Goal: Task Accomplishment & Management: Complete application form

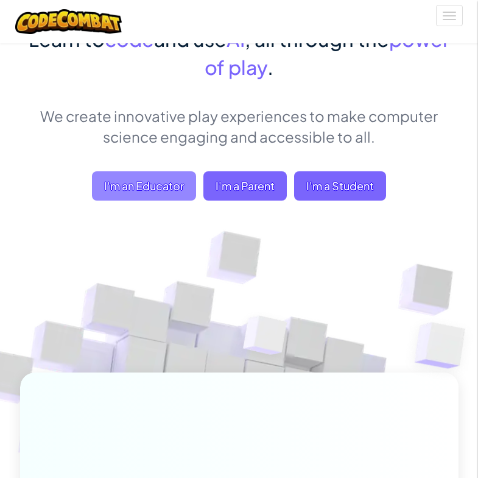
scroll to position [134, 0]
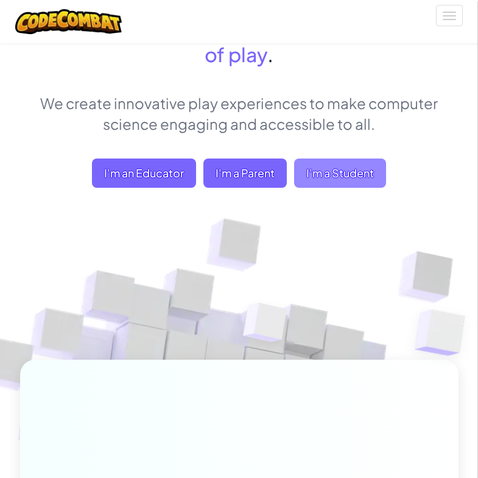
click at [311, 173] on span "I'm a Student" at bounding box center [340, 172] width 92 height 29
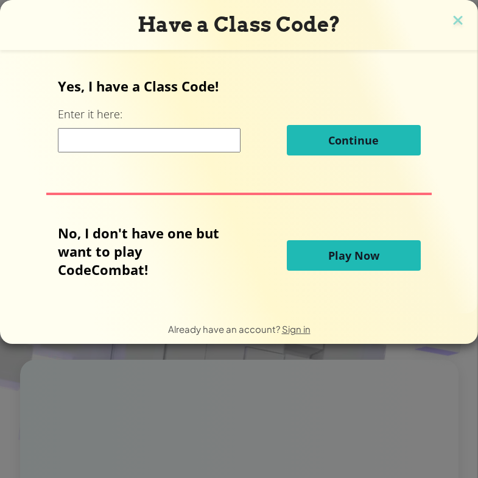
click at [303, 258] on button "Play Now" at bounding box center [354, 255] width 134 height 30
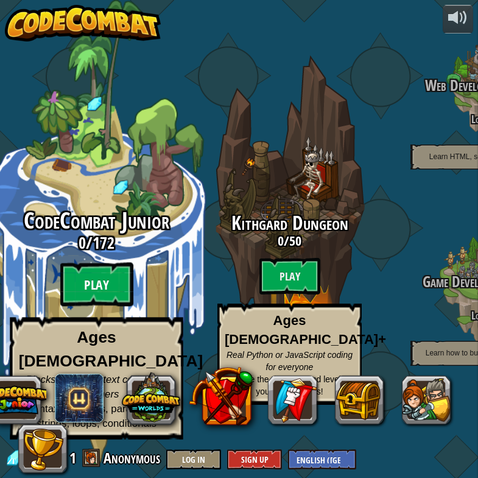
click at [107, 307] on btn "Play" at bounding box center [96, 285] width 73 height 44
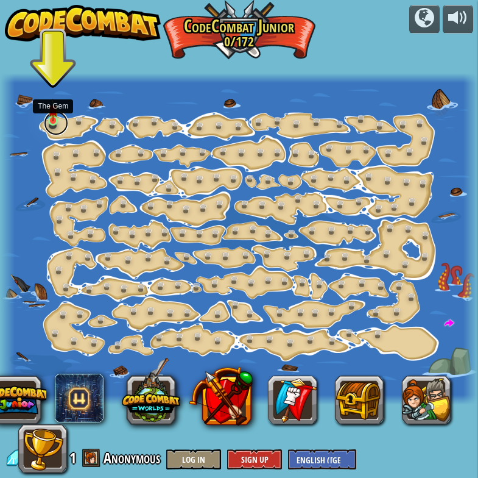
click at [51, 122] on link at bounding box center [56, 123] width 24 height 24
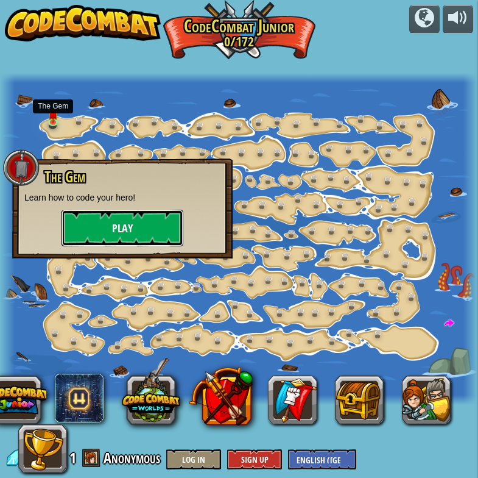
click at [98, 237] on button "Play" at bounding box center [123, 228] width 122 height 37
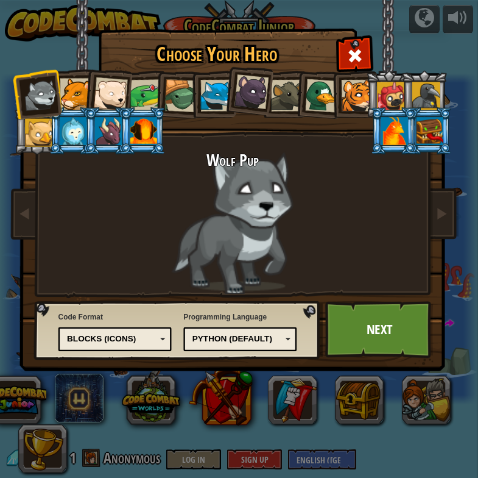
click at [80, 96] on div at bounding box center [76, 94] width 32 height 32
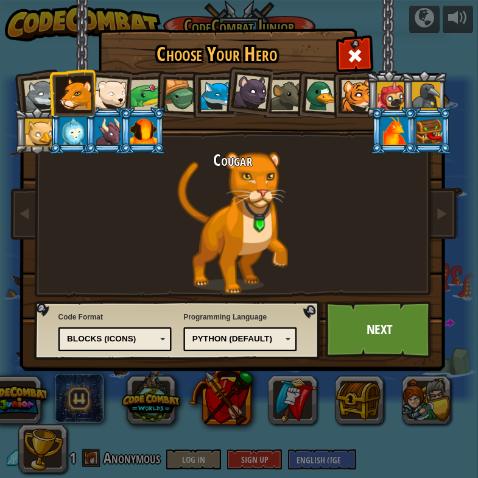
click at [108, 96] on div at bounding box center [110, 94] width 34 height 34
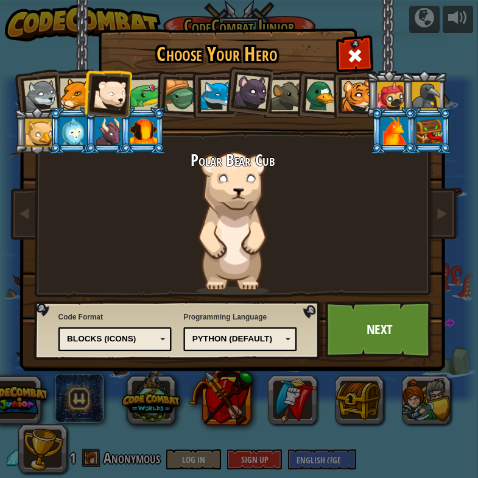
click at [360, 100] on div at bounding box center [358, 96] width 32 height 32
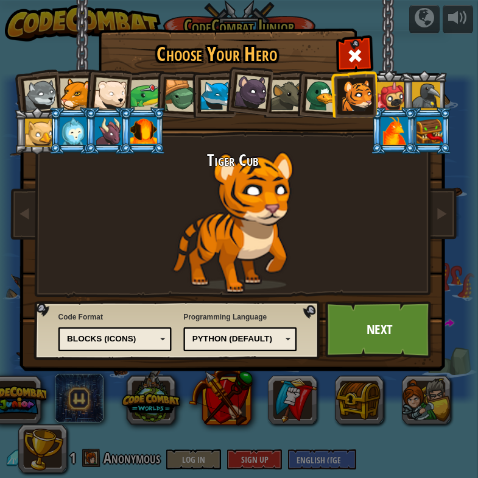
click at [101, 126] on div at bounding box center [108, 131] width 27 height 28
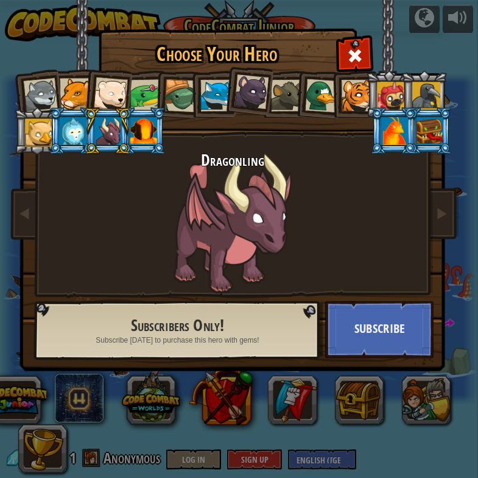
click at [352, 102] on div at bounding box center [358, 96] width 32 height 32
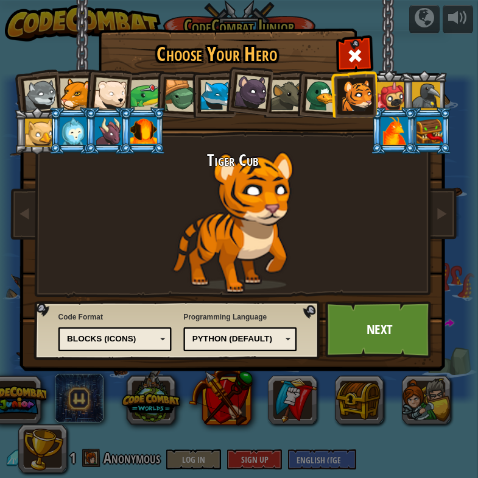
click at [113, 134] on div at bounding box center [108, 131] width 27 height 28
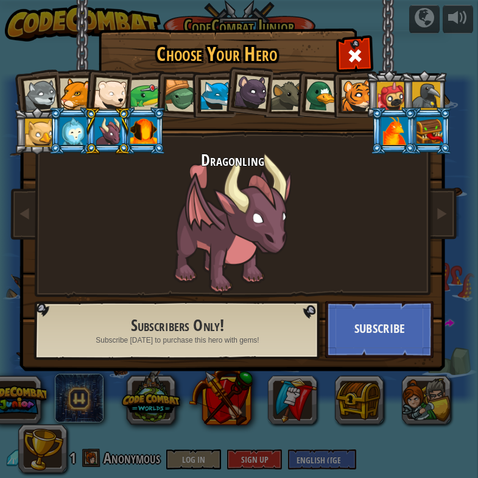
click at [147, 130] on div at bounding box center [143, 131] width 27 height 28
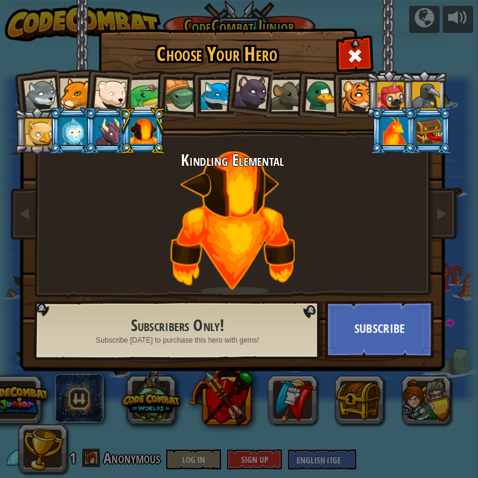
click at [111, 135] on div at bounding box center [108, 131] width 27 height 28
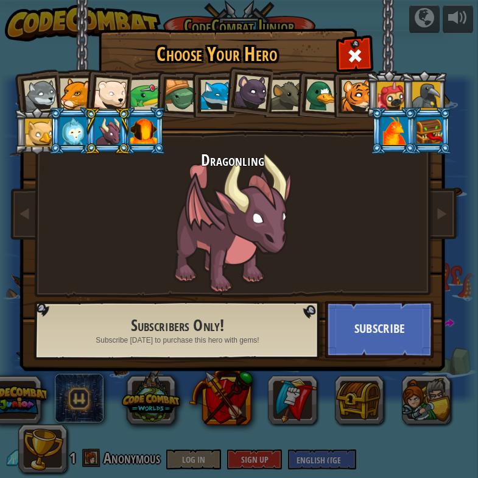
click at [360, 100] on div at bounding box center [358, 96] width 32 height 32
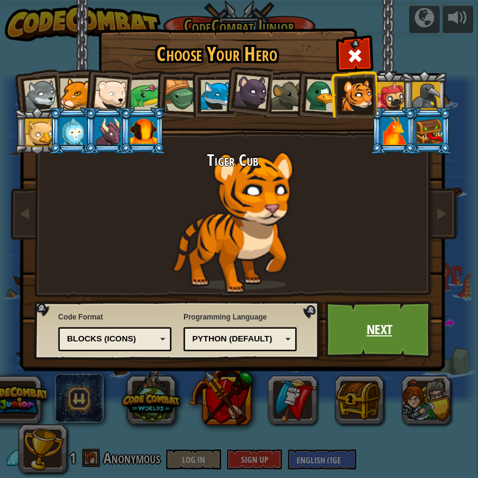
click at [363, 331] on link "Next" at bounding box center [379, 329] width 108 height 57
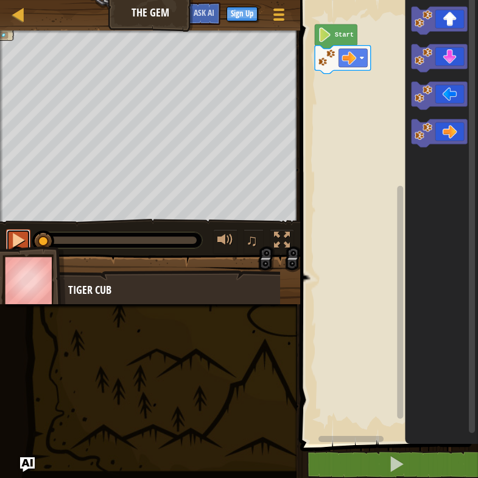
click at [16, 244] on div at bounding box center [18, 240] width 16 height 16
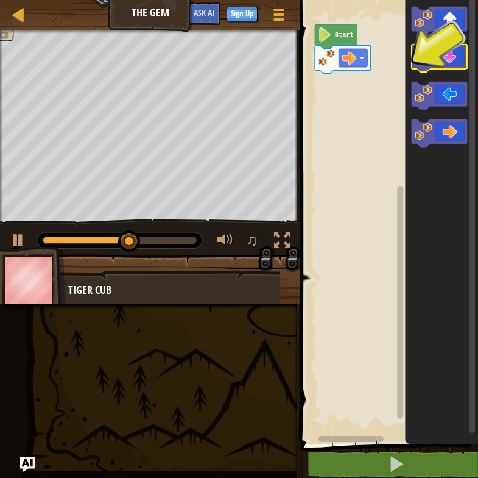
click at [416, 60] on image "Blockly Workspace" at bounding box center [424, 57] width 18 height 18
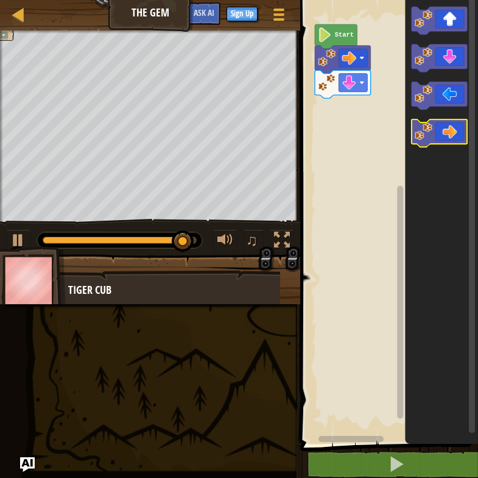
click at [422, 132] on image "Blockly Workspace" at bounding box center [424, 132] width 18 height 18
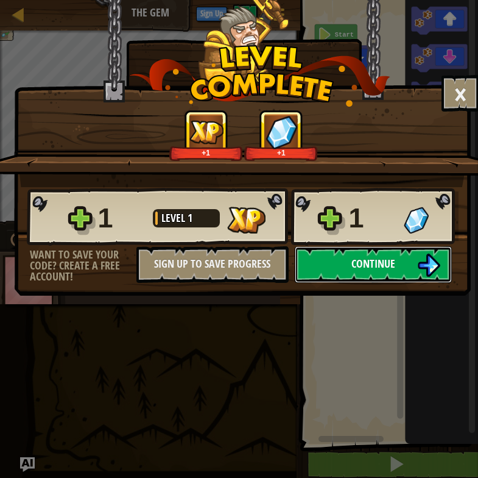
click at [352, 258] on span "Continue" at bounding box center [374, 263] width 44 height 15
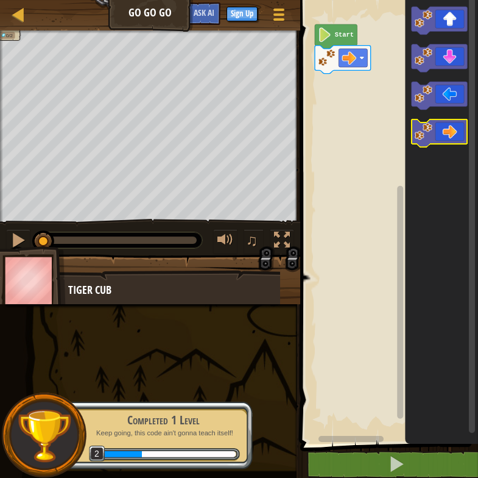
click at [434, 138] on icon "Blockly Workspace" at bounding box center [440, 133] width 56 height 28
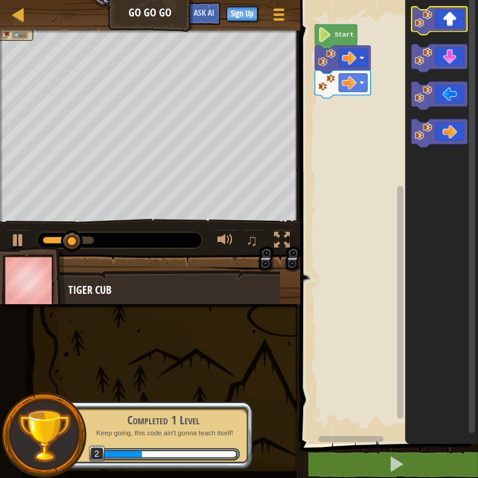
click at [437, 26] on icon "Blockly Workspace" at bounding box center [440, 21] width 56 height 28
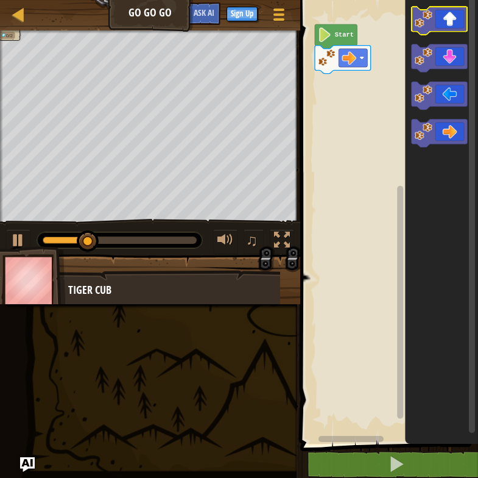
click at [439, 26] on icon "Blockly Workspace" at bounding box center [440, 21] width 56 height 28
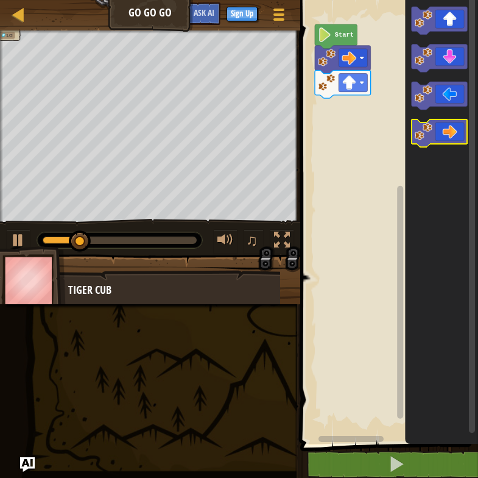
click at [450, 133] on icon "Blockly Workspace" at bounding box center [440, 133] width 56 height 28
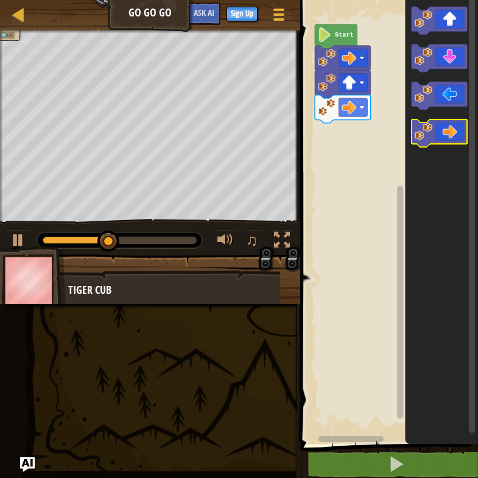
click at [446, 140] on icon "Blockly Workspace" at bounding box center [440, 133] width 56 height 28
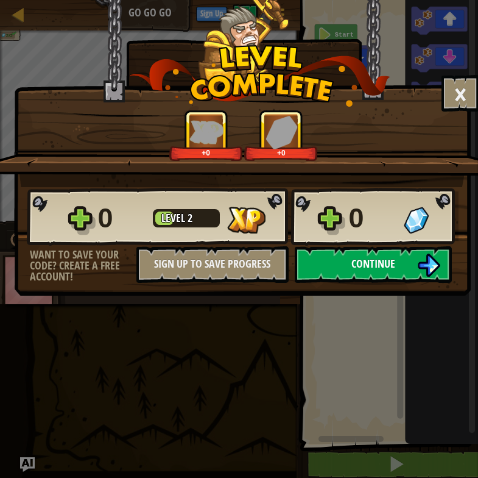
click at [358, 269] on span "Continue" at bounding box center [374, 263] width 44 height 15
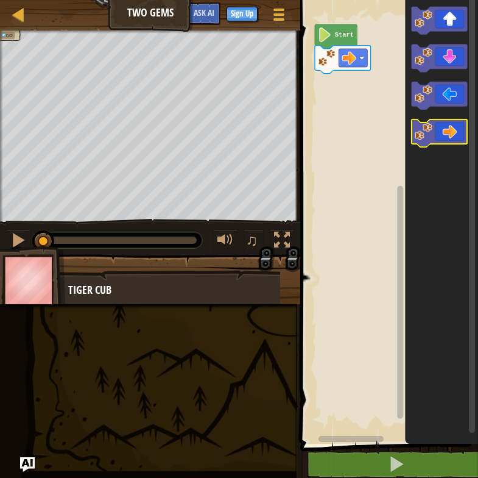
click at [439, 136] on icon "Blockly Workspace" at bounding box center [440, 133] width 56 height 28
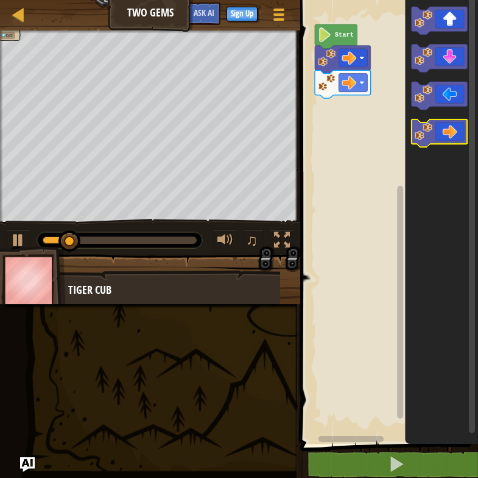
click at [441, 140] on icon "Blockly Workspace" at bounding box center [440, 133] width 56 height 28
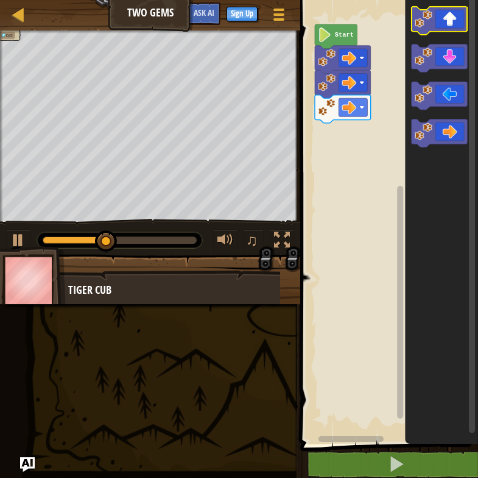
click at [432, 23] on image "Blockly Workspace" at bounding box center [424, 19] width 18 height 18
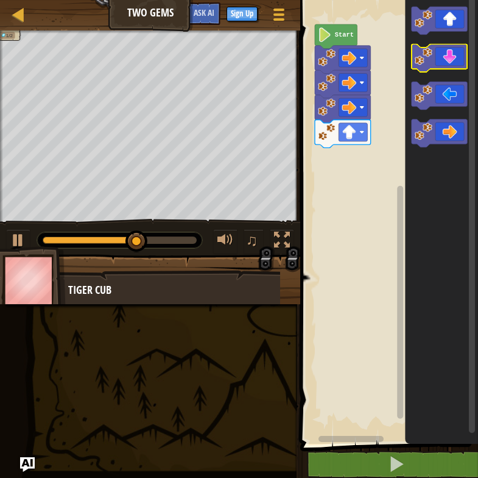
click at [445, 65] on icon "Blockly Workspace" at bounding box center [440, 58] width 56 height 28
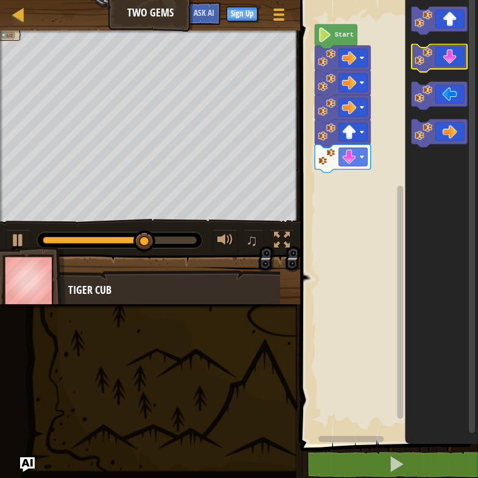
click at [445, 65] on icon "Blockly Workspace" at bounding box center [440, 58] width 56 height 28
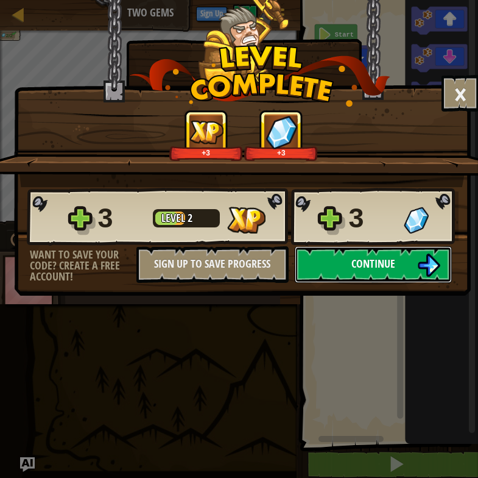
click at [361, 273] on button "Continue" at bounding box center [373, 264] width 157 height 37
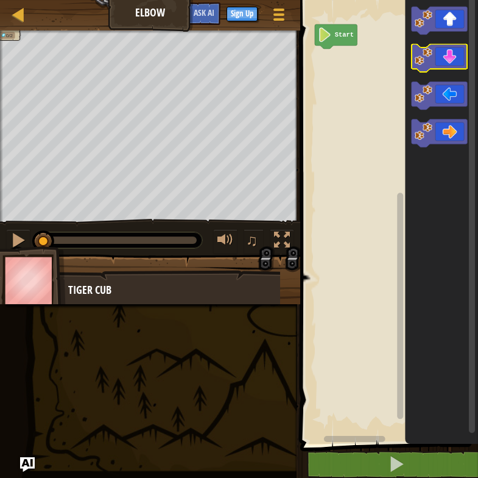
click at [439, 58] on icon "Blockly Workspace" at bounding box center [440, 58] width 56 height 28
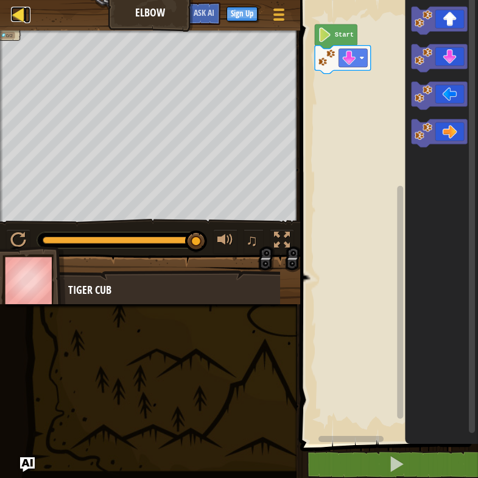
click at [13, 20] on div at bounding box center [18, 14] width 15 height 15
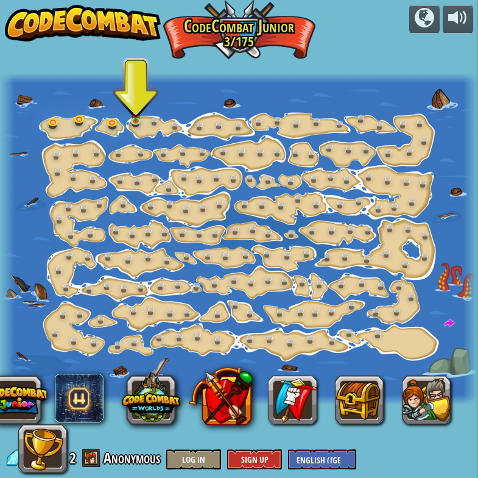
click at [104, 25] on img at bounding box center [83, 23] width 156 height 37
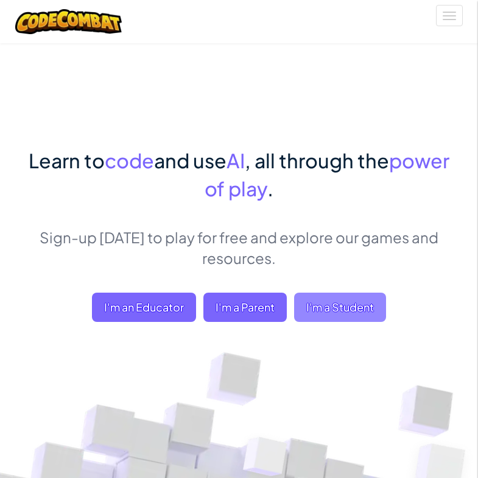
click at [338, 307] on span "I'm a Student" at bounding box center [340, 307] width 92 height 29
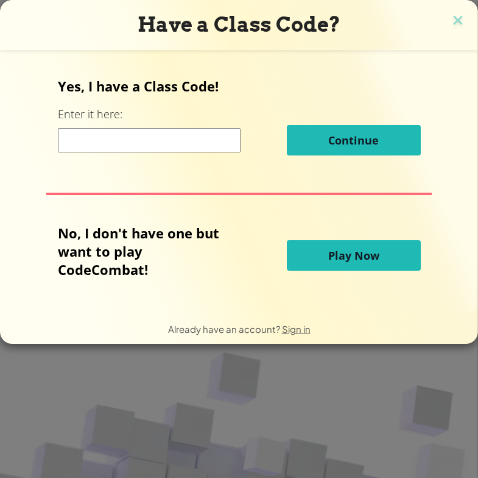
click at [348, 257] on span "Play Now" at bounding box center [354, 255] width 51 height 15
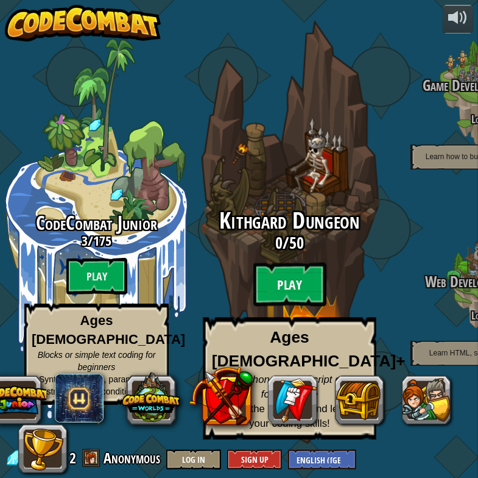
click at [279, 307] on btn "Play" at bounding box center [290, 285] width 73 height 44
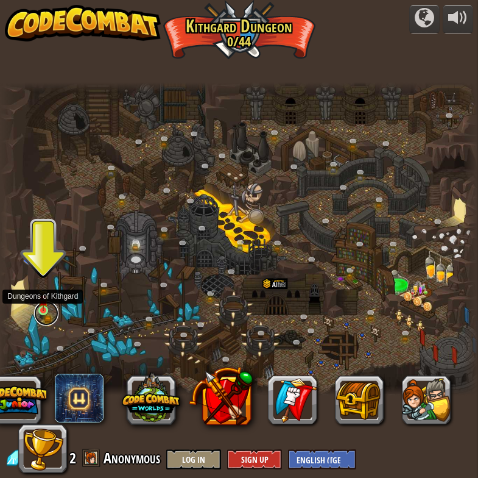
click at [38, 311] on link at bounding box center [46, 313] width 24 height 24
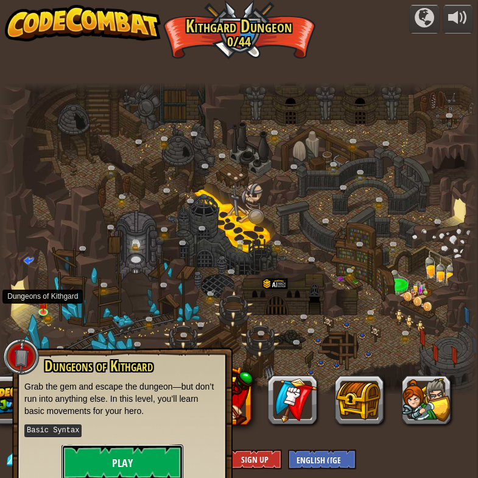
click at [113, 457] on button "Play" at bounding box center [123, 462] width 122 height 37
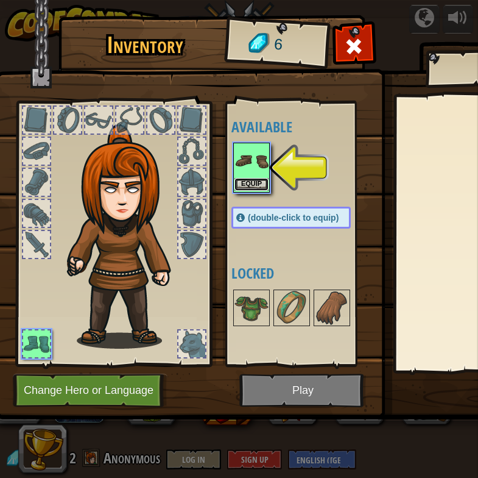
click at [248, 181] on button "Equip" at bounding box center [252, 184] width 34 height 13
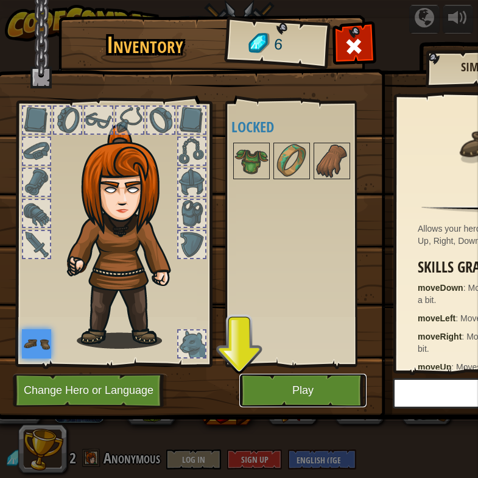
click at [278, 385] on button "Play" at bounding box center [303, 391] width 127 height 34
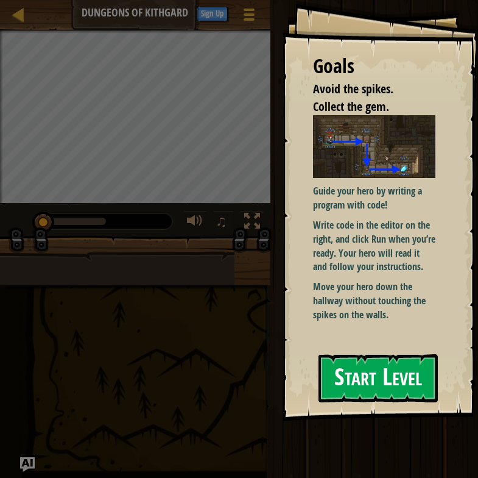
click at [388, 379] on button "Start Level" at bounding box center [378, 378] width 119 height 48
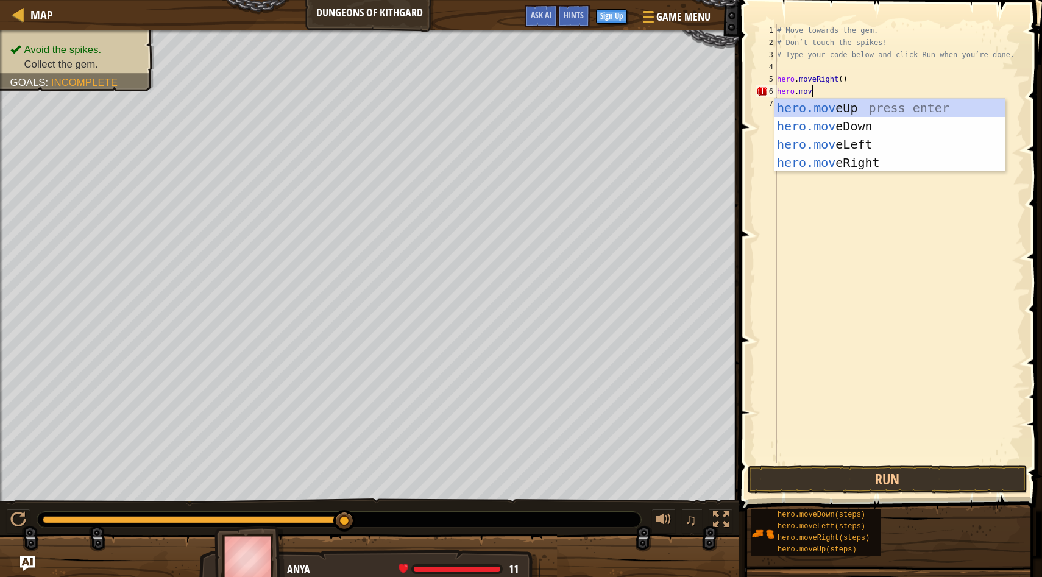
scroll to position [5, 2]
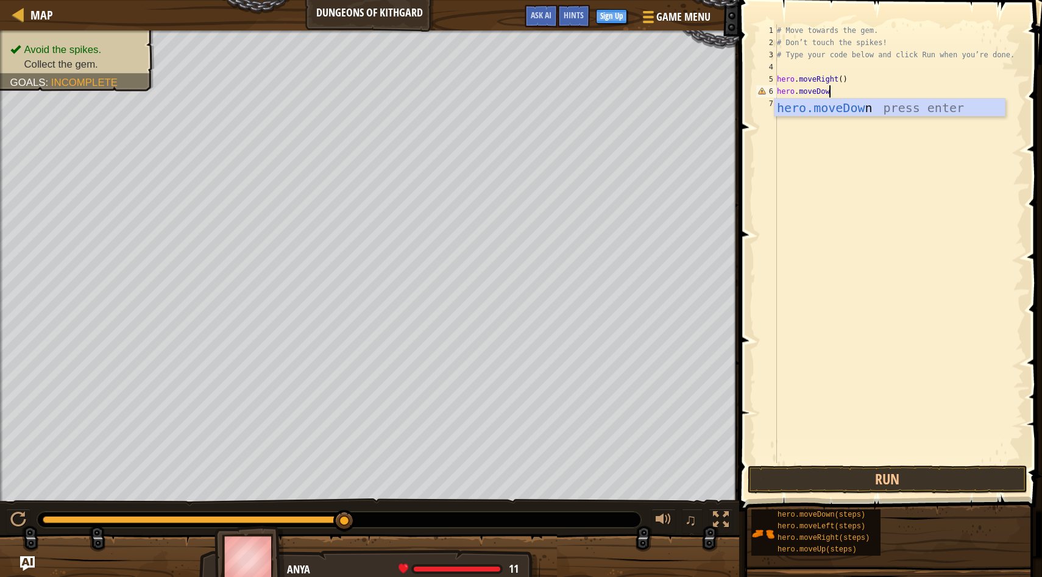
type textarea "hero.moveDown"
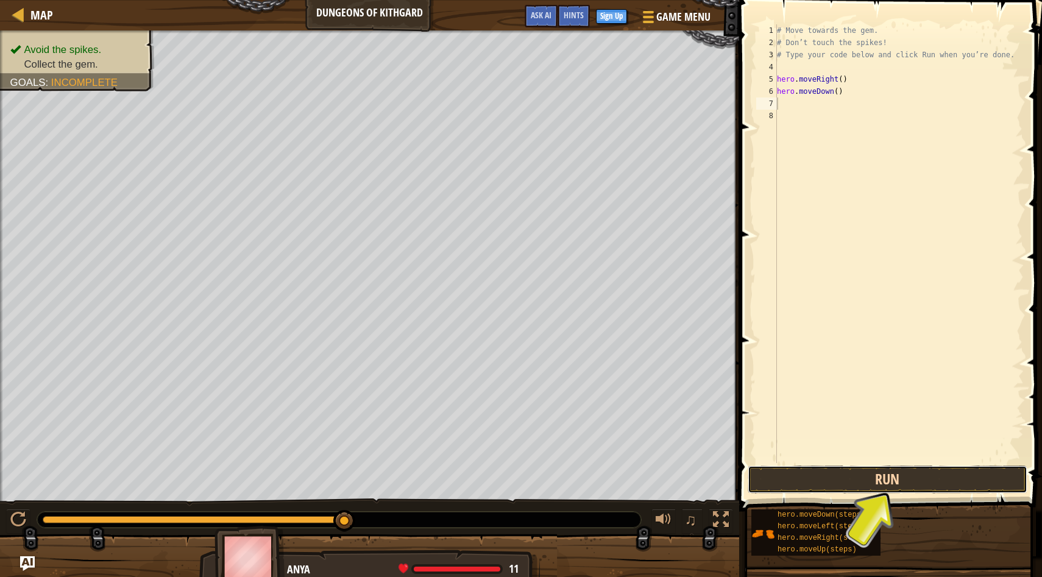
click at [478, 477] on button "Run" at bounding box center [888, 480] width 280 height 28
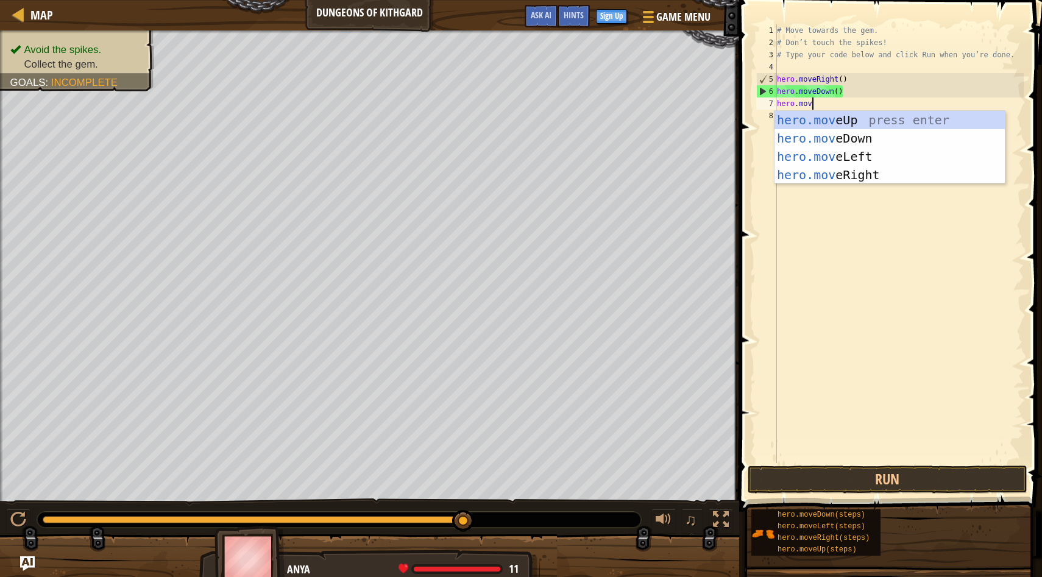
scroll to position [5, 2]
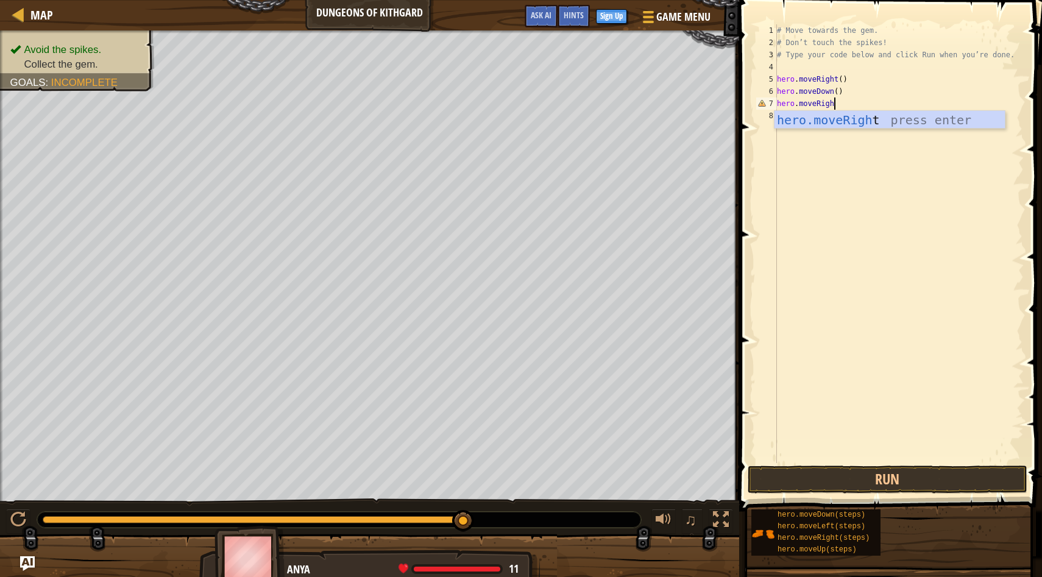
type textarea "hero.moveRighrt"
click at [478, 473] on button "Run" at bounding box center [888, 480] width 280 height 28
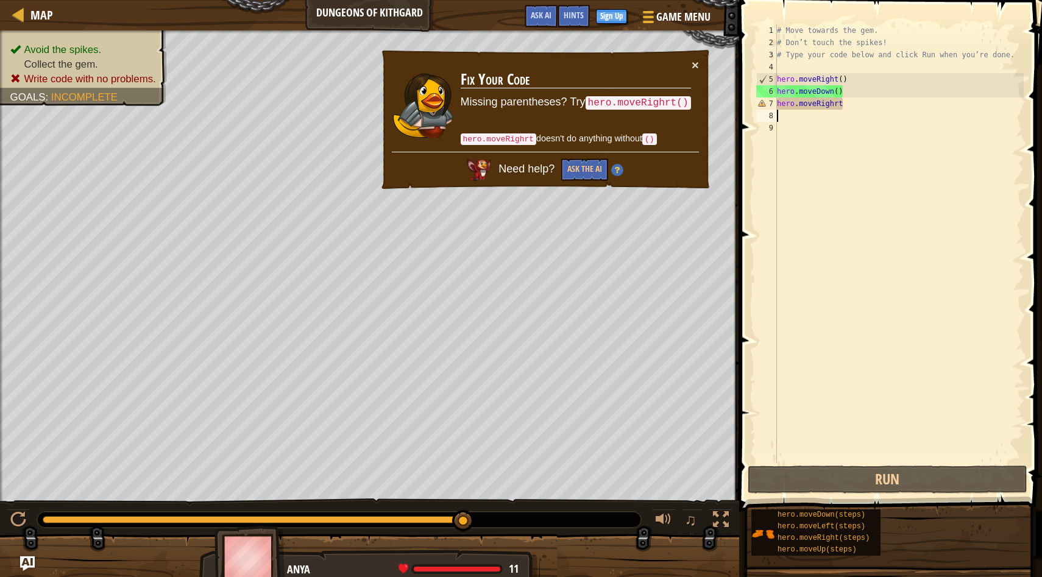
click at [478, 104] on div "# Move towards the gem. # Don’t touch the spikes! # Type your code below and cl…" at bounding box center [899, 255] width 249 height 463
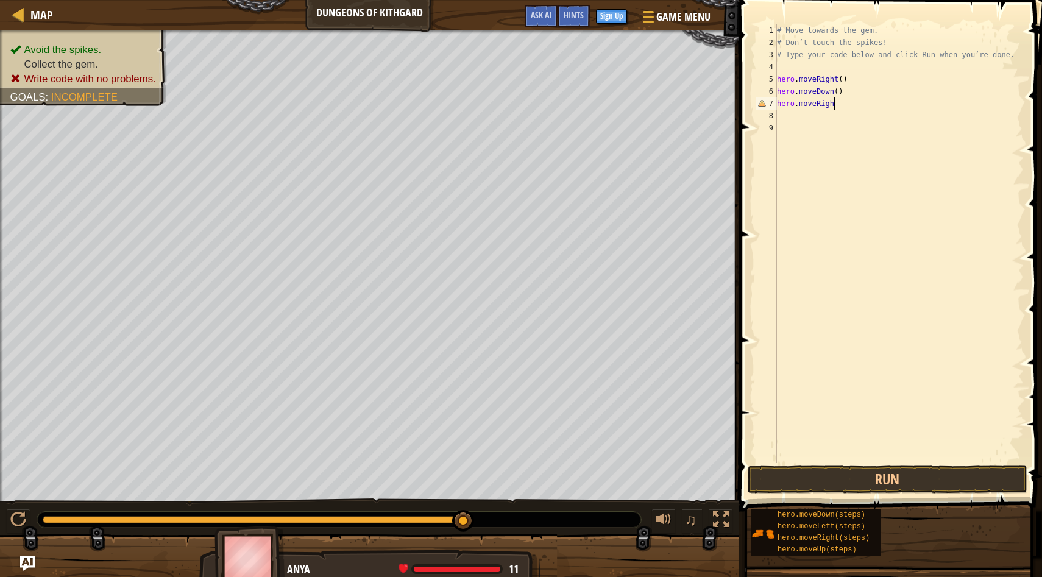
type textarea "hero.moveRight"
click at [478, 477] on button "Run" at bounding box center [888, 480] width 280 height 28
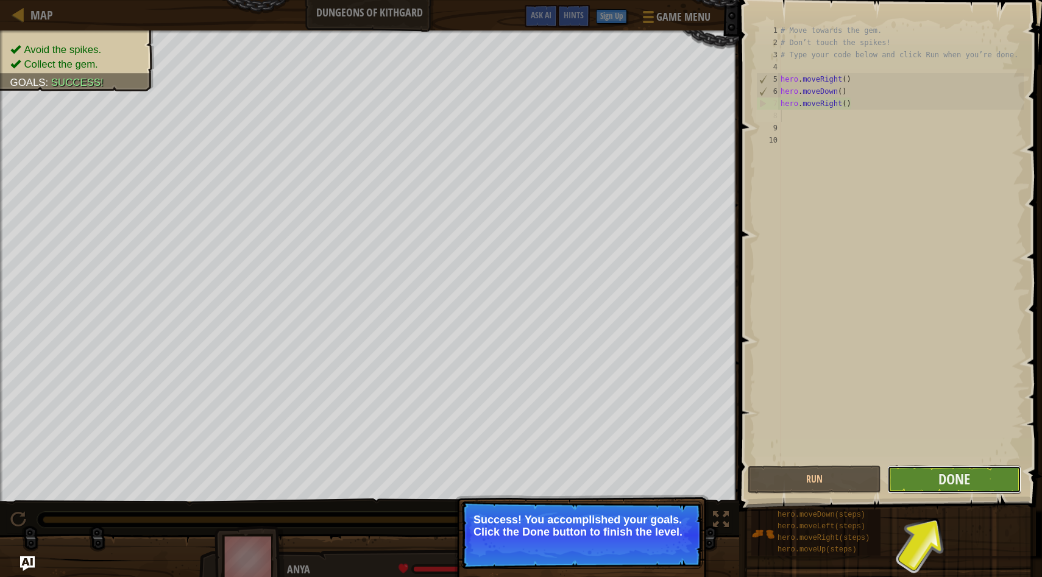
click at [478, 477] on button "Done" at bounding box center [953, 480] width 133 height 28
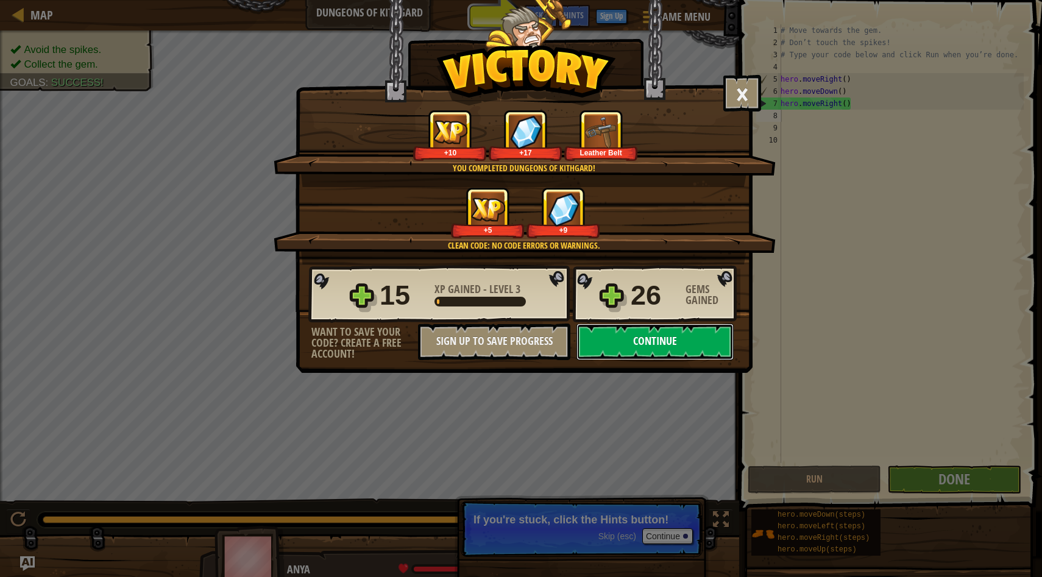
click at [478, 345] on button "Continue" at bounding box center [655, 342] width 157 height 37
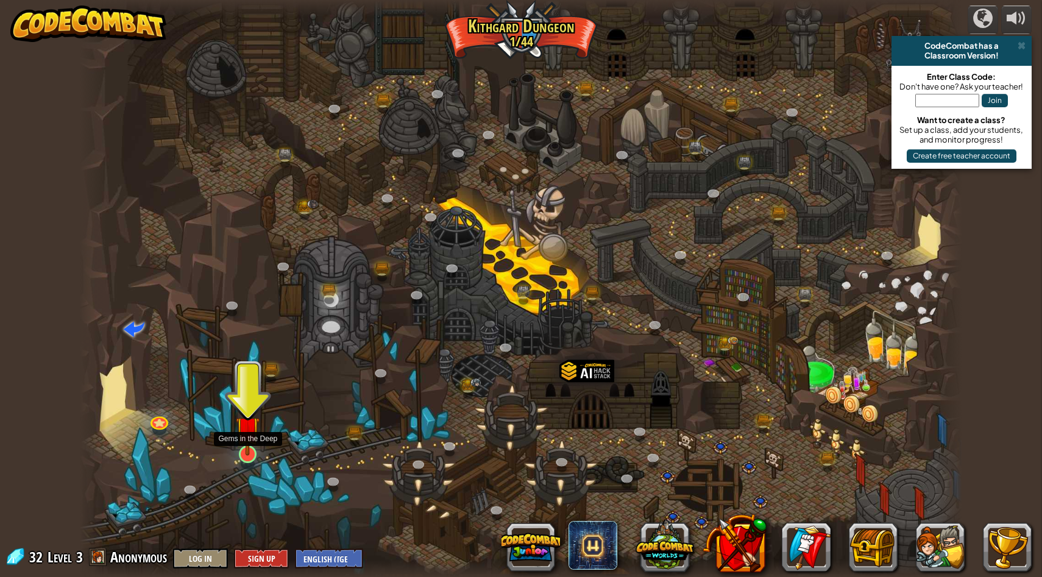
click at [245, 445] on img at bounding box center [248, 428] width 24 height 55
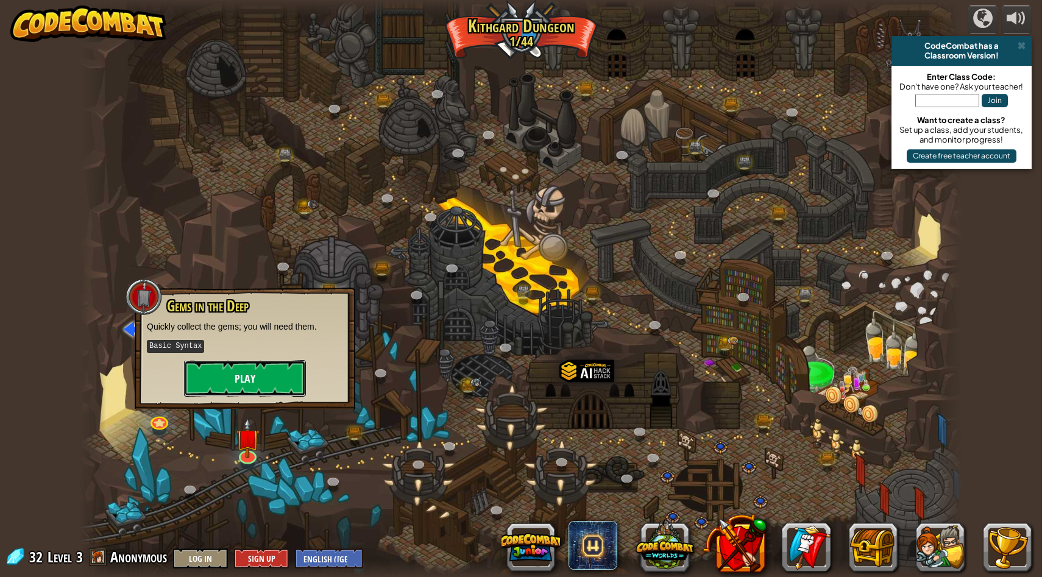
click at [220, 388] on button "Play" at bounding box center [245, 378] width 122 height 37
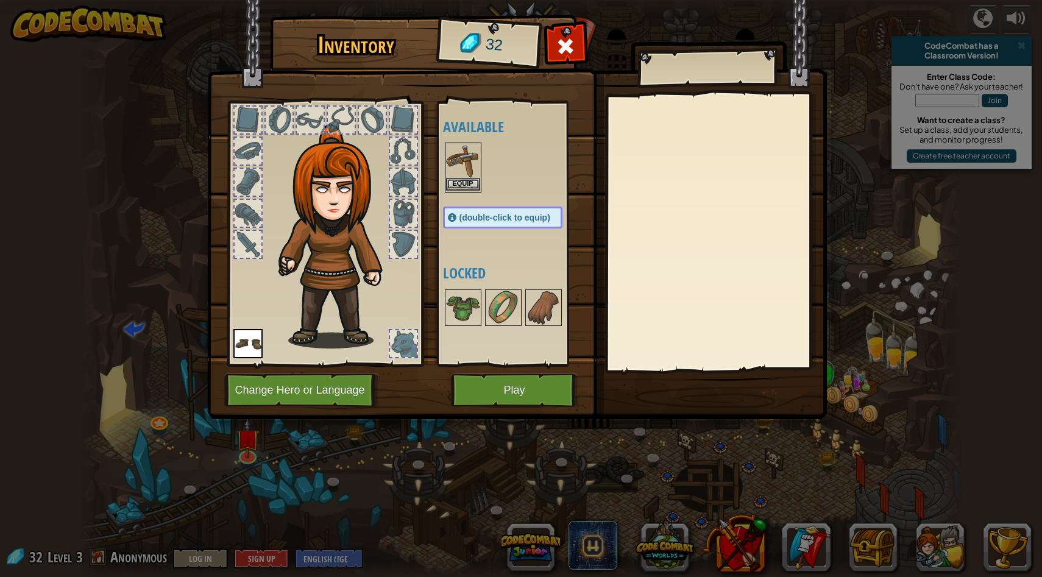
click at [464, 175] on img at bounding box center [463, 161] width 34 height 34
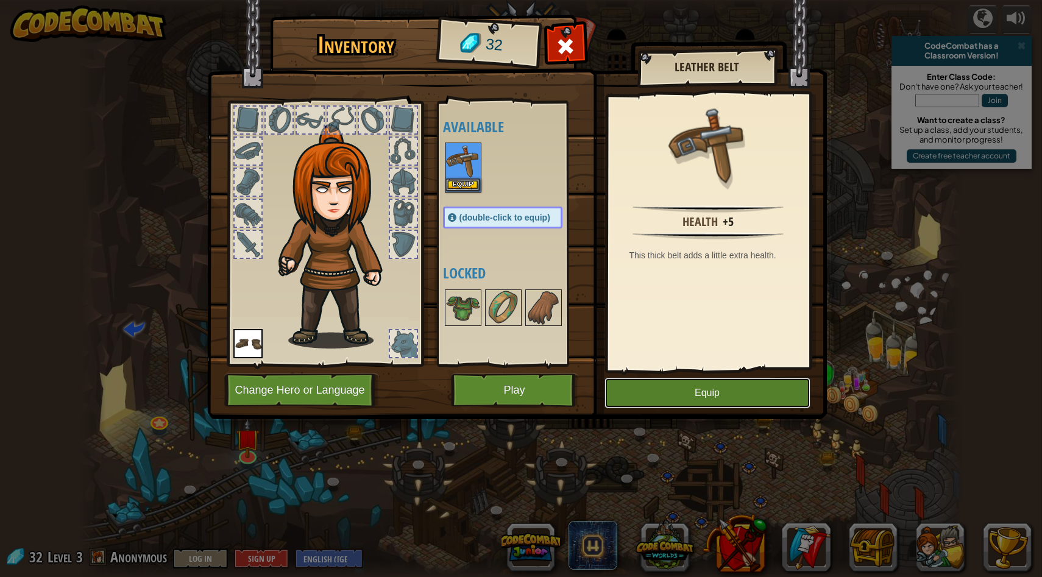
click at [478, 396] on button "Equip" at bounding box center [708, 393] width 206 height 30
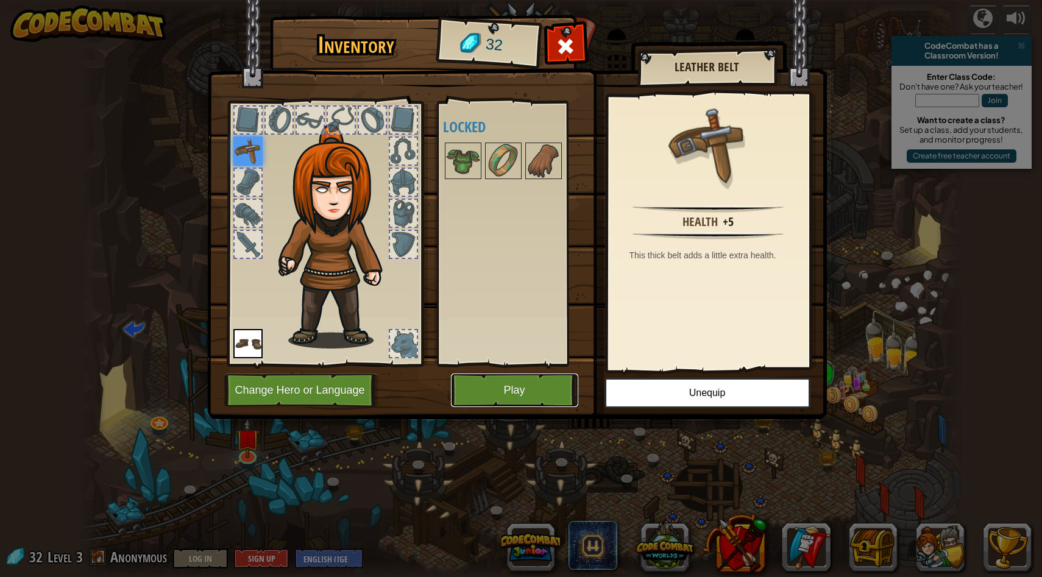
click at [478, 395] on button "Play" at bounding box center [514, 391] width 127 height 34
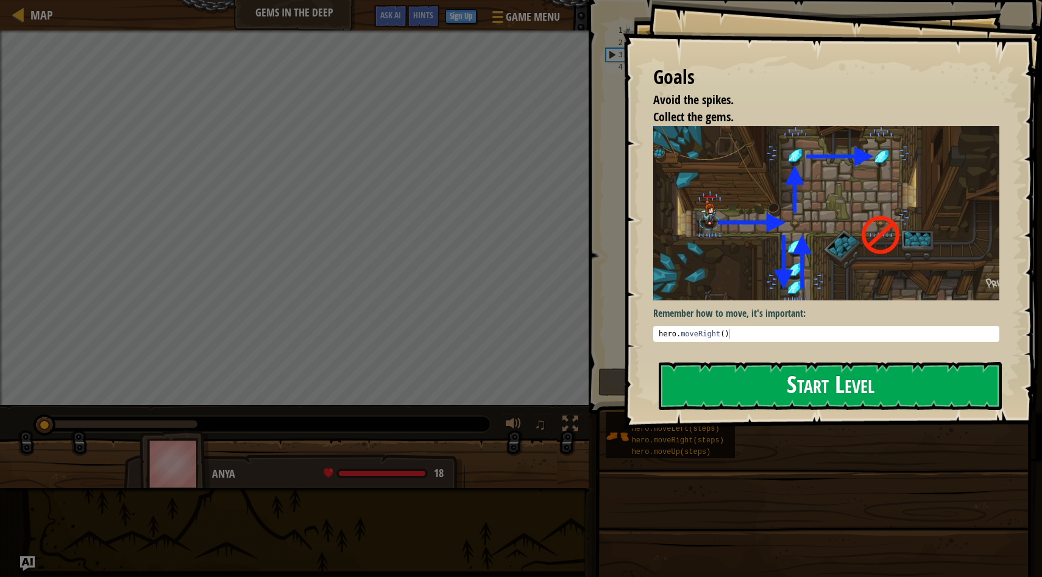
click at [478, 382] on button "Start Level" at bounding box center [830, 386] width 343 height 48
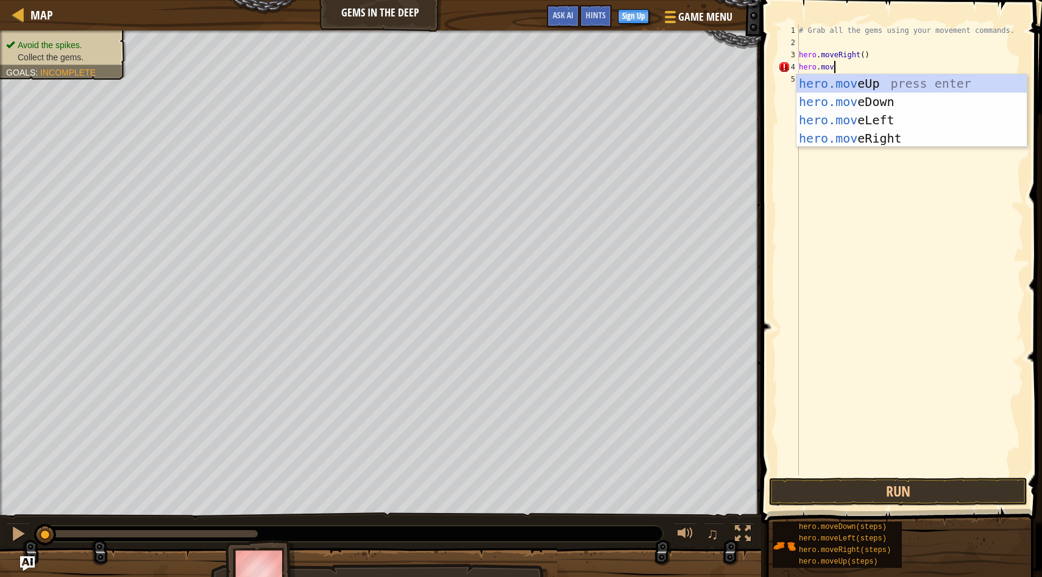
scroll to position [5, 2]
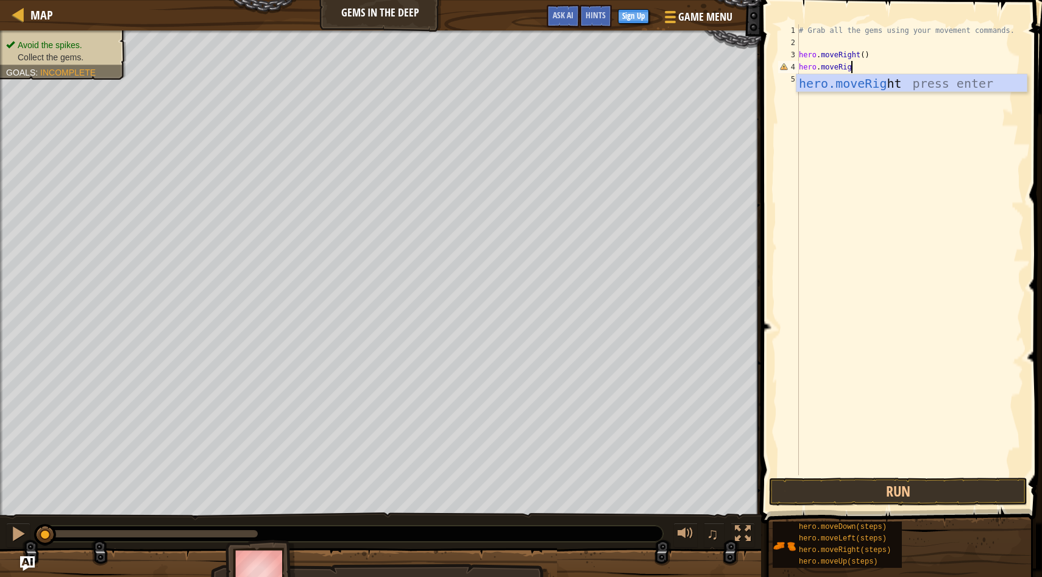
type textarea "hero.moveRight"
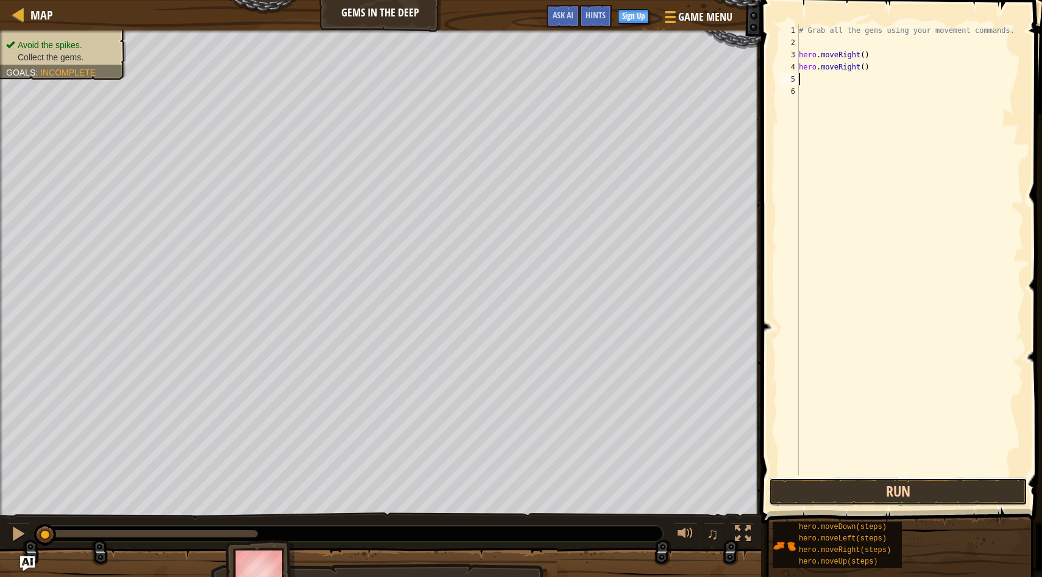
click at [478, 477] on button "Run" at bounding box center [898, 492] width 258 height 28
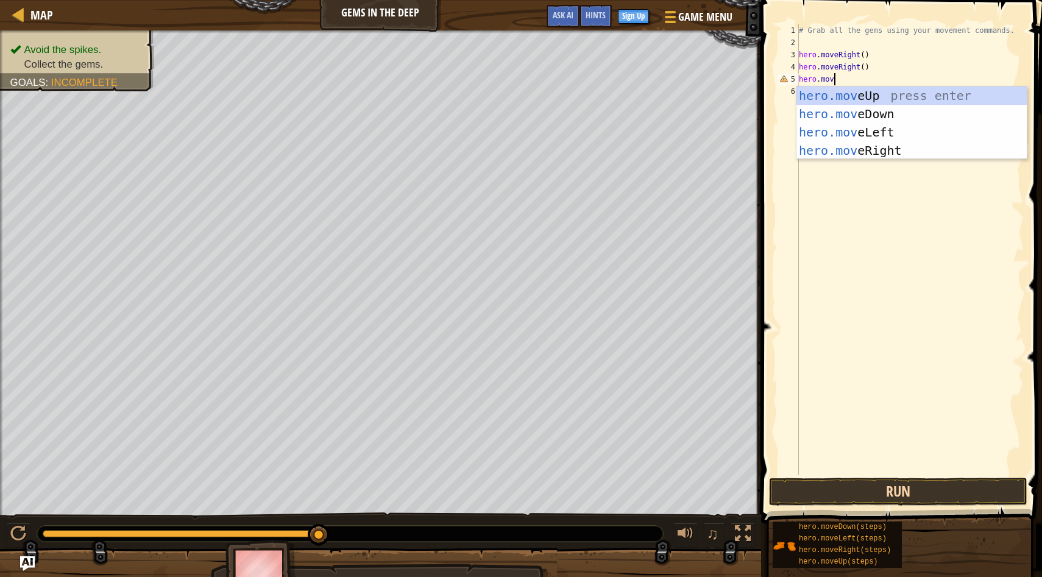
scroll to position [5, 2]
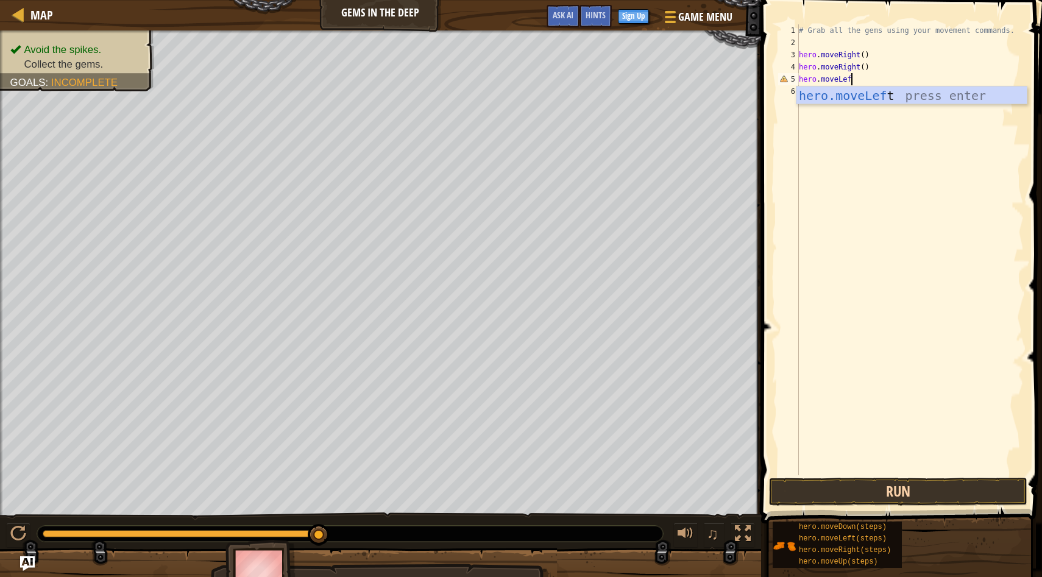
type textarea "hero.moveLeft"
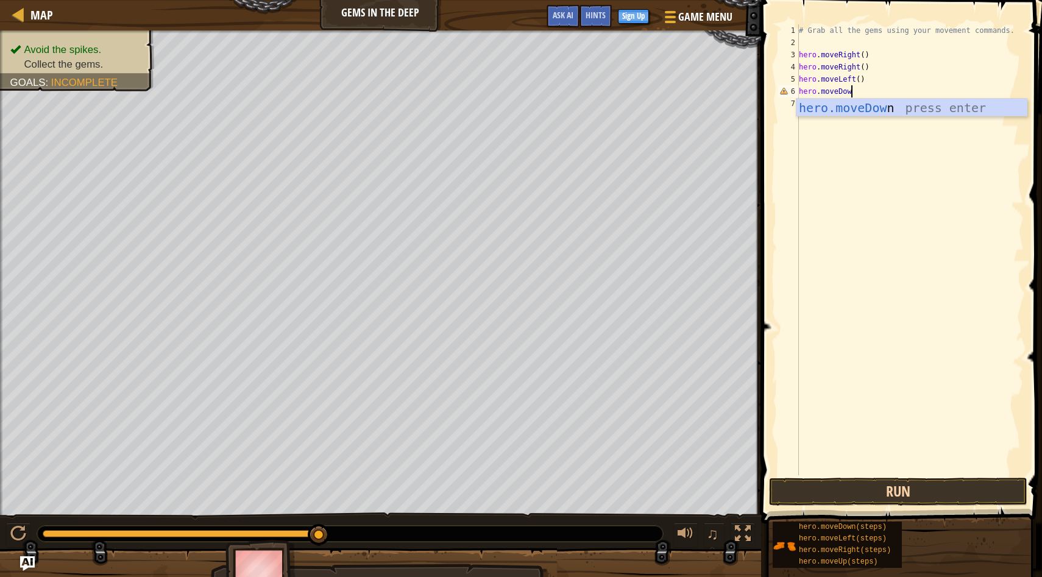
type textarea "hero.moveDown"
type textarea "hero.moveUp"
click at [478, 477] on button "Run" at bounding box center [898, 492] width 258 height 28
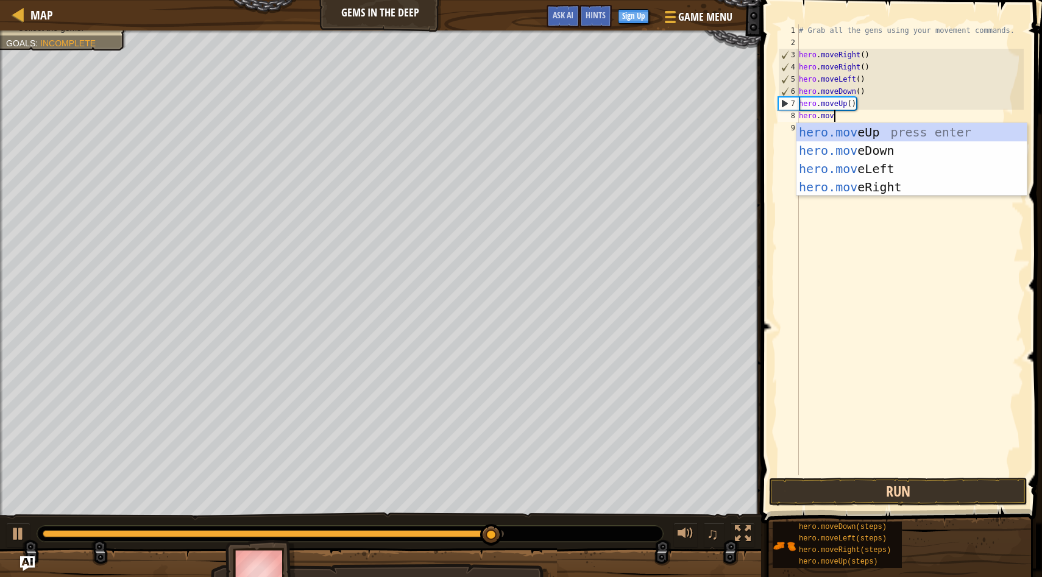
scroll to position [5, 2]
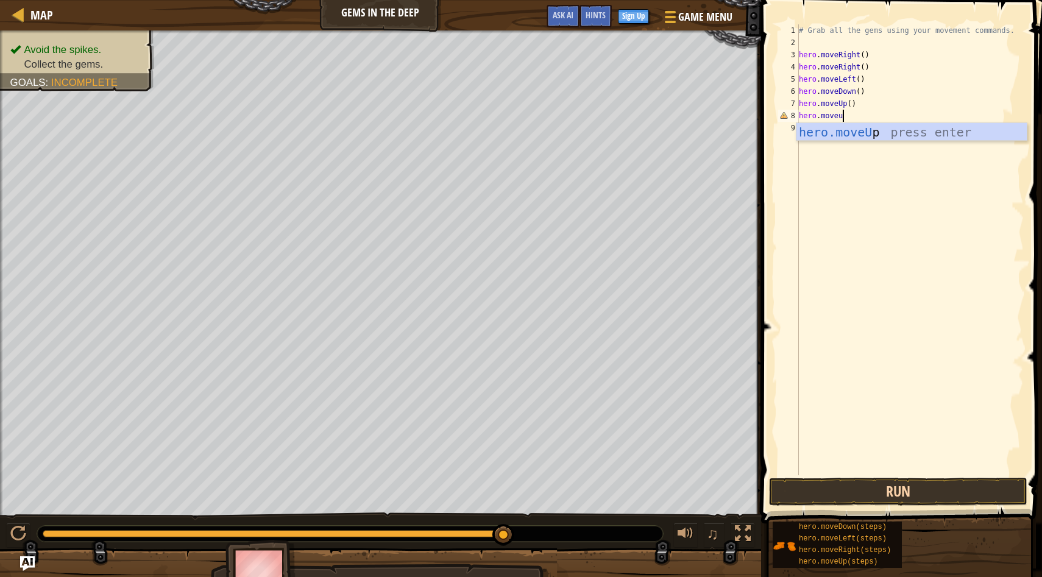
type textarea "hero.moveup"
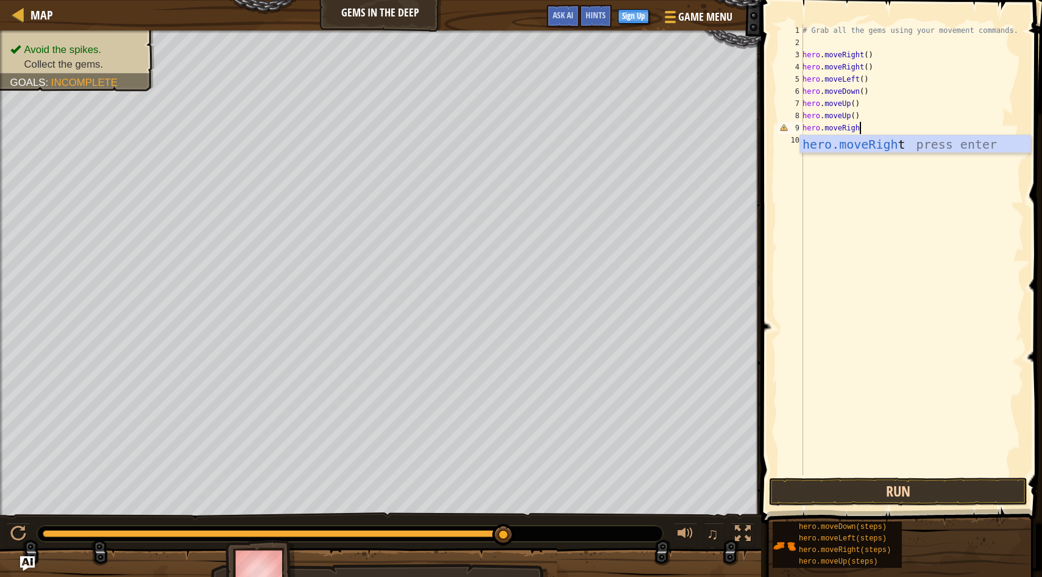
type textarea "hero.moveRight"
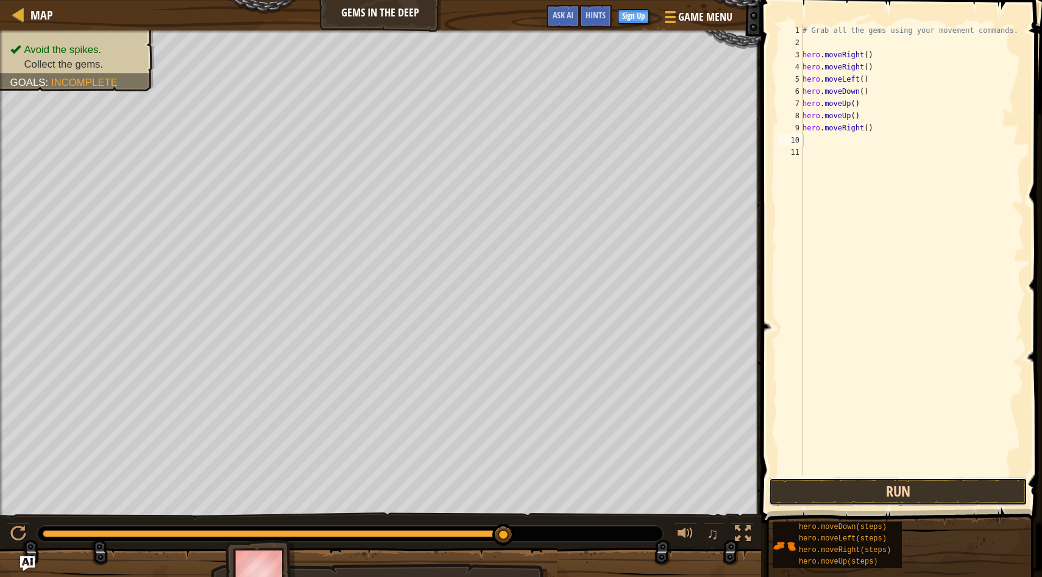
click at [478, 477] on button "Run" at bounding box center [898, 492] width 258 height 28
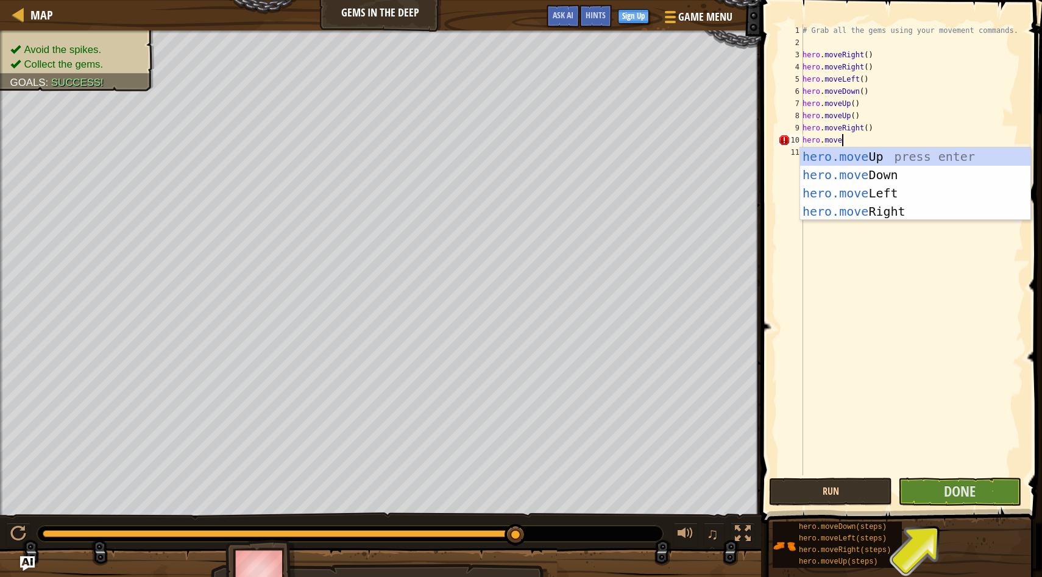
scroll to position [5, 2]
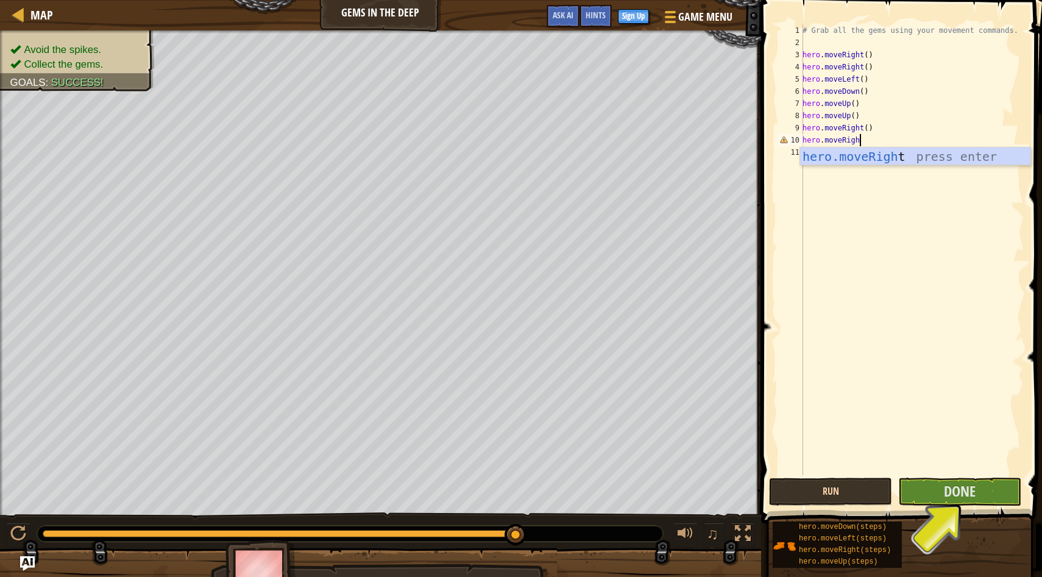
type textarea "hero.moveRight"
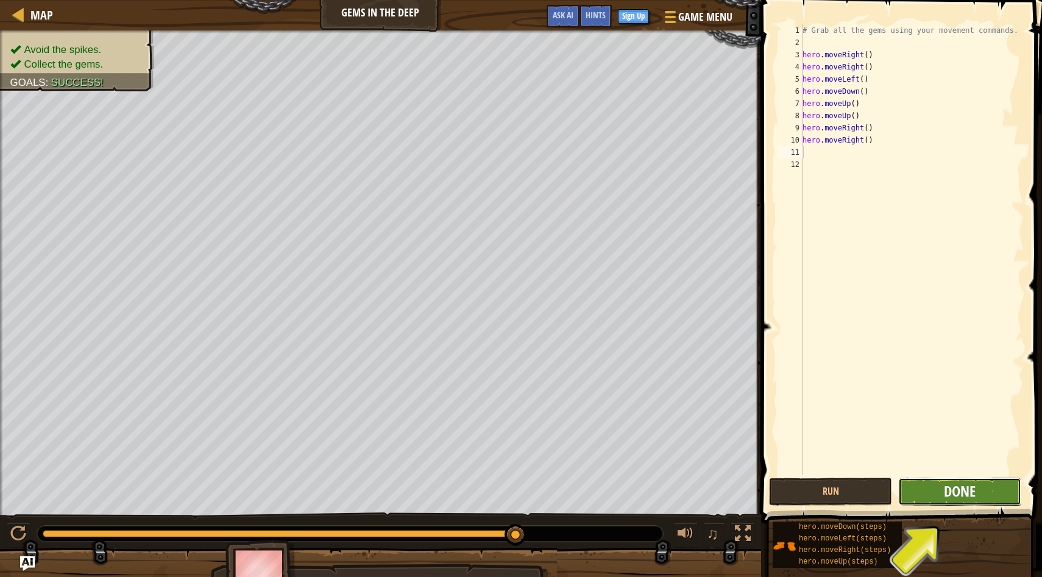
click at [478, 477] on span "Done" at bounding box center [960, 492] width 32 height 20
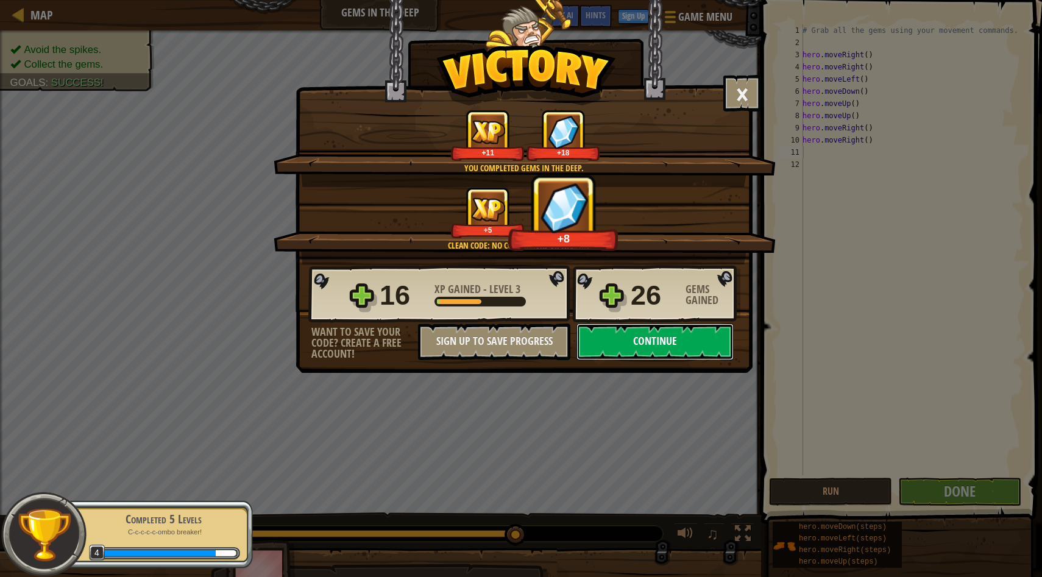
click at [478, 338] on button "Continue" at bounding box center [655, 342] width 157 height 37
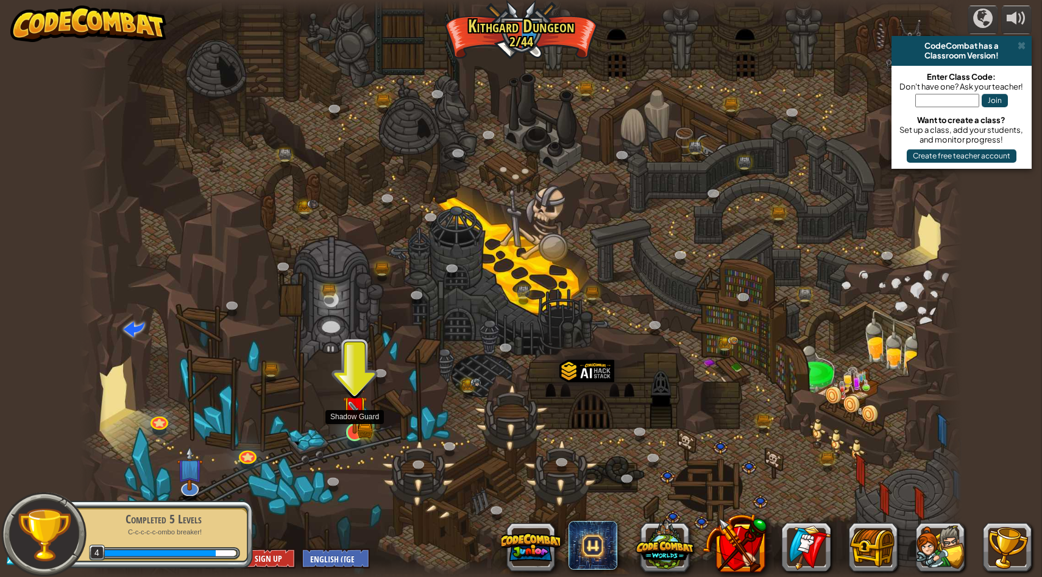
click at [353, 421] on img at bounding box center [355, 408] width 24 height 52
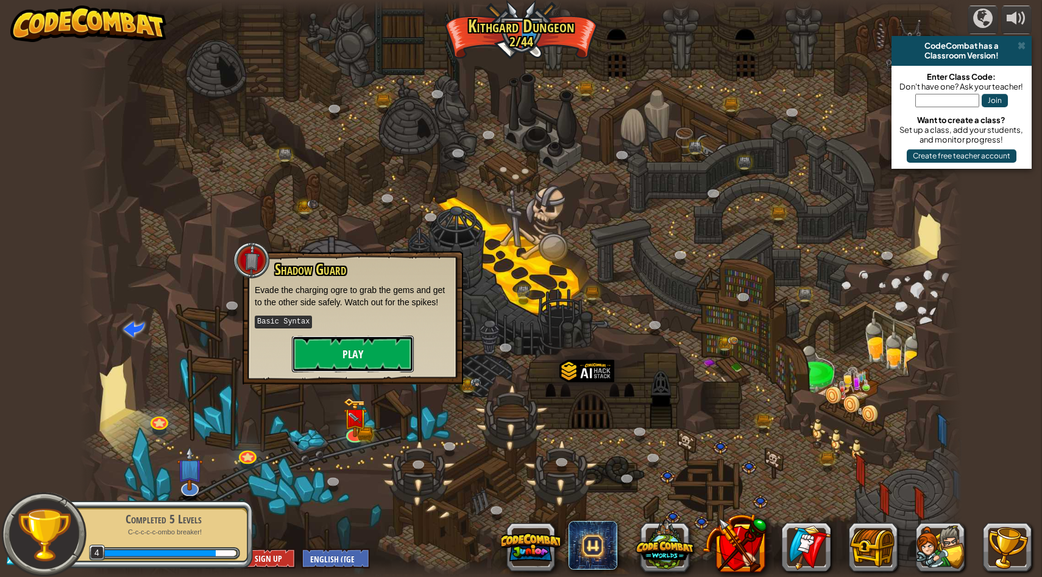
click at [344, 340] on button "Play" at bounding box center [353, 354] width 122 height 37
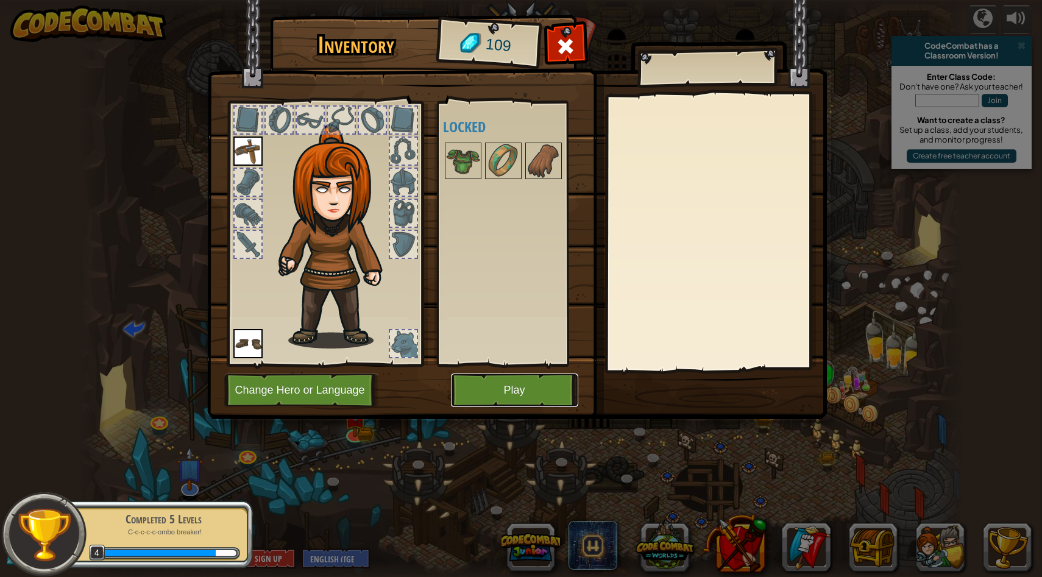
click at [478, 391] on button "Play" at bounding box center [514, 391] width 127 height 34
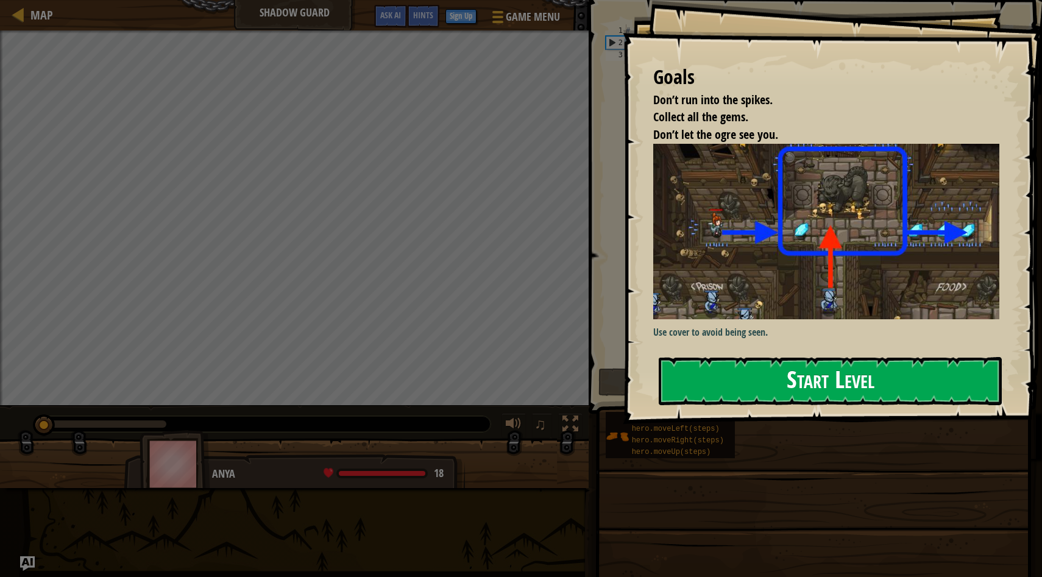
click at [478, 375] on button "Start Level" at bounding box center [830, 381] width 343 height 48
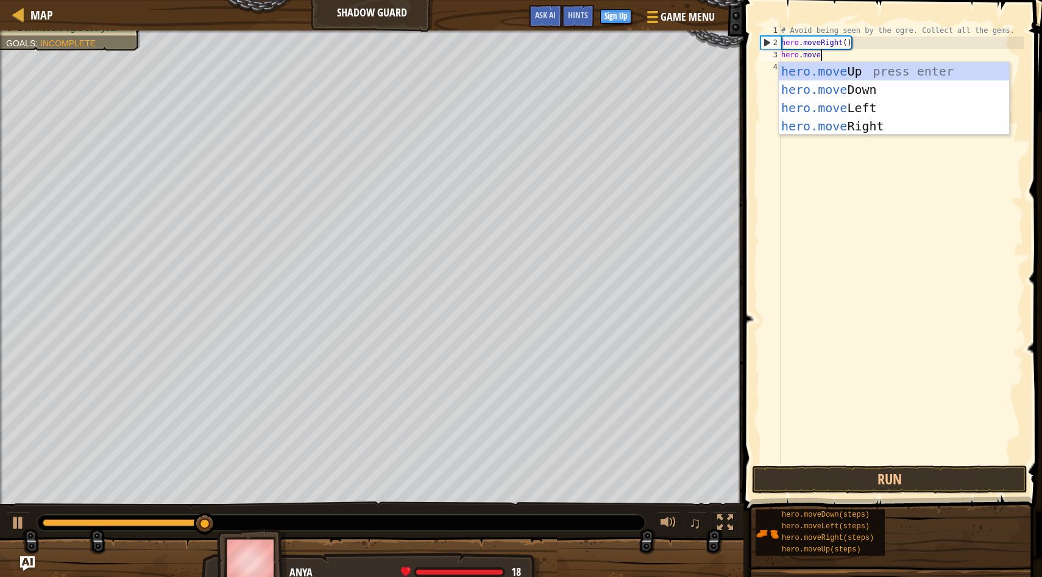
scroll to position [5, 2]
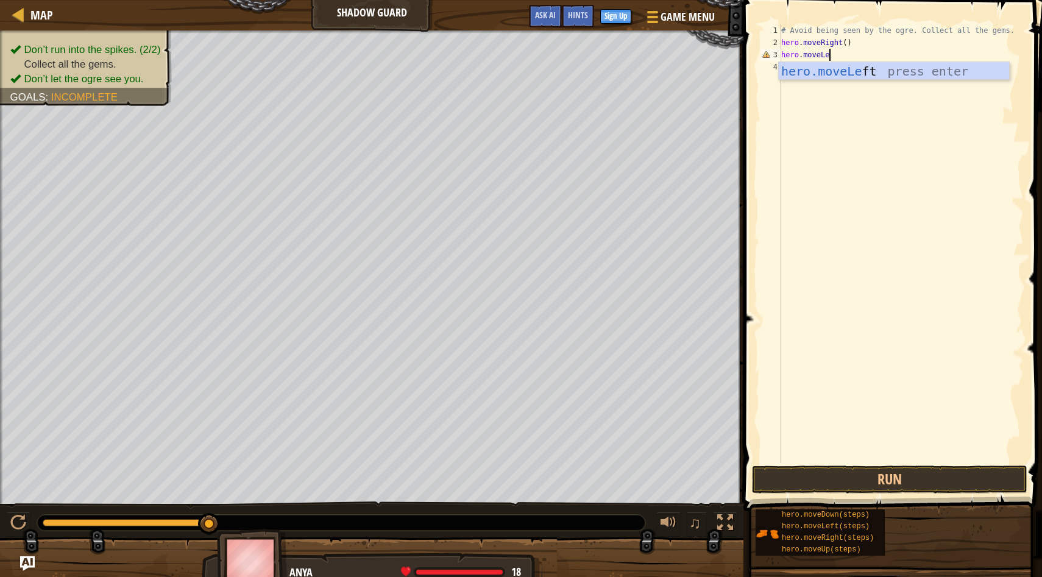
type textarea "hero.moveLeft"
click at [478, 57] on div "# Avoid being seen by the ogre. Collect all the gems. hero . moveRight ( ) hero…" at bounding box center [901, 255] width 245 height 463
click at [478, 477] on button "Run" at bounding box center [890, 480] width 276 height 28
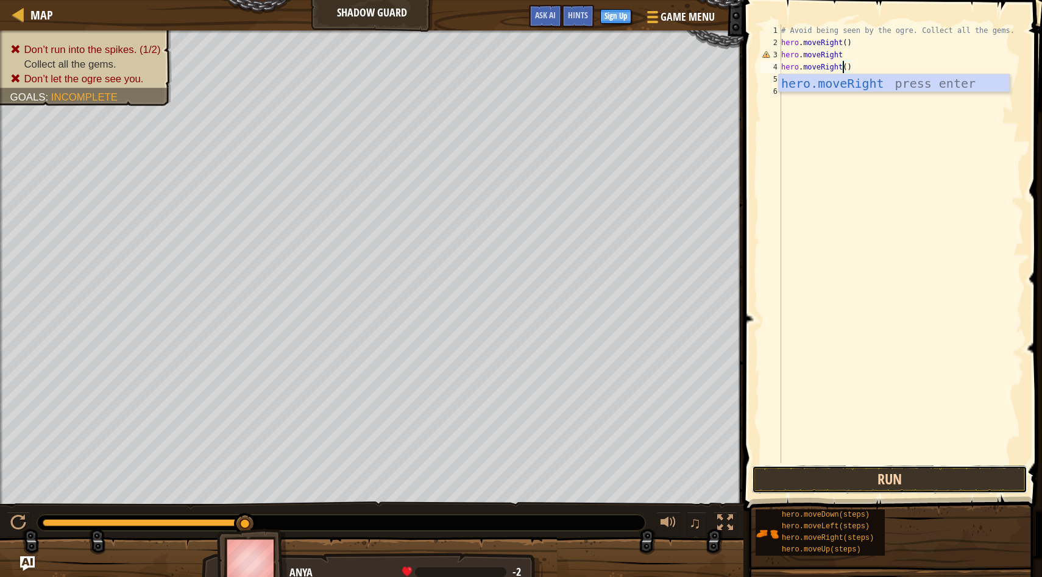
click at [478, 476] on button "Run" at bounding box center [890, 480] width 276 height 28
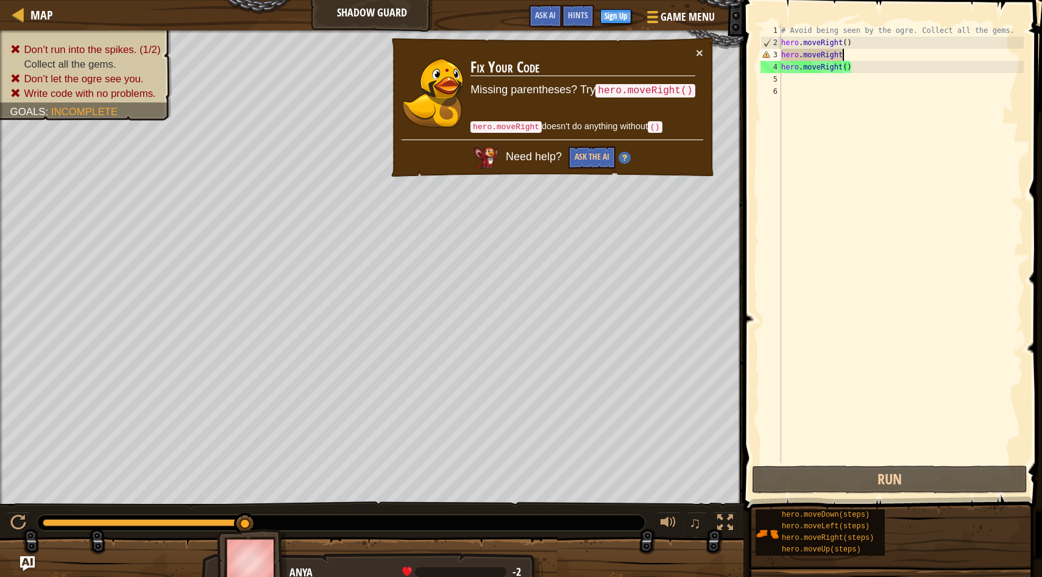
click at [478, 57] on div "# Avoid being seen by the ogre. Collect all the gems. hero . moveRight ( ) hero…" at bounding box center [901, 255] width 245 height 463
type textarea "hero.moveRight"
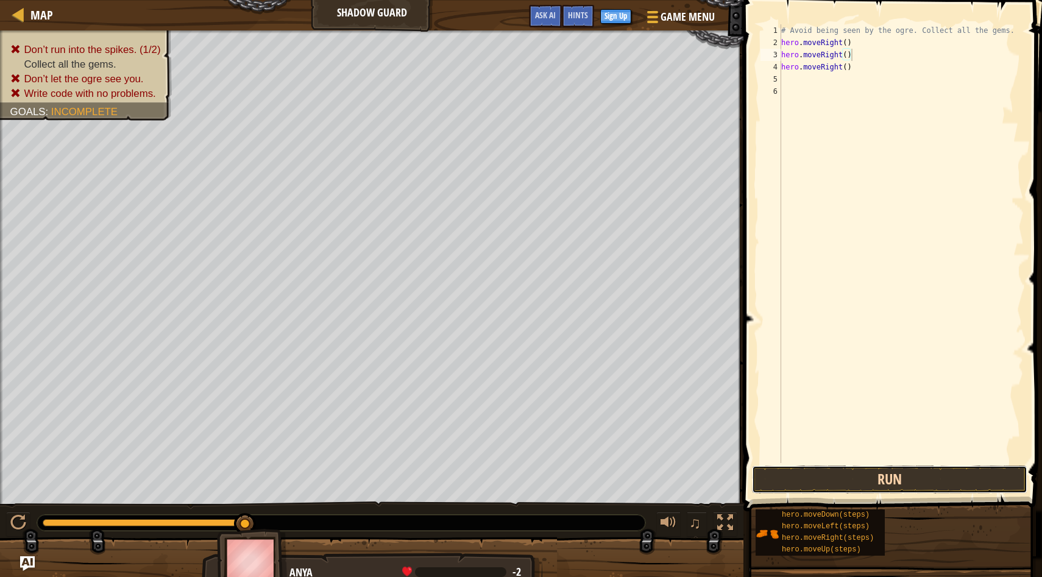
click at [478, 477] on button "Run" at bounding box center [890, 480] width 276 height 28
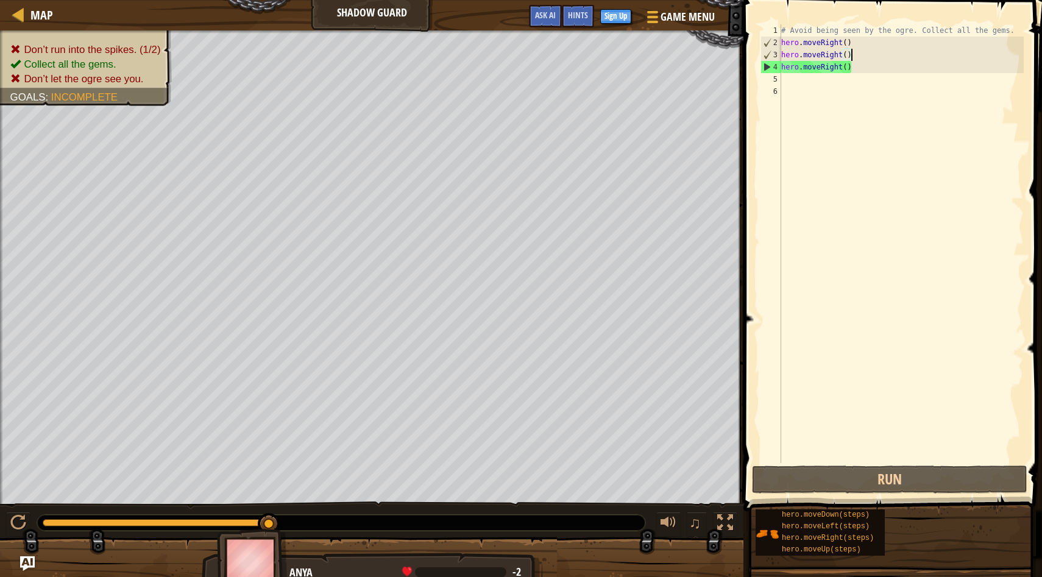
click at [478, 54] on div "# Avoid being seen by the ogre. Collect all the gems. hero . moveRight ( ) hero…" at bounding box center [901, 255] width 245 height 463
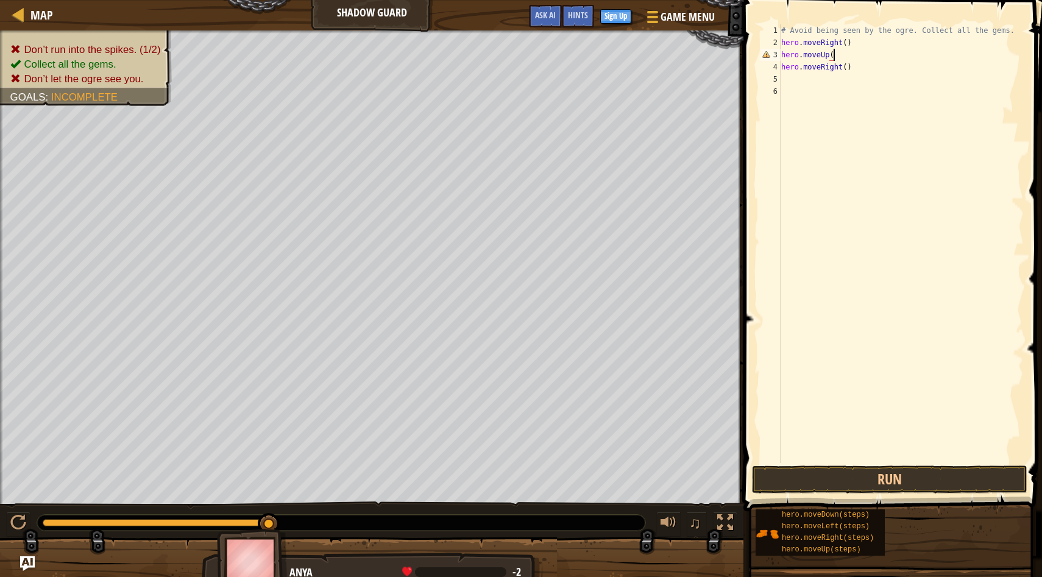
scroll to position [5, 4]
click at [478, 73] on div "# Avoid being seen by the ogre. Collect all the gems. hero . moveRight ( ) hero…" at bounding box center [901, 255] width 245 height 463
type textarea "hero.moveRight()"
type textarea "hero.moveDown()"
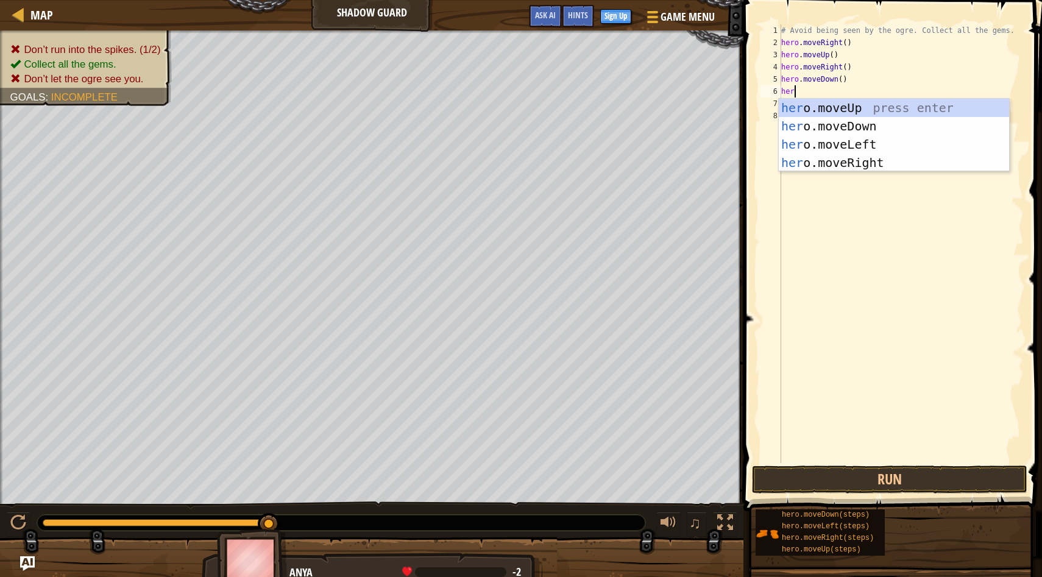
scroll to position [5, 1]
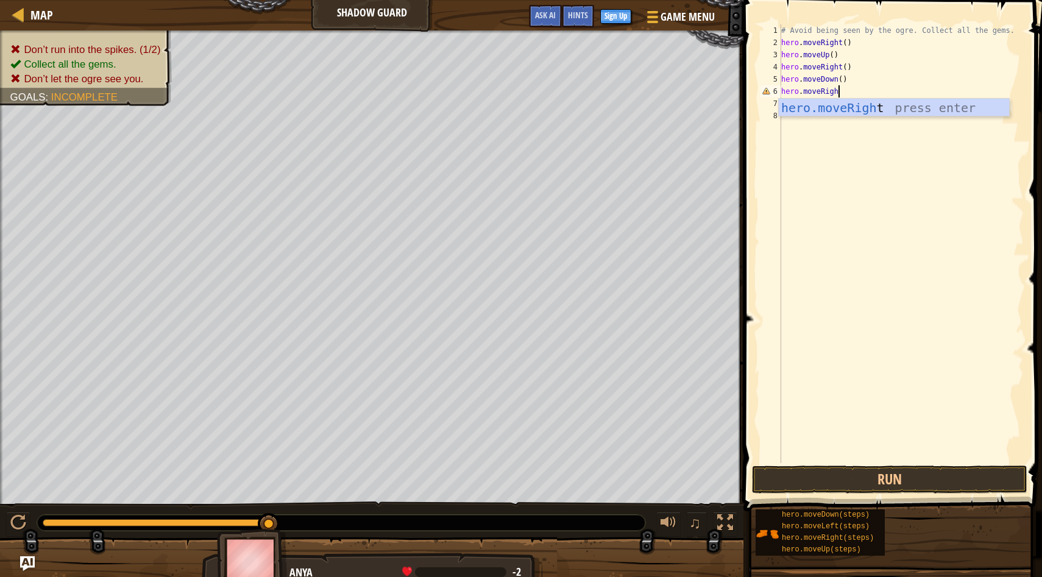
type textarea "hero.moveRight"
click at [478, 477] on button "Run" at bounding box center [890, 480] width 276 height 28
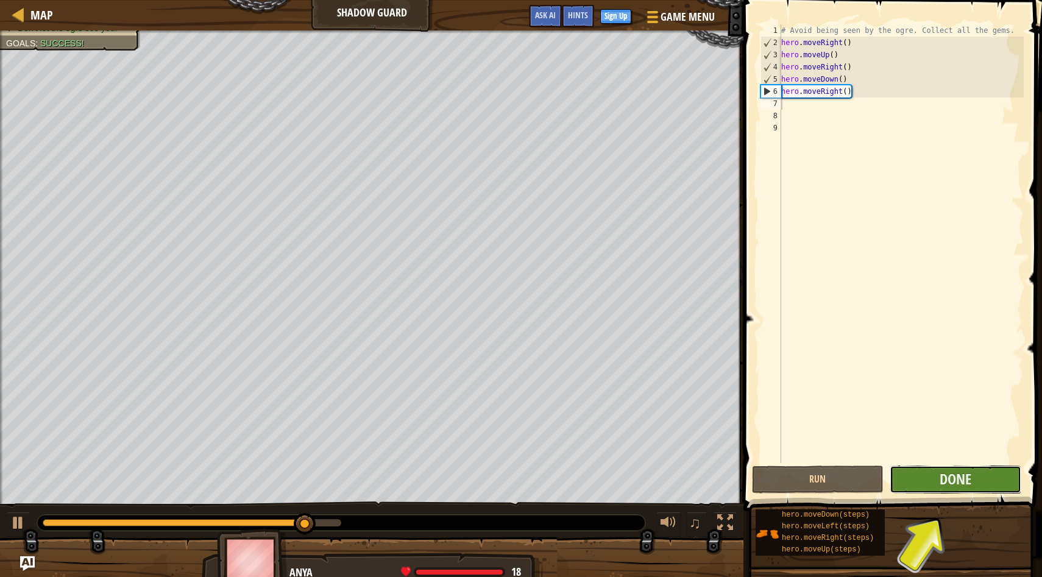
click at [478, 477] on button "Done" at bounding box center [956, 480] width 132 height 28
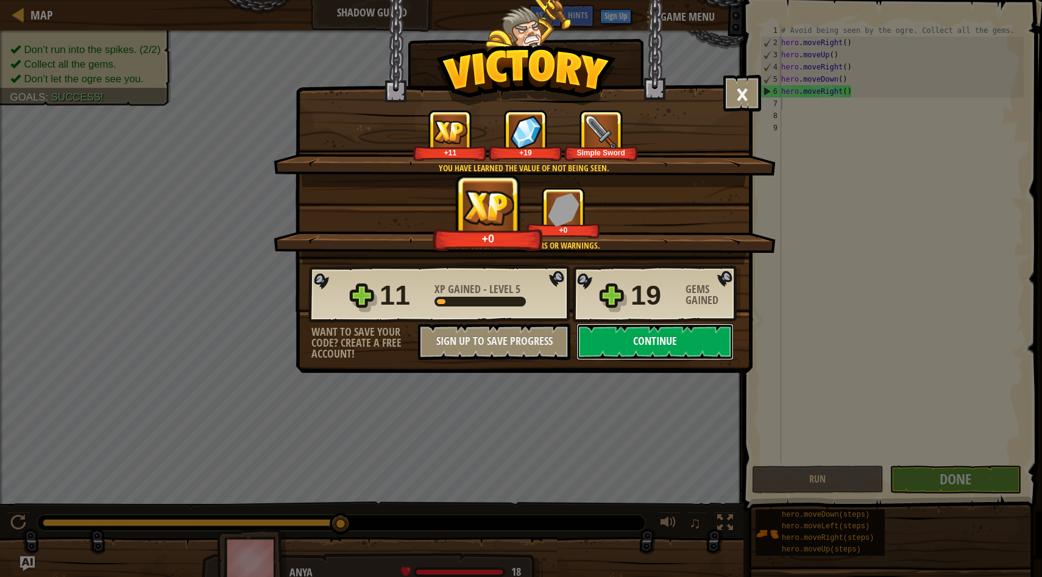
click at [478, 341] on button "Continue" at bounding box center [655, 342] width 157 height 37
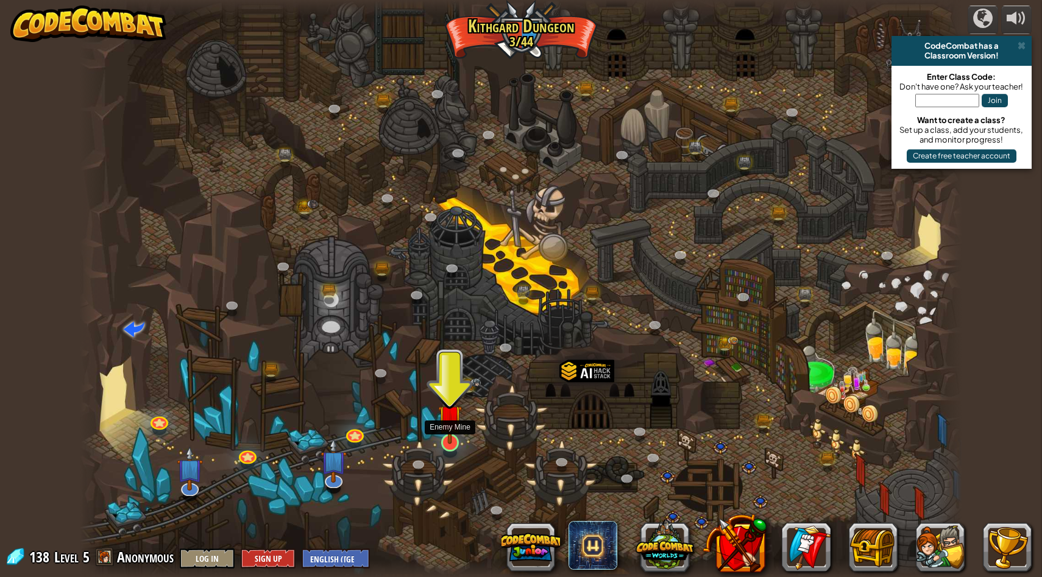
click at [449, 435] on img at bounding box center [450, 416] width 24 height 55
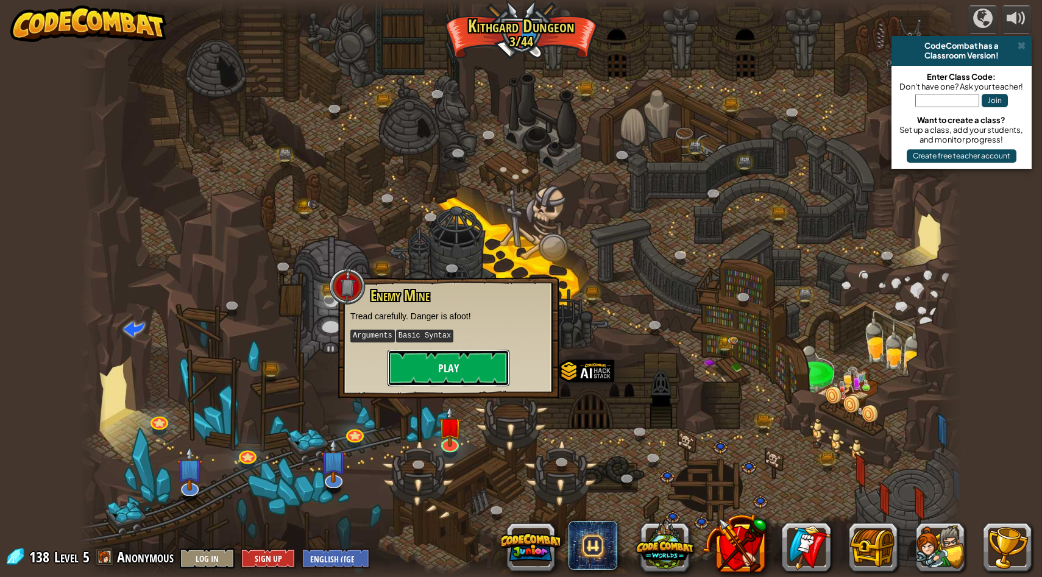
click at [420, 364] on button "Play" at bounding box center [449, 368] width 122 height 37
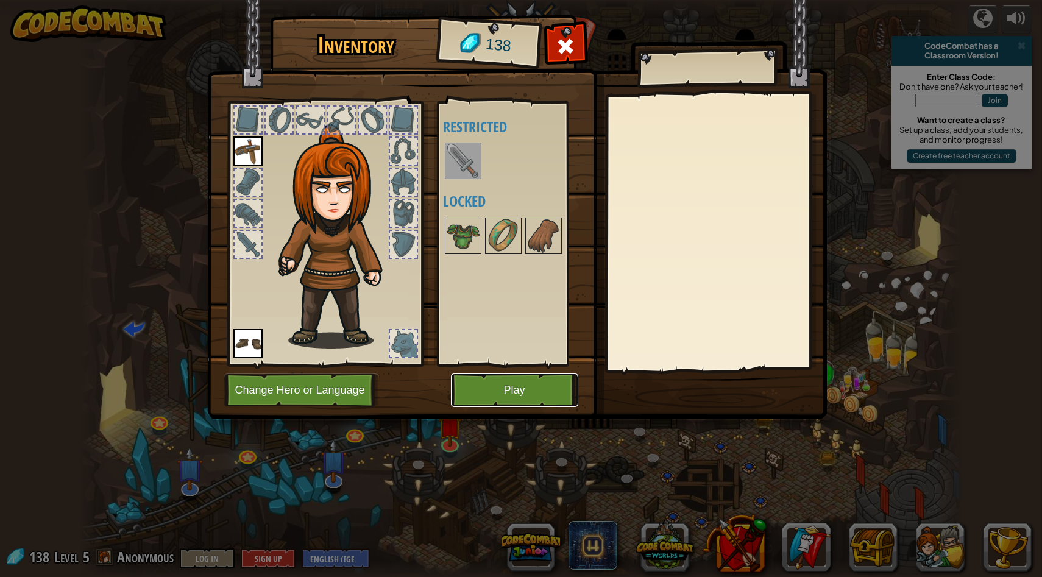
click at [478, 391] on button "Play" at bounding box center [514, 391] width 127 height 34
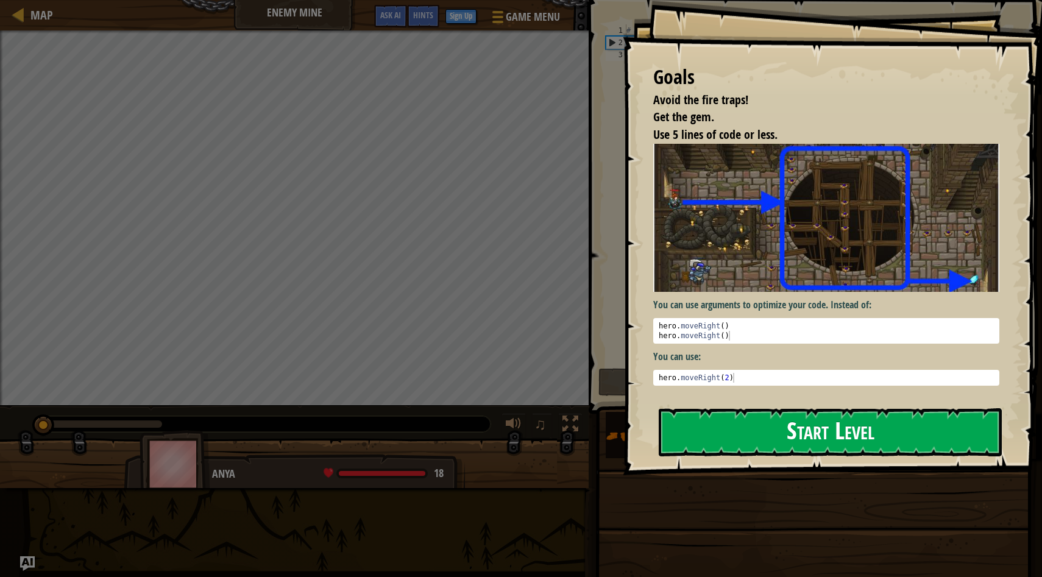
click at [478, 429] on button "Start Level" at bounding box center [830, 432] width 343 height 48
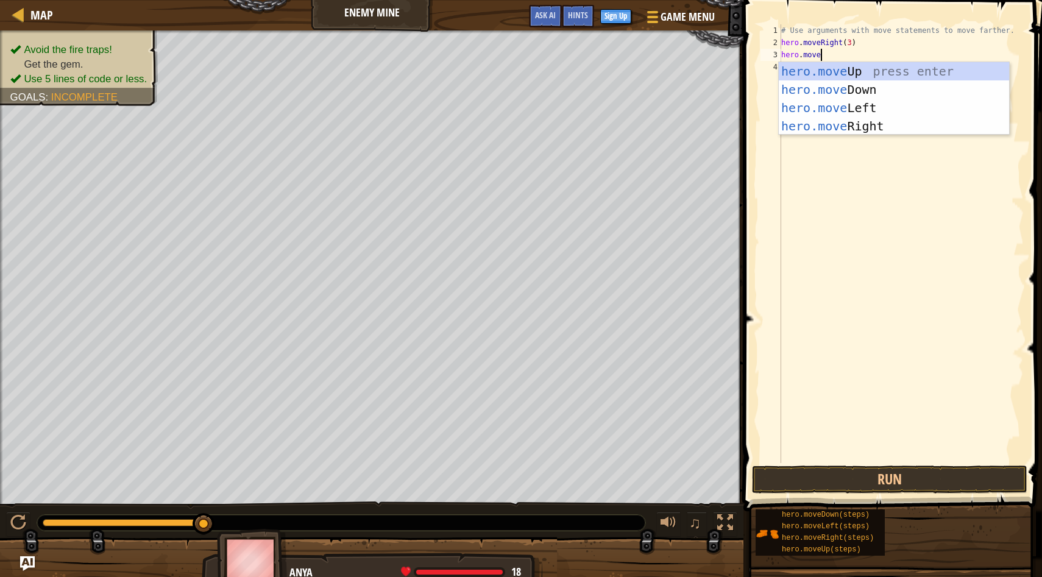
scroll to position [5, 2]
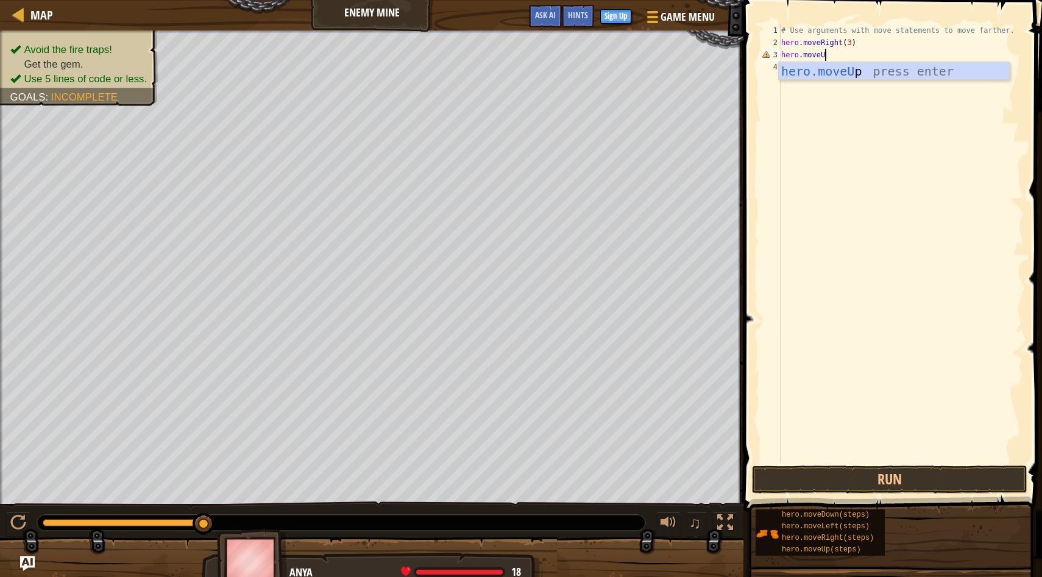
type textarea "hero.moveUp"
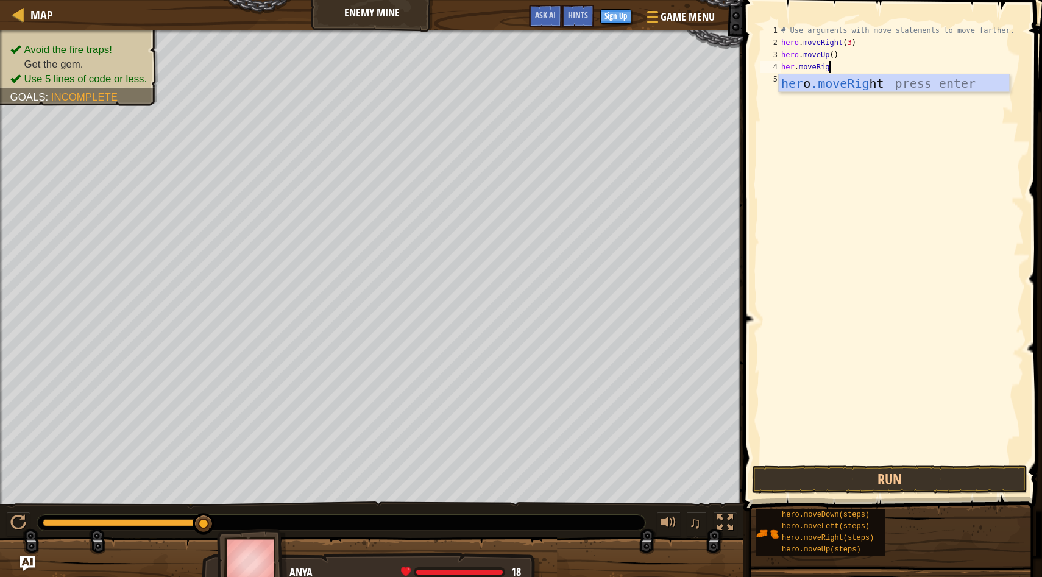
type textarea "her.moveRight"
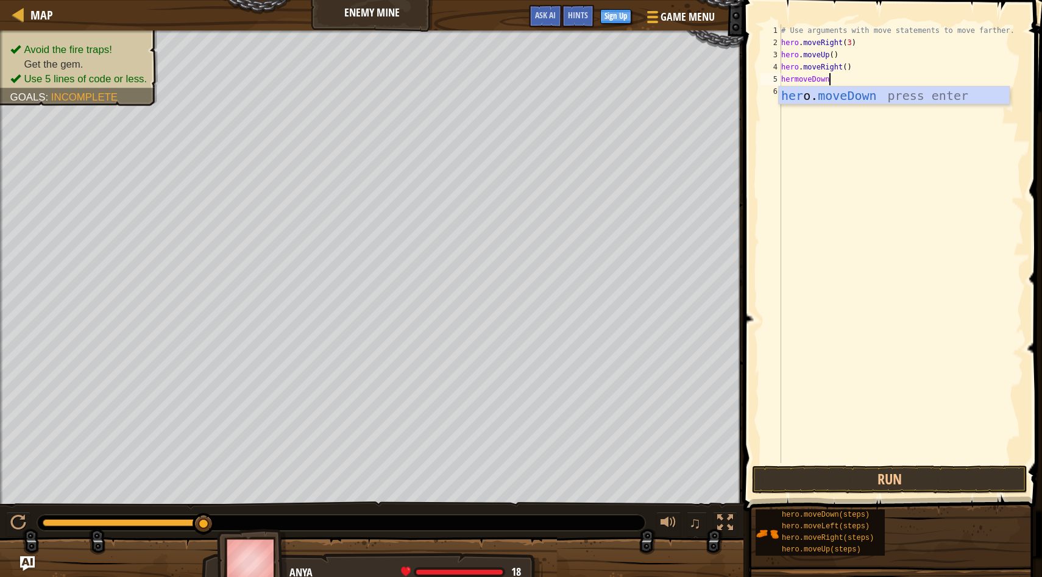
scroll to position [5, 3]
type textarea "hermoveDown(3)"
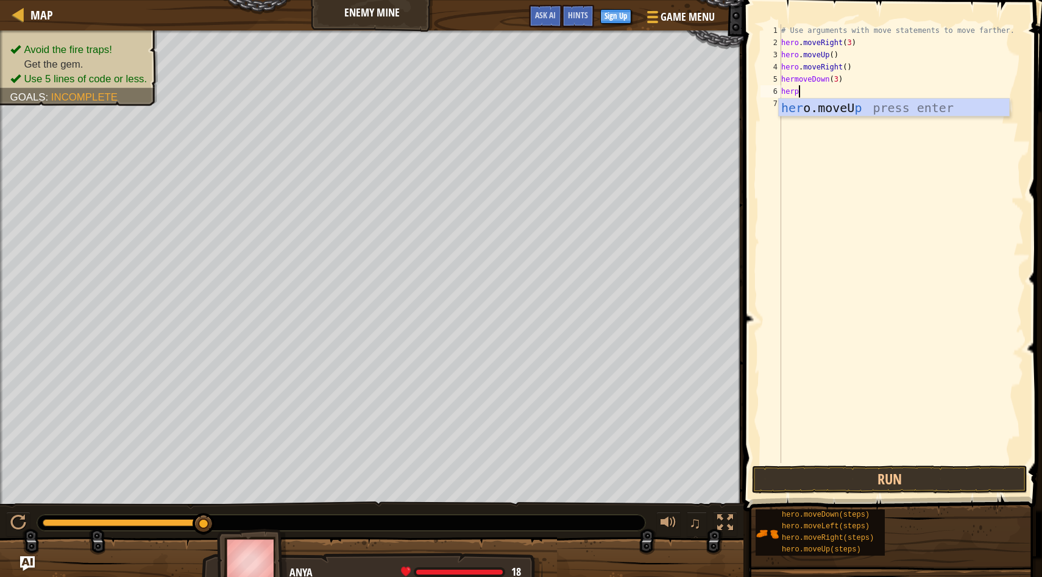
scroll to position [5, 1]
click at [478, 83] on div "# Use arguments with move statements to move farther. hero . moveRight ( 3 ) he…" at bounding box center [901, 255] width 245 height 463
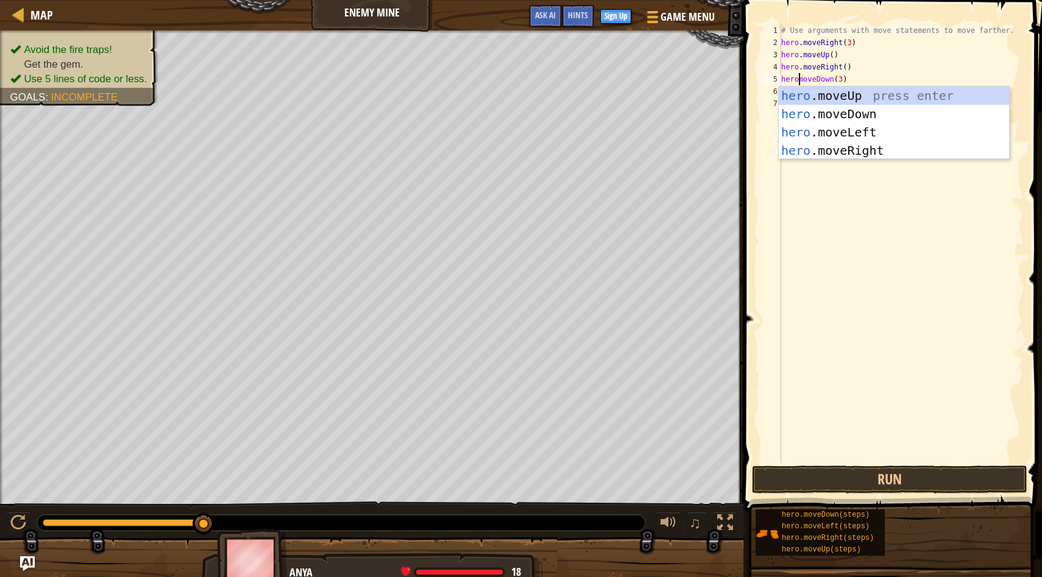
scroll to position [5, 2]
click at [478, 114] on div "hero. moveUp press enter hero. moveDown press enter hero. moveLeft press enter …" at bounding box center [894, 142] width 230 height 110
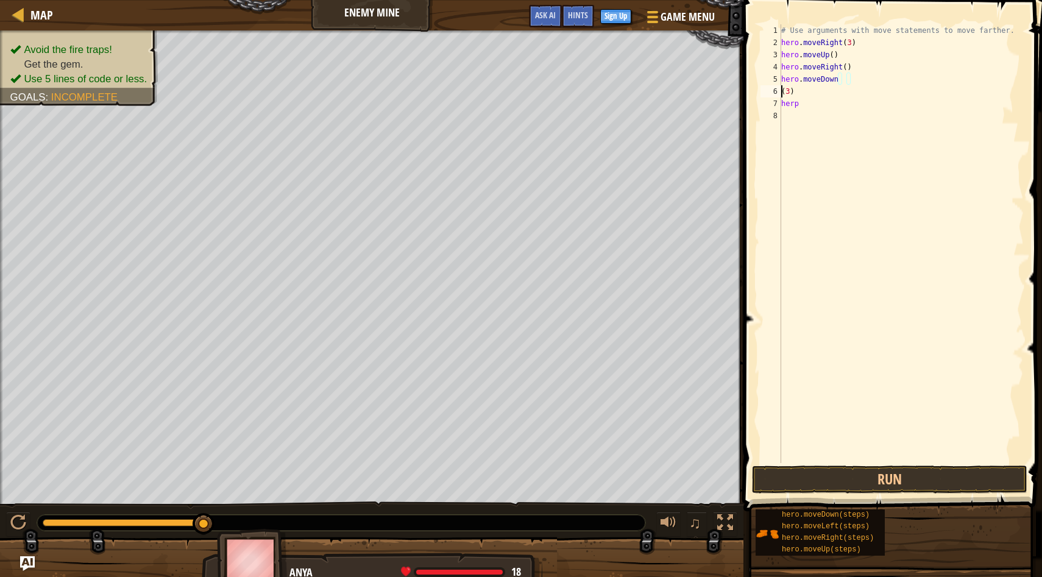
scroll to position [5, 1]
click at [478, 90] on div "# Use arguments with move statements to move farther. hero . moveRight ( 3 ) he…" at bounding box center [901, 255] width 245 height 463
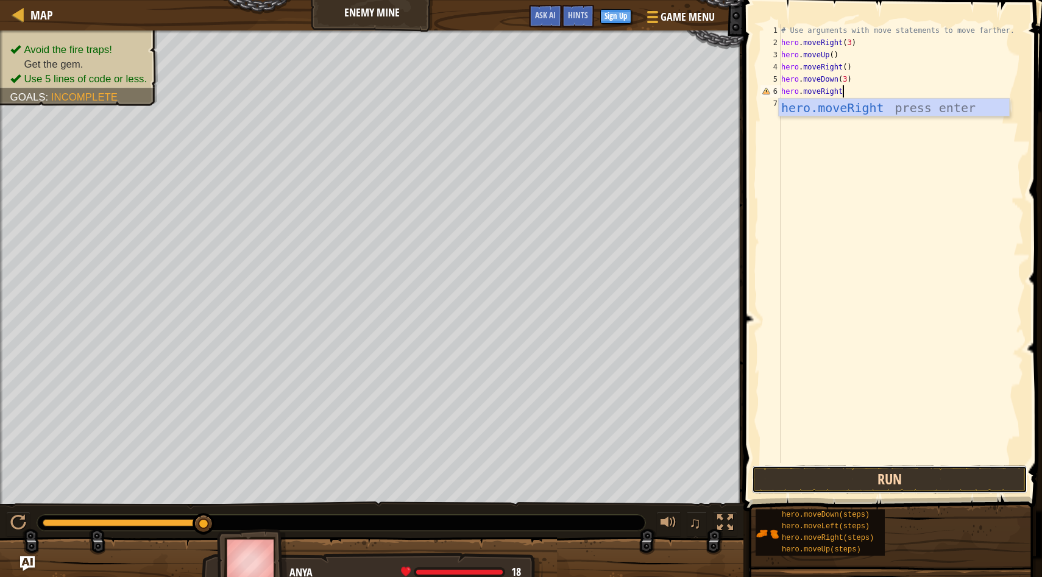
click at [478, 477] on button "Run" at bounding box center [890, 480] width 276 height 28
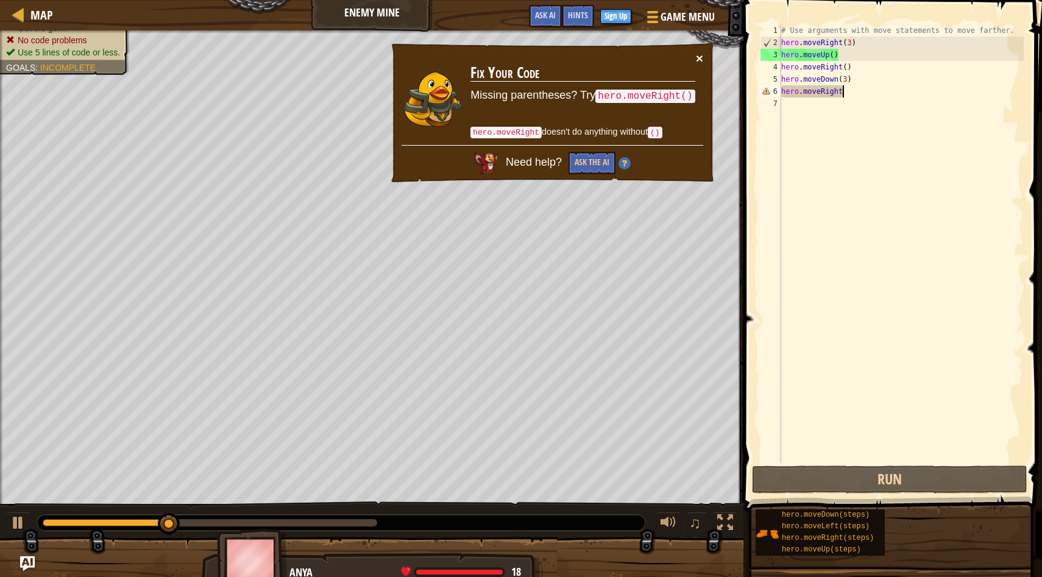
click at [478, 61] on button "×" at bounding box center [699, 58] width 7 height 13
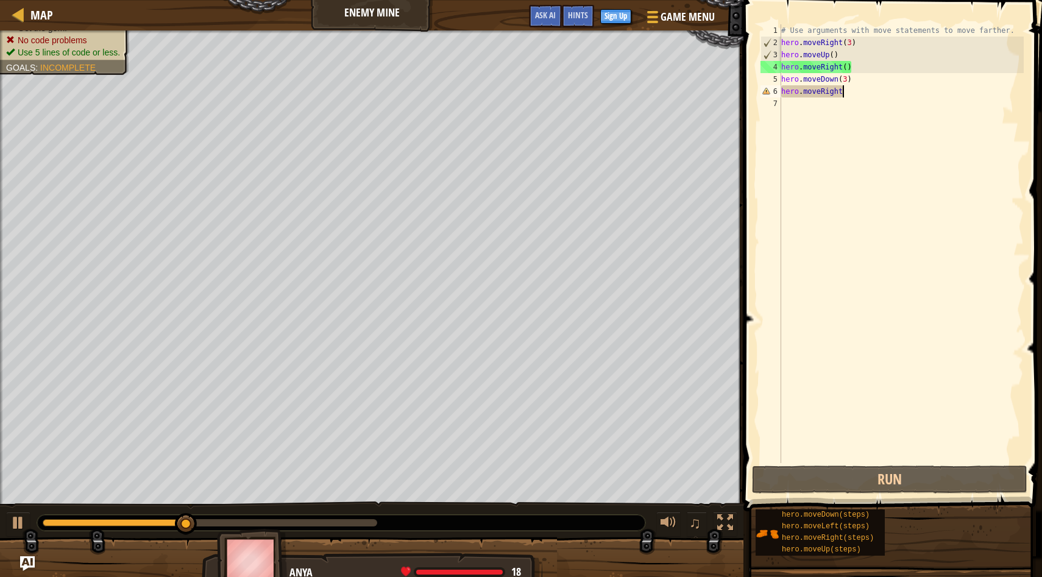
click at [478, 91] on div "# Use arguments with move statements to move farther. hero . moveRight ( 3 ) he…" at bounding box center [901, 255] width 245 height 463
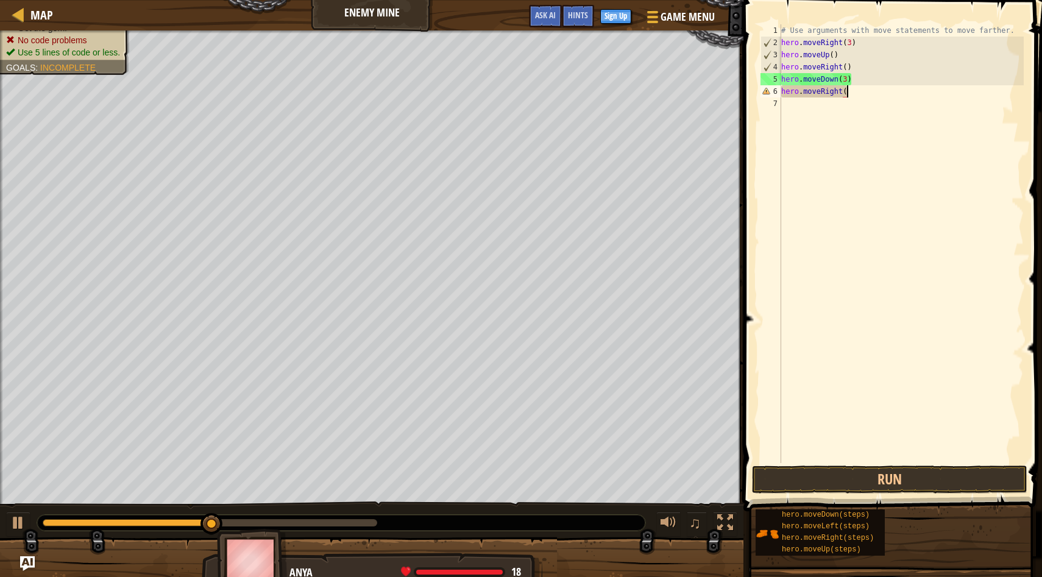
scroll to position [5, 5]
click at [478, 80] on div "# Use arguments with move statements to move farther. hero . moveRight ( 3 ) he…" at bounding box center [901, 255] width 245 height 463
click at [478, 90] on div "# Use arguments with move statements to move farther. hero . moveRight ( 3 ) he…" at bounding box center [901, 255] width 245 height 463
type textarea "hero.moveRight()"
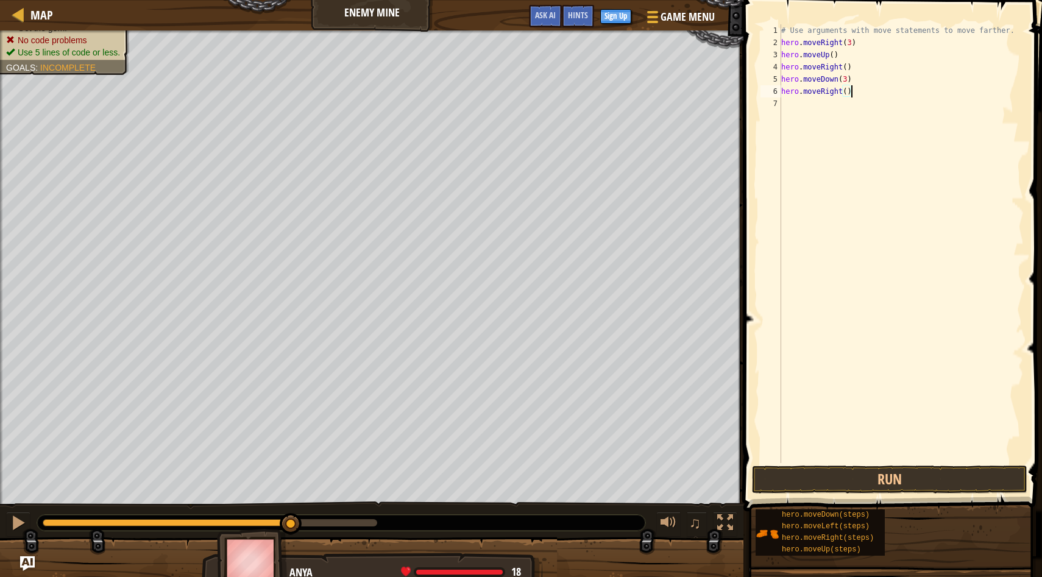
scroll to position [5, 0]
click at [478, 477] on button "Run" at bounding box center [890, 480] width 276 height 28
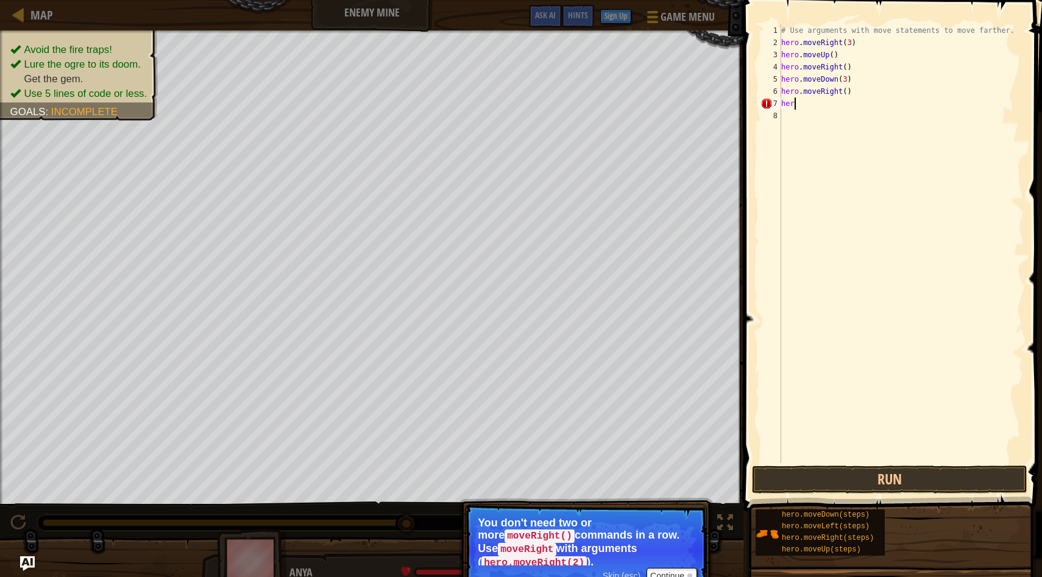
type textarea "h"
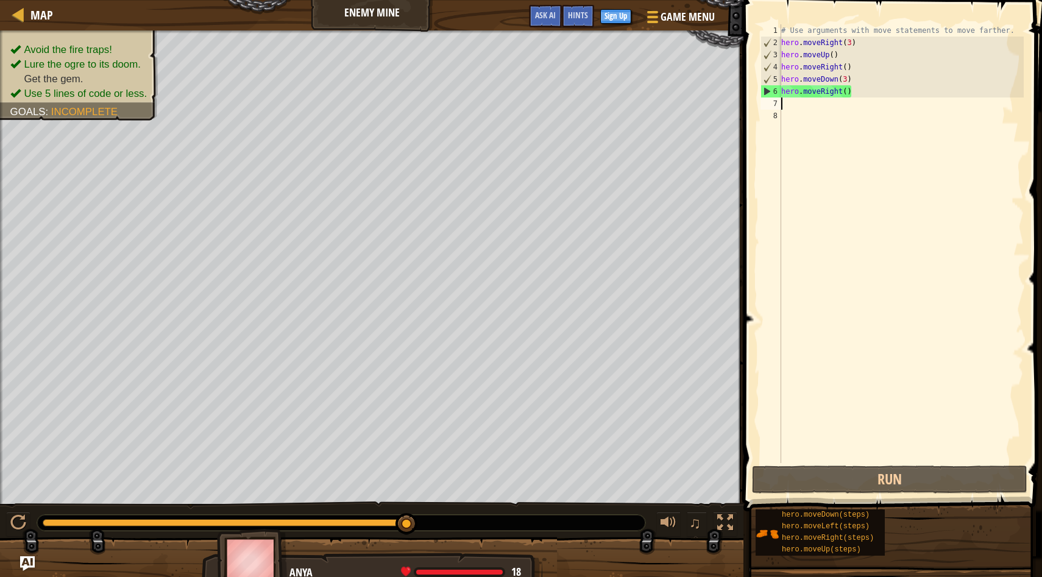
click at [478, 93] on div "# Use arguments with move statements to move farther. hero . moveRight ( 3 ) he…" at bounding box center [901, 255] width 245 height 463
type textarea "hero.moveRight(2)"
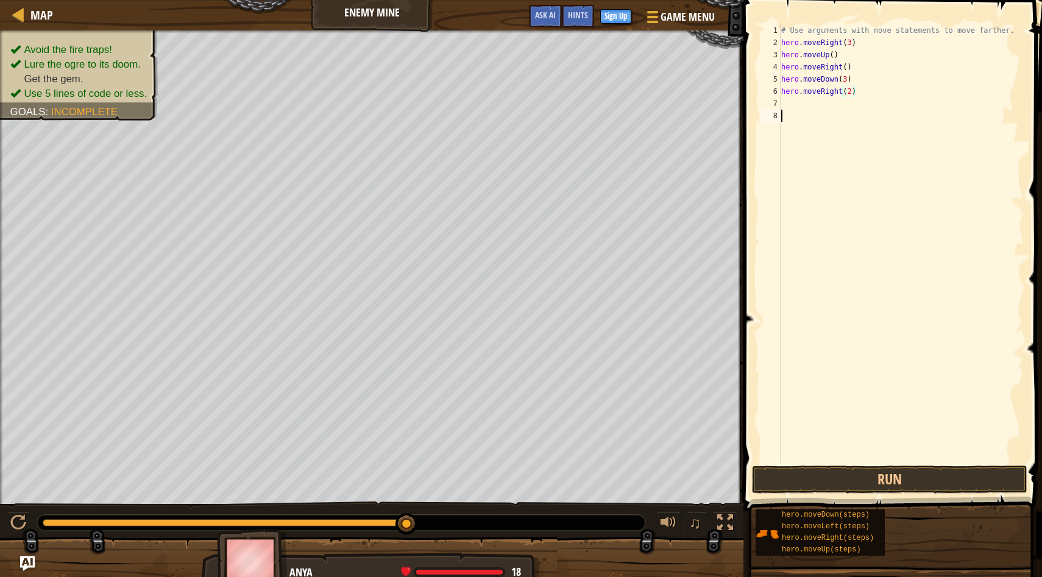
click at [478, 114] on div "# Use arguments with move statements to move farther. hero . moveRight ( 3 ) he…" at bounding box center [901, 255] width 245 height 463
click at [478, 477] on button "Run" at bounding box center [890, 480] width 276 height 28
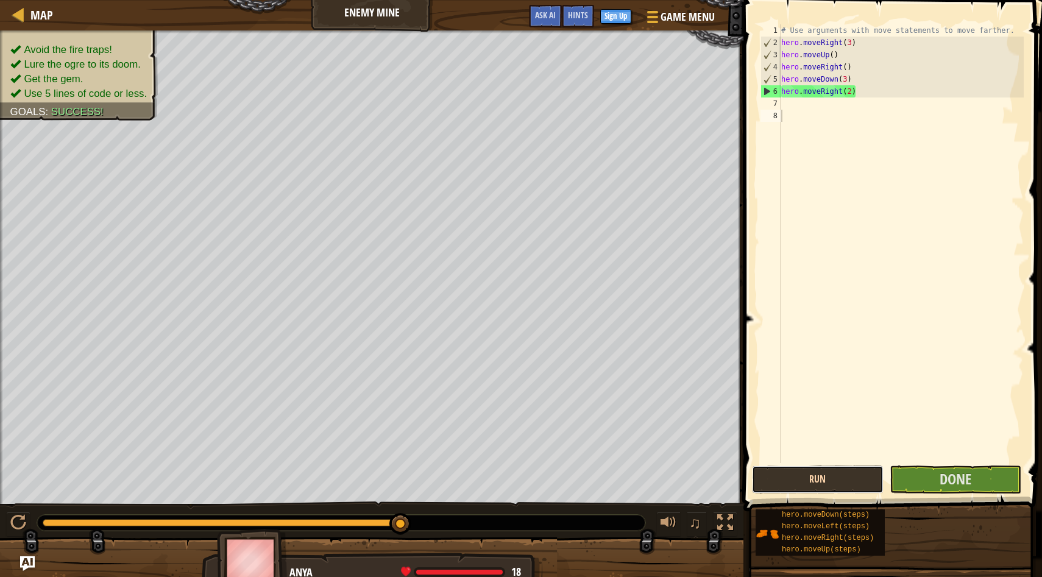
click at [478, 475] on button "Run" at bounding box center [818, 480] width 132 height 28
click at [478, 473] on span "Done" at bounding box center [956, 479] width 32 height 20
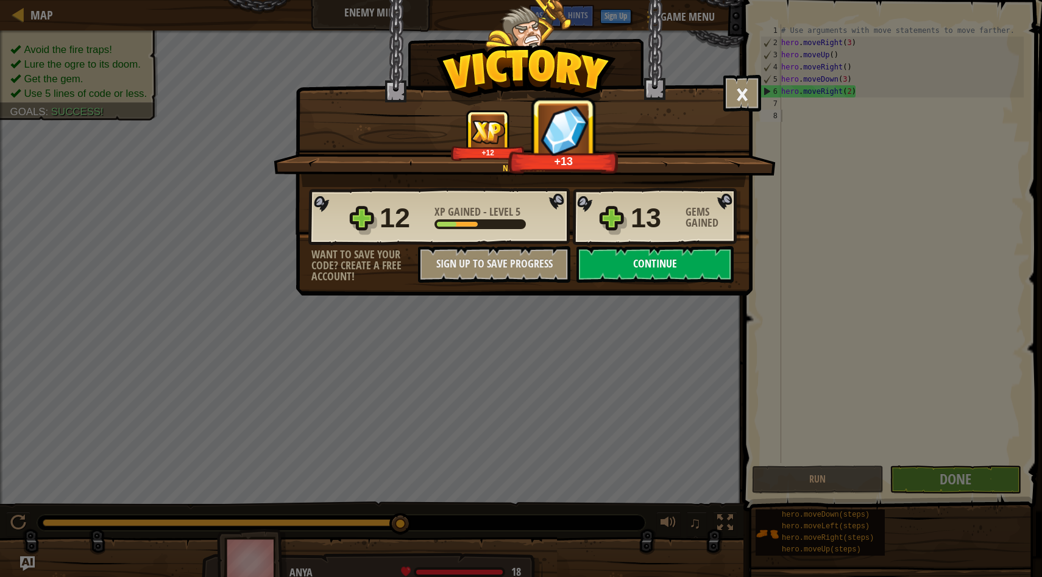
click at [478, 268] on button "Continue" at bounding box center [655, 264] width 157 height 37
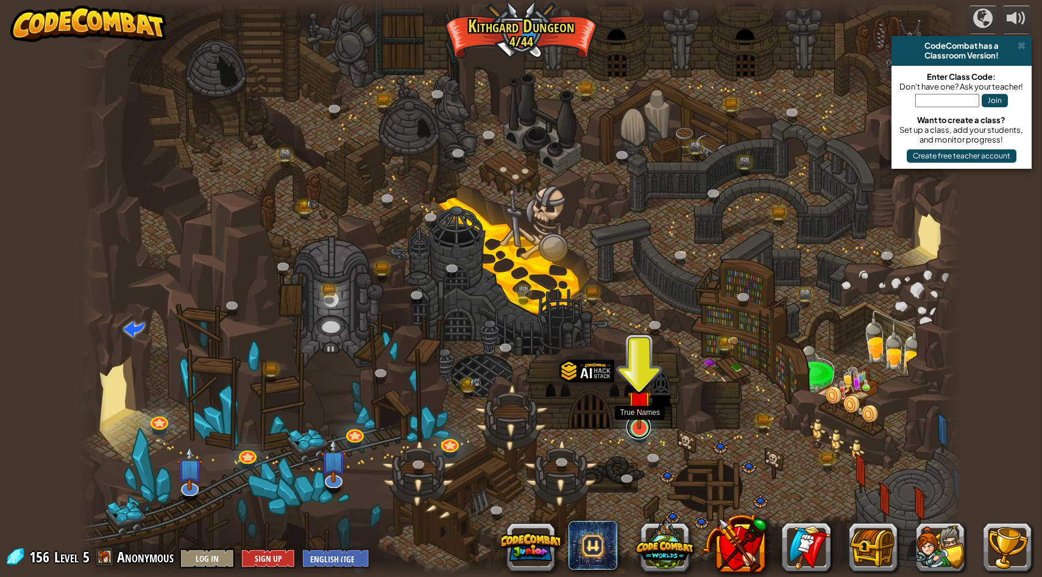
click at [478, 432] on link at bounding box center [639, 427] width 24 height 24
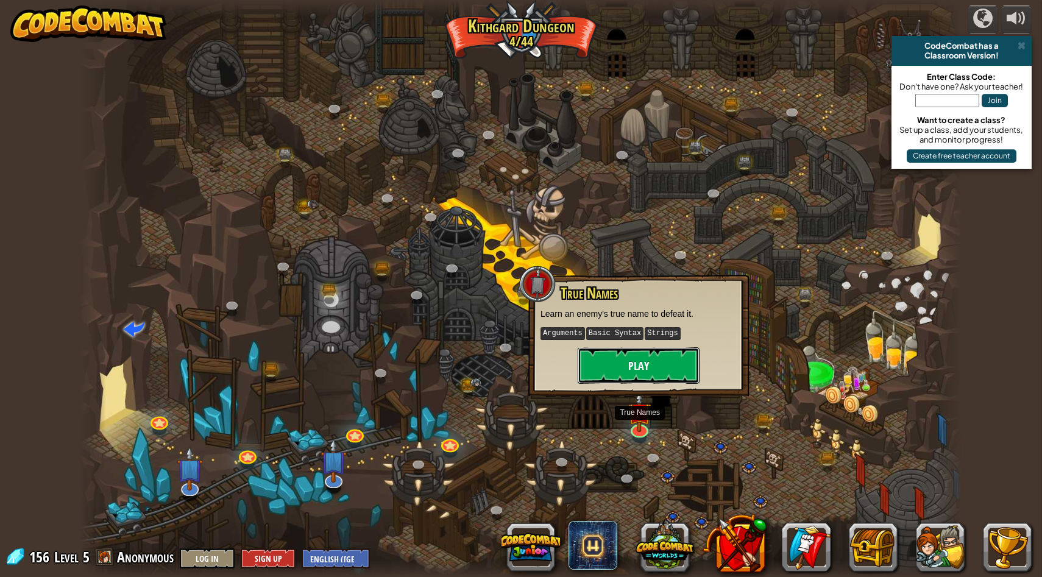
click at [478, 363] on button "Play" at bounding box center [639, 365] width 122 height 37
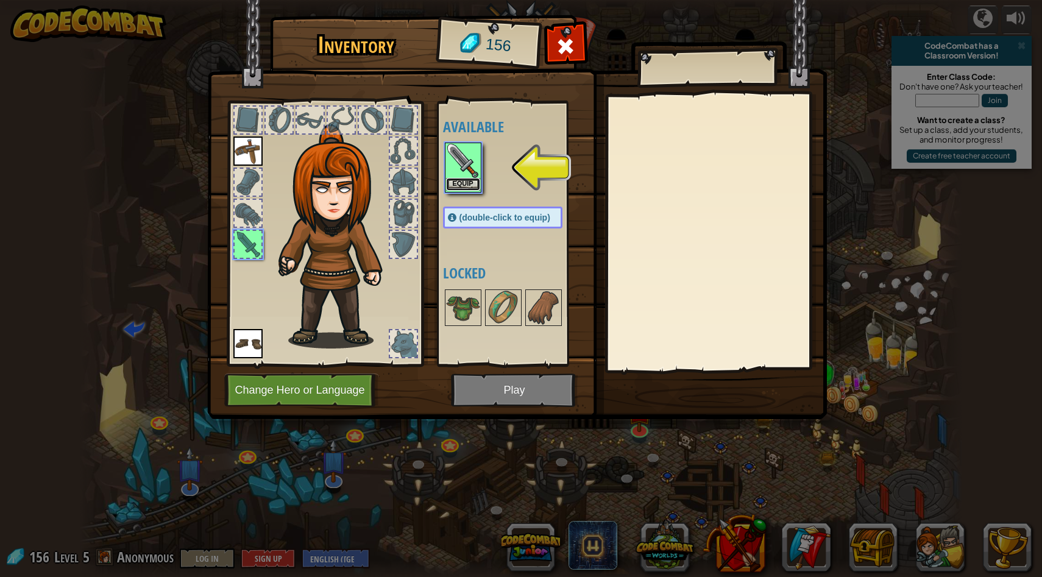
click at [464, 187] on button "Equip" at bounding box center [463, 184] width 34 height 13
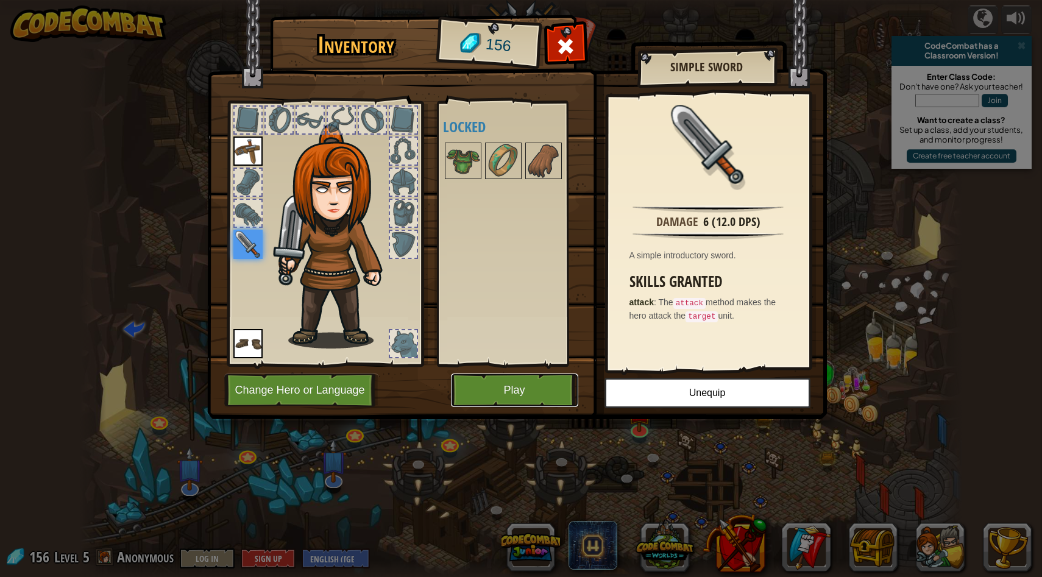
click at [478, 389] on button "Play" at bounding box center [514, 391] width 127 height 34
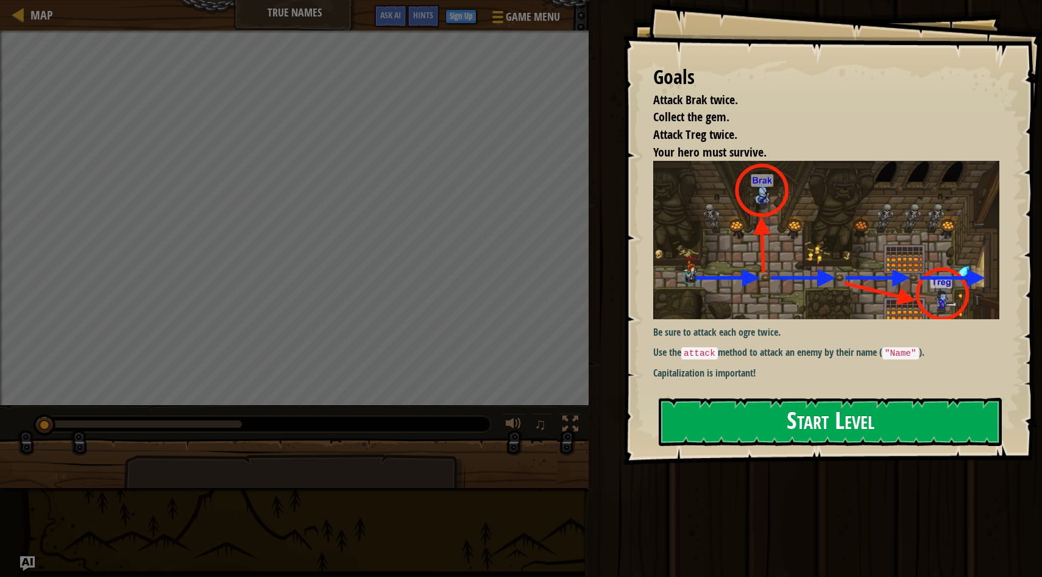
click at [478, 424] on button "Start Level" at bounding box center [830, 422] width 343 height 48
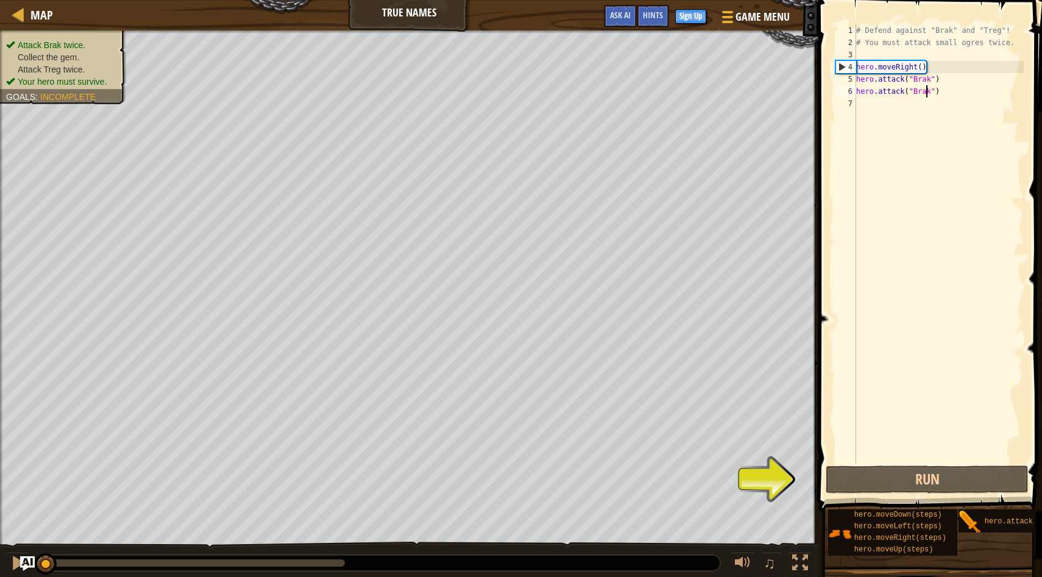
click at [478, 89] on div "# Defend against "Brak" and "Treg"! # You must attack small ogres twice. hero .…" at bounding box center [939, 255] width 170 height 463
type textarea "hero.attack("Brak")"
click at [478, 101] on div "# Defend against "Brak" and "Treg"! # You must attack small ogres twice. hero .…" at bounding box center [939, 255] width 170 height 463
click at [478, 477] on button "Run" at bounding box center [927, 480] width 203 height 28
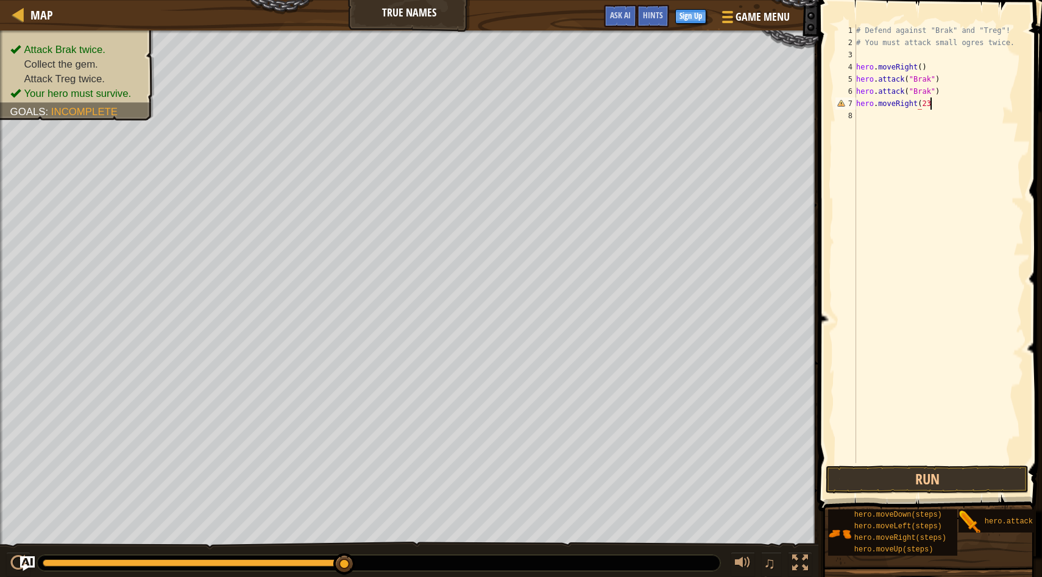
scroll to position [5, 5]
type textarea "hero.moveRight(2)"
click at [478, 477] on button "Run" at bounding box center [927, 480] width 203 height 28
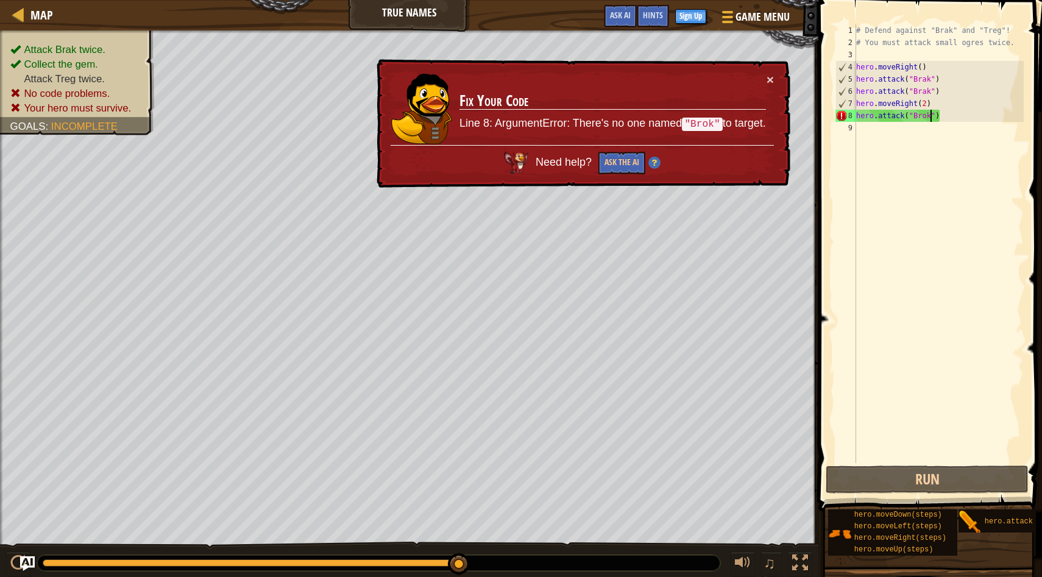
click at [478, 83] on td "Fix Your Code Line 8: ArgumentError: There's no one named "Brok" to target." at bounding box center [613, 109] width 308 height 72
click at [478, 79] on button "×" at bounding box center [770, 79] width 7 height 13
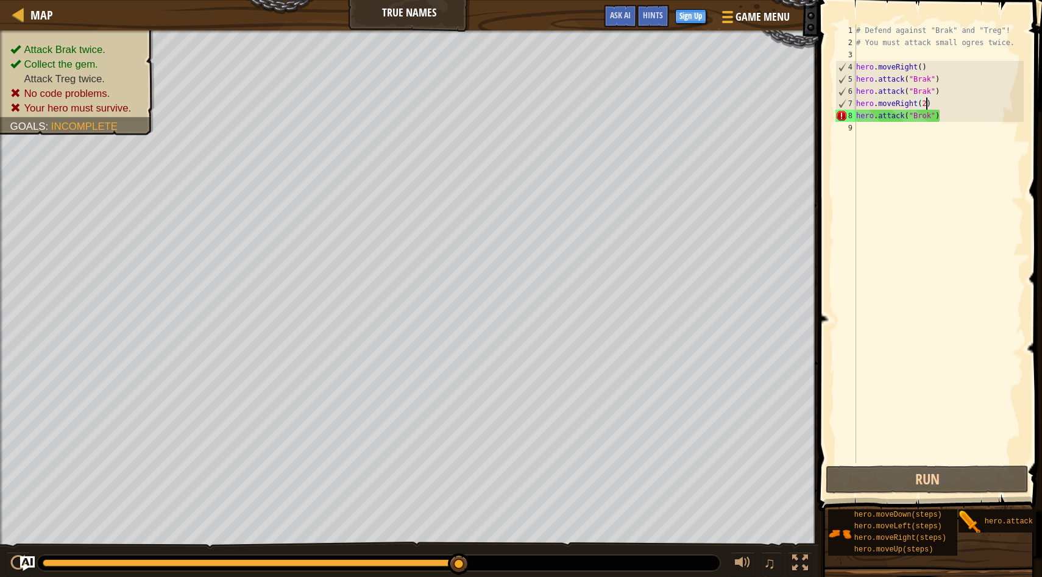
click at [478, 100] on div "# Defend against "Brak" and "Treg"! # You must attack small ogres twice. hero .…" at bounding box center [939, 255] width 170 height 463
click at [478, 101] on div "# Defend against "Brak" and "Treg"! # You must attack small ogres twice. hero .…" at bounding box center [939, 255] width 170 height 463
click at [478, 104] on div "# Defend against "Brak" and "Treg"! # You must attack small ogres twice. hero .…" at bounding box center [939, 255] width 170 height 463
click at [478, 107] on div "# Defend against "Brak" and "Treg"! # You must attack small ogres twice. hero .…" at bounding box center [939, 255] width 170 height 463
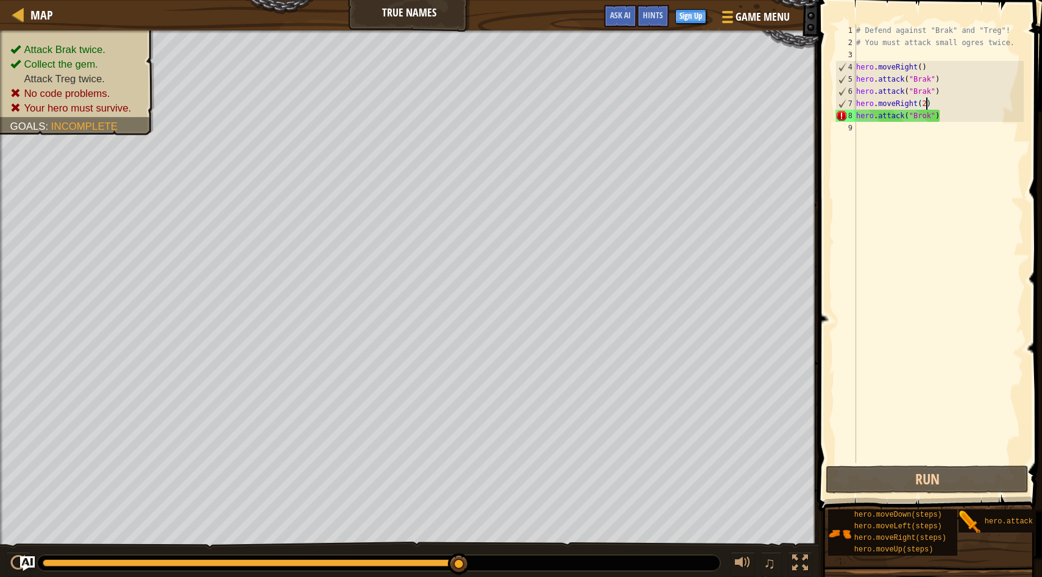
type textarea "hero.moveRight()"
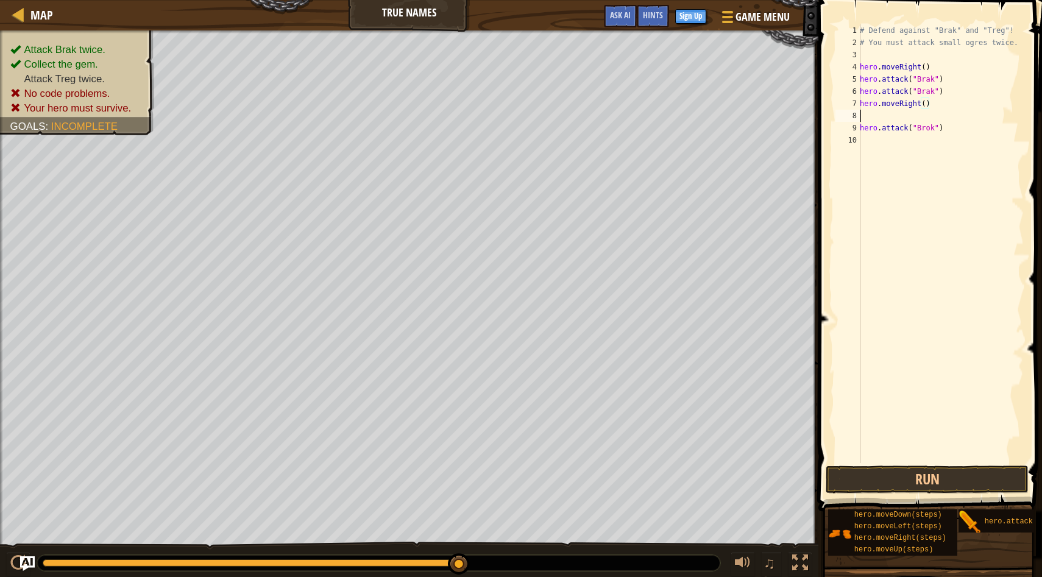
scroll to position [5, 0]
type textarea "hero.moveRight()"
click at [478, 477] on button "Run" at bounding box center [927, 480] width 203 height 28
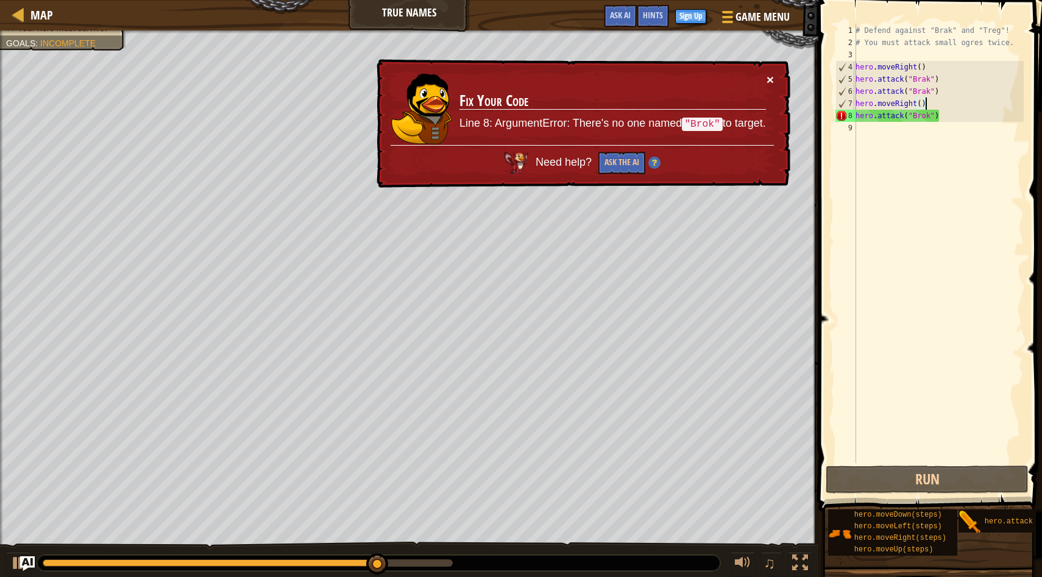
click at [478, 80] on button "×" at bounding box center [770, 79] width 7 height 13
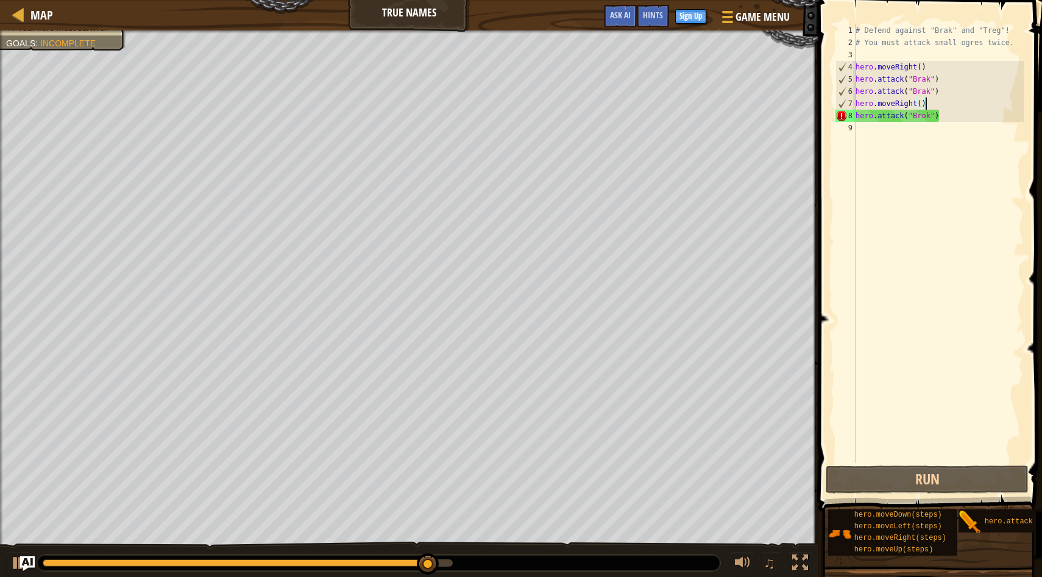
click at [478, 124] on div "# Defend against "Brak" and "Treg"! # You must attack small ogres twice. hero .…" at bounding box center [938, 255] width 171 height 463
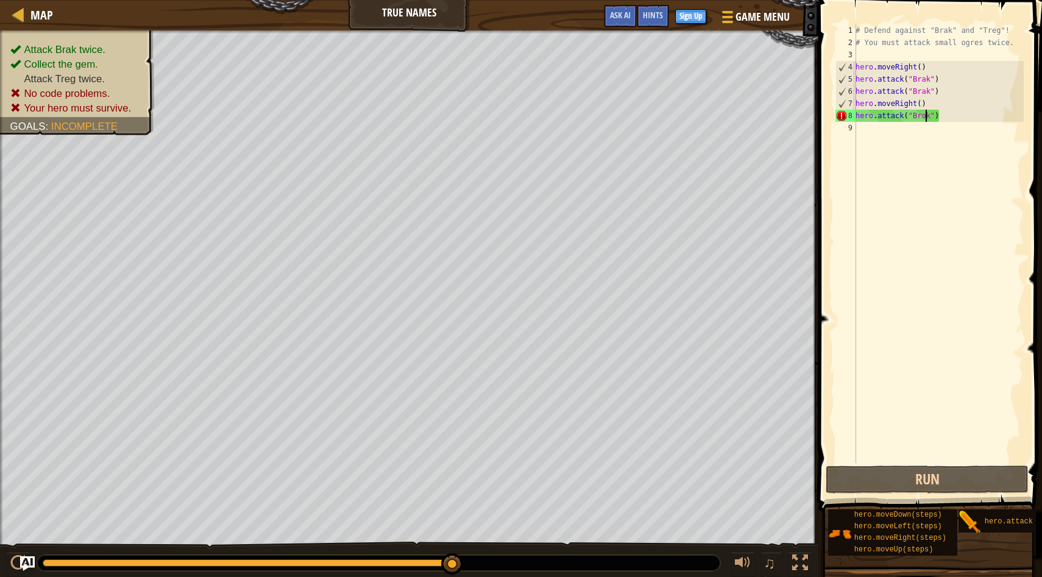
click at [478, 120] on div "# Defend against "Brak" and "Treg"! # You must attack small ogres twice. hero .…" at bounding box center [938, 255] width 171 height 463
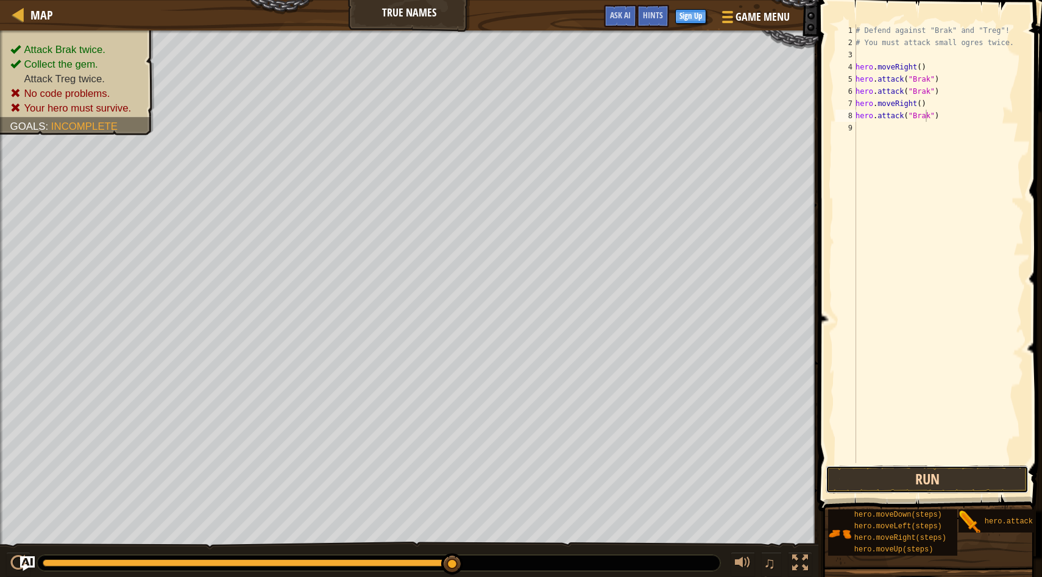
click at [478, 477] on button "Run" at bounding box center [927, 480] width 203 height 28
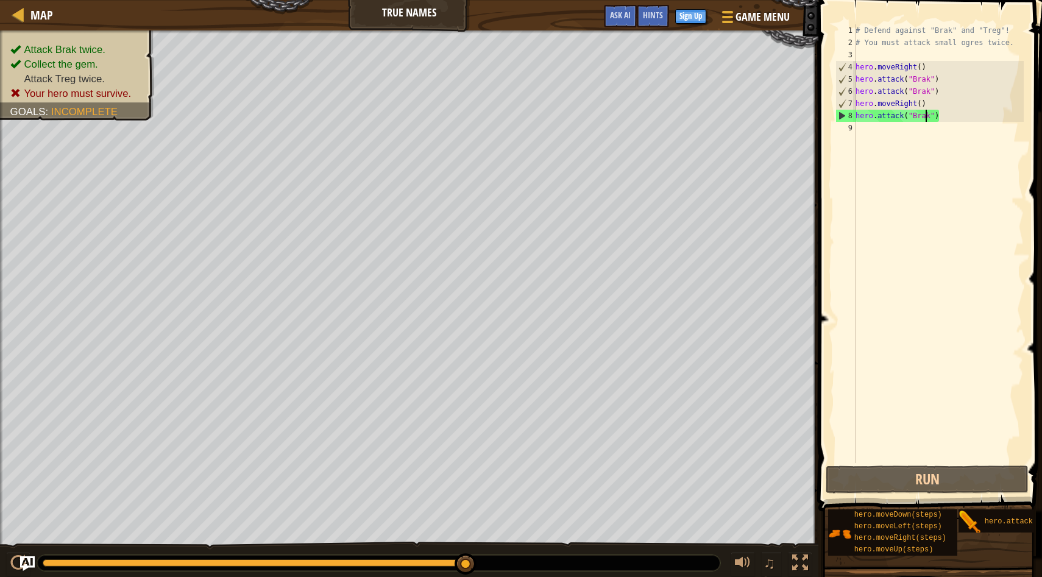
click at [478, 95] on div "# Defend against "Brak" and "Treg"! # You must attack small ogres twice. hero .…" at bounding box center [938, 255] width 171 height 463
click at [478, 90] on div "# Defend against "Brak" and "Treg"! # You must attack small ogres twice. hero .…" at bounding box center [938, 255] width 171 height 463
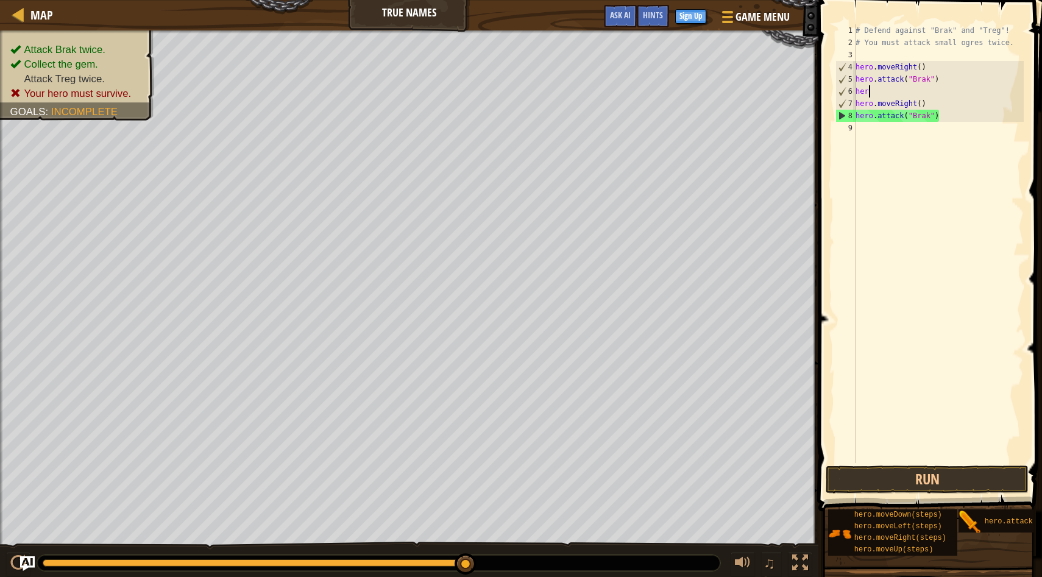
scroll to position [5, 0]
type textarea "h"
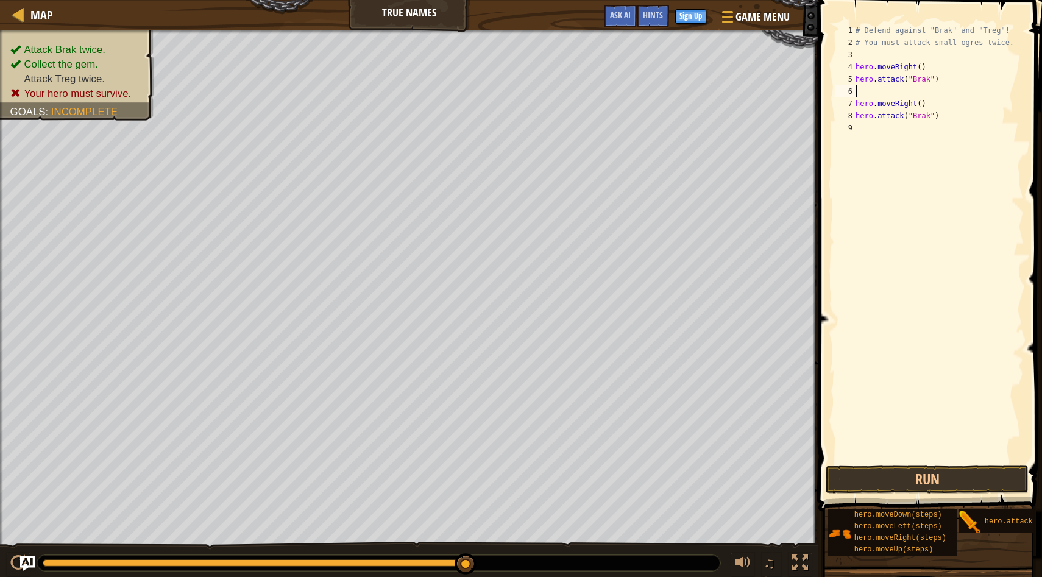
click at [478, 104] on div "# Defend against "Brak" and "Treg"! # You must attack small ogres twice. hero .…" at bounding box center [938, 255] width 171 height 463
type textarea "hero.moveRight()"
click at [478, 477] on button "Run" at bounding box center [927, 480] width 203 height 28
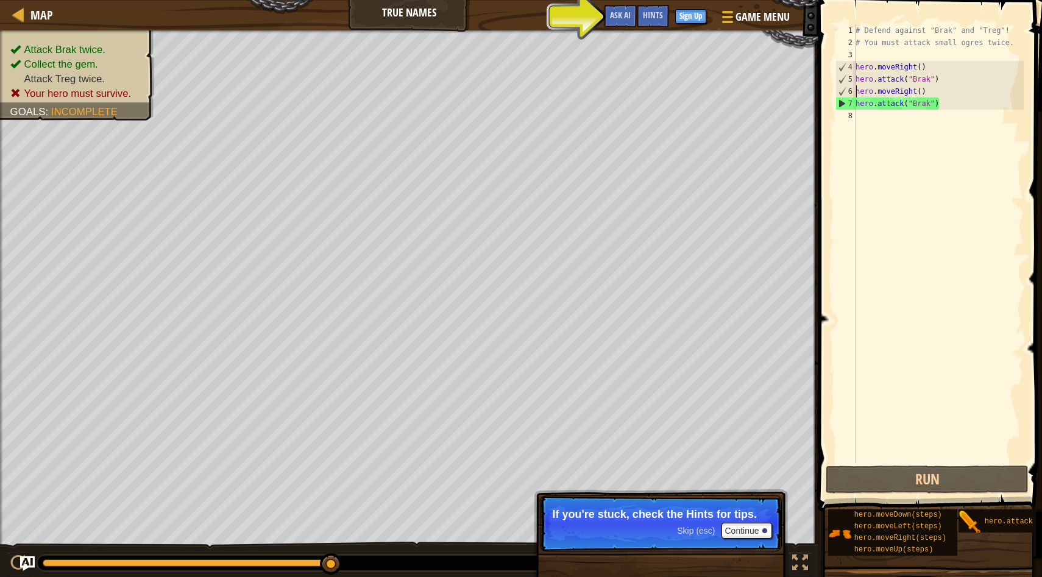
click at [478, 92] on div "# Defend against "Brak" and "Treg"! # You must attack small ogres twice. hero .…" at bounding box center [938, 255] width 171 height 463
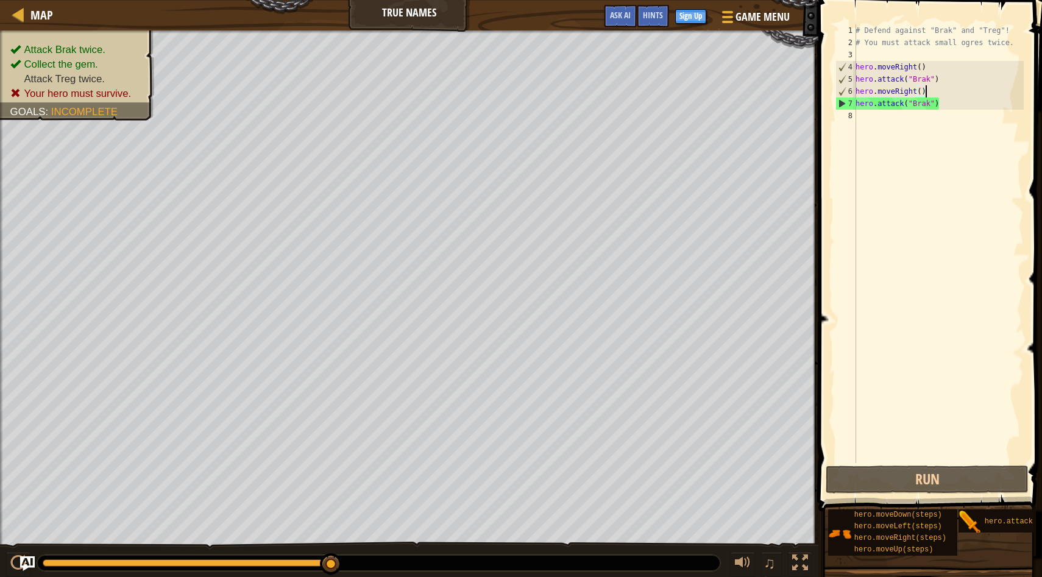
click at [478, 92] on div "# Defend against "Brak" and "Treg"! # You must attack small ogres twice. hero .…" at bounding box center [938, 255] width 171 height 463
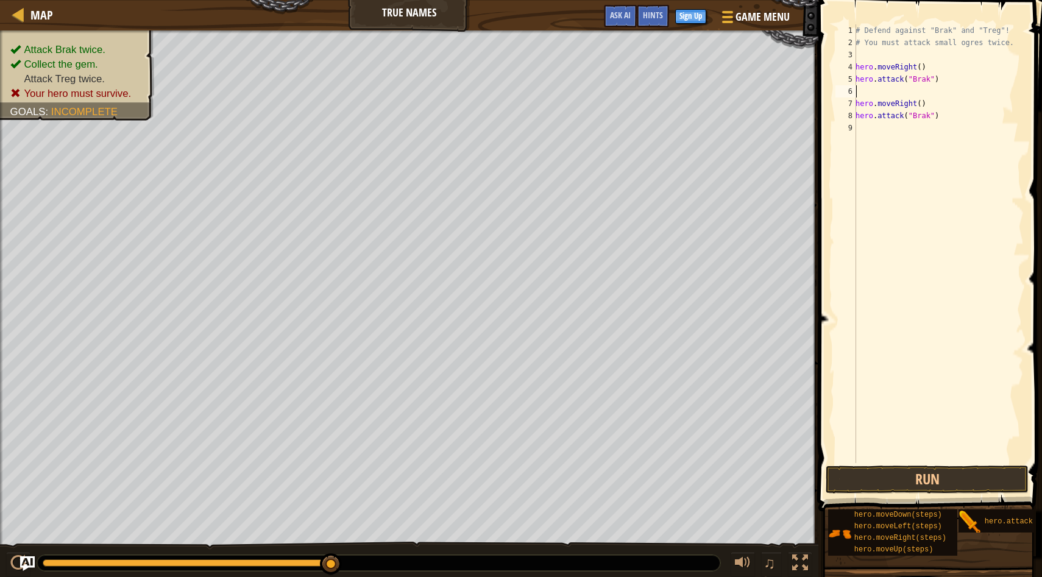
click at [478, 90] on div "# Defend against "Brak" and "Treg"! # You must attack small ogres twice. hero .…" at bounding box center [938, 255] width 171 height 463
type textarea "hero.attack(Brak")"
click at [478, 115] on div "# Defend against "Brak" and "Treg"! # You must attack small ogres twice. hero .…" at bounding box center [938, 255] width 171 height 463
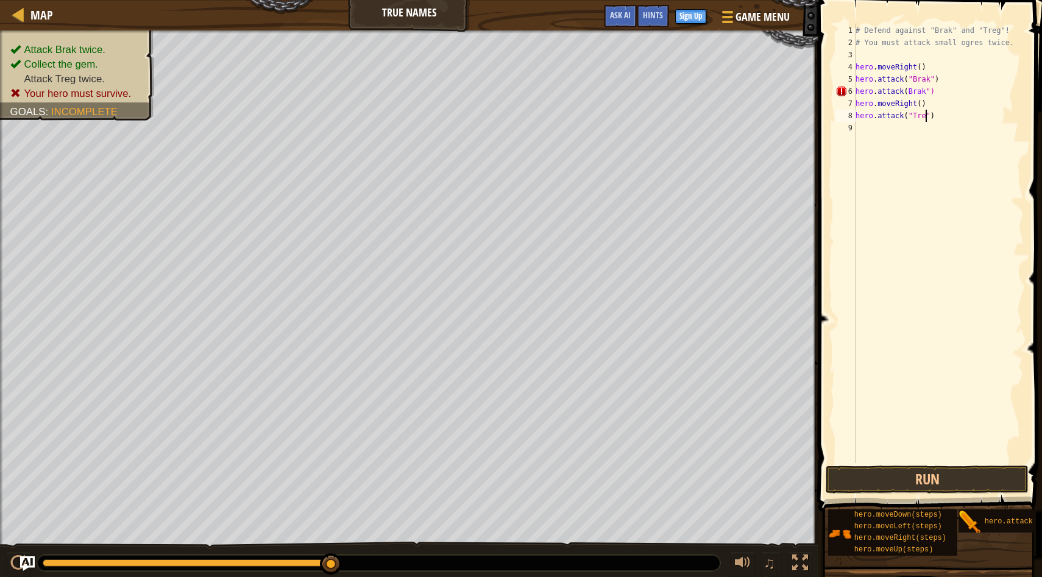
type textarea "hero.attack("Treg")"
click at [478, 125] on div "# Defend against "Brak" and "Treg"! # You must attack small ogres twice. hero .…" at bounding box center [938, 255] width 171 height 463
click at [478, 116] on div "# Defend against "Brak" and "Treg"! # You must attack small ogres twice. hero .…" at bounding box center [938, 255] width 171 height 463
type textarea "hero.attack("Treg")"
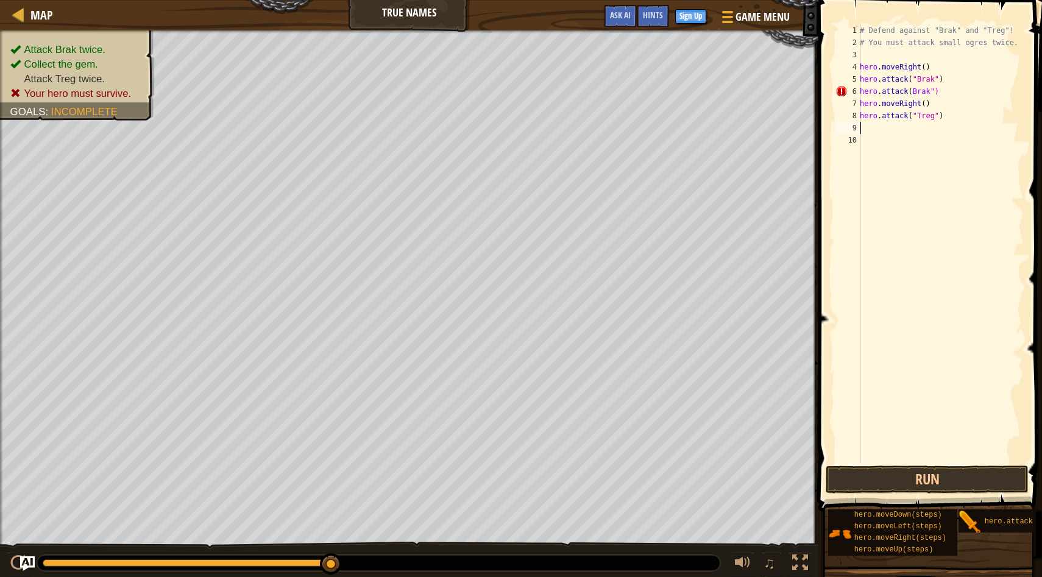
type textarea "hero.attack("Treg")"
click at [478, 91] on div "# Defend against "Brak" and "Treg"! # You must attack small ogres twice. hero .…" at bounding box center [941, 255] width 166 height 463
type textarea "hero.attack("Brak")"
click at [478, 477] on button "Run" at bounding box center [927, 480] width 203 height 28
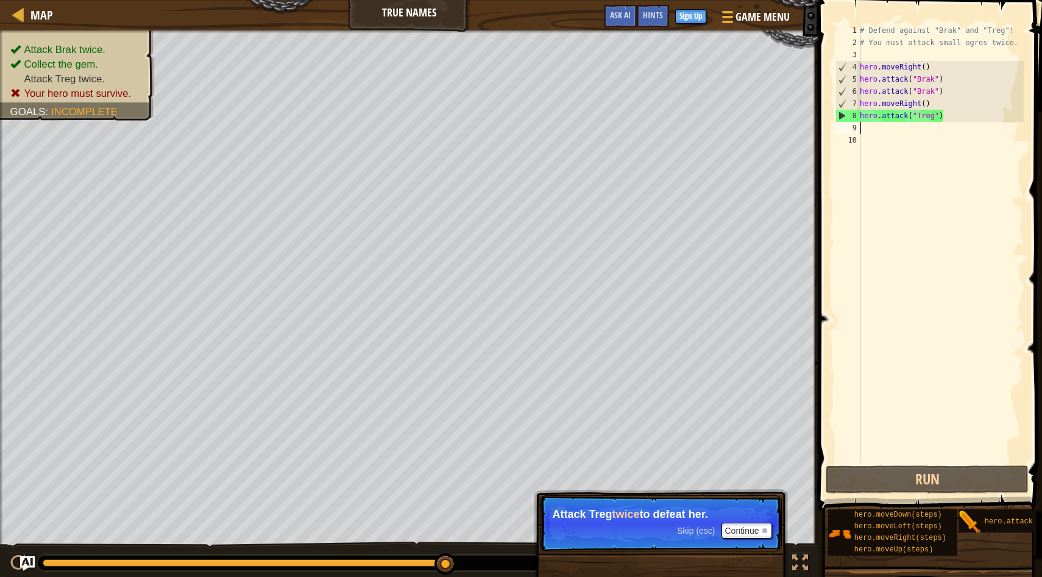
click at [478, 129] on div "# Defend against "Brak" and "Treg"! # You must attack small ogres twice. hero .…" at bounding box center [941, 255] width 166 height 463
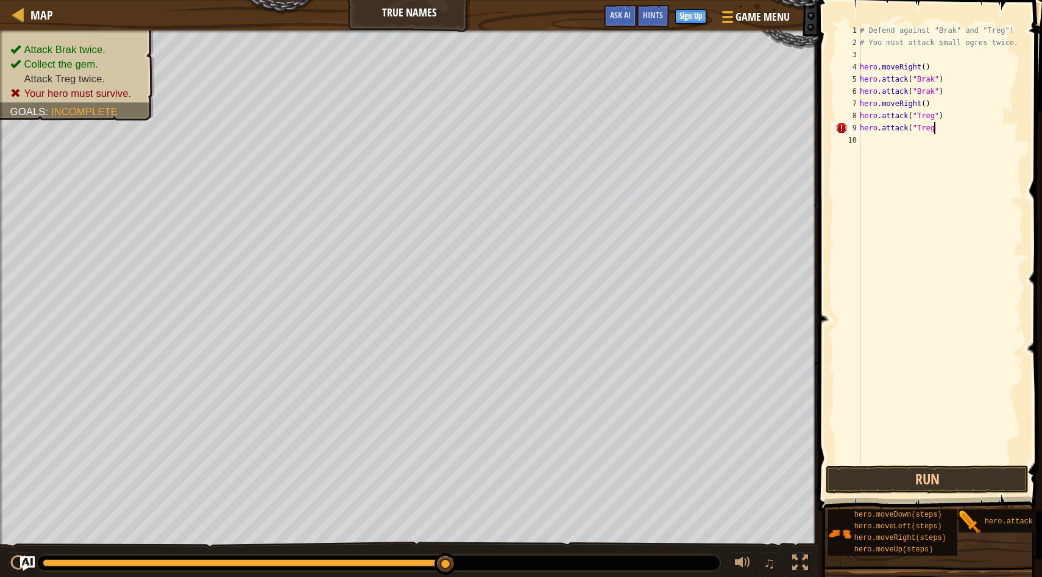
scroll to position [5, 6]
type textarea "hero.attack("Treg")"
click at [478, 477] on button "Run" at bounding box center [927, 480] width 203 height 28
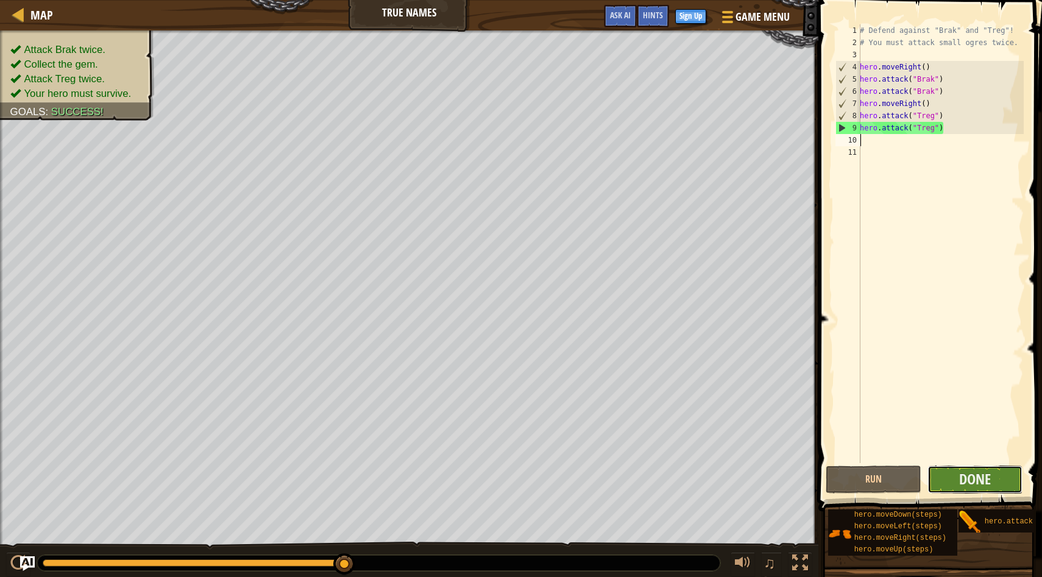
click at [478, 468] on button "Done" at bounding box center [976, 480] width 96 height 28
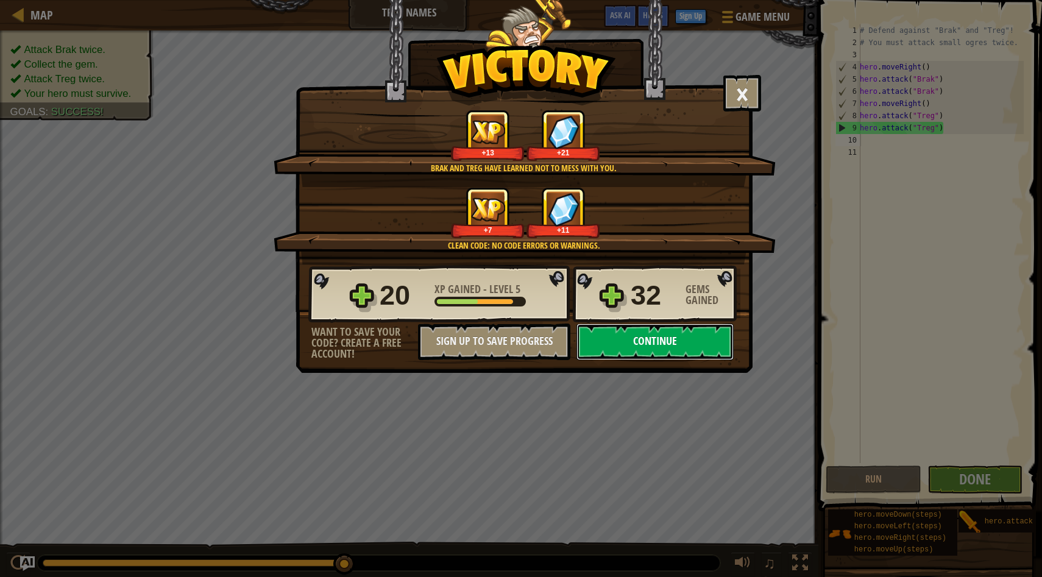
click at [478, 338] on button "Continue" at bounding box center [655, 342] width 157 height 37
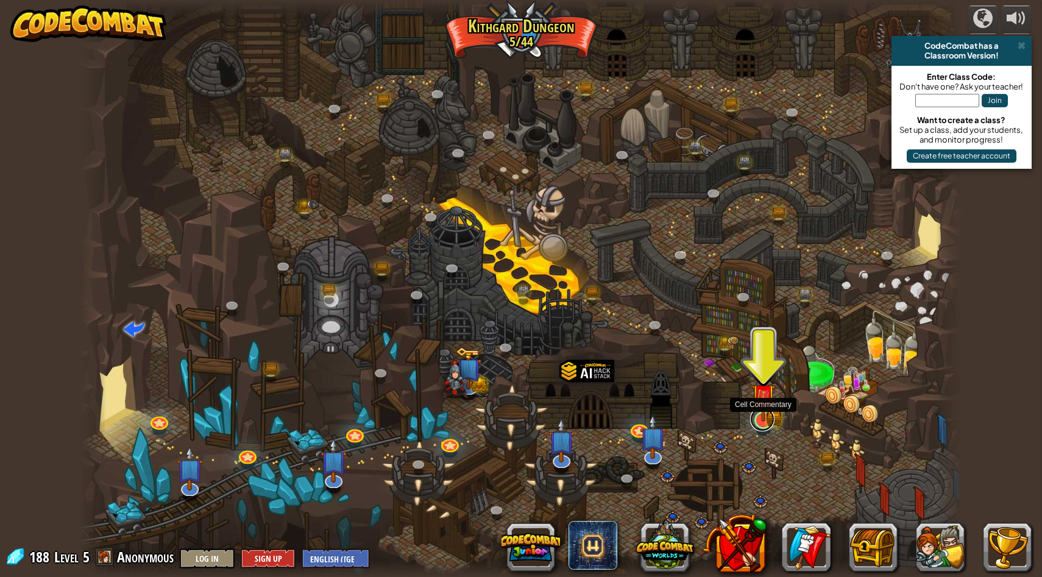
click at [478, 422] on link at bounding box center [762, 419] width 24 height 24
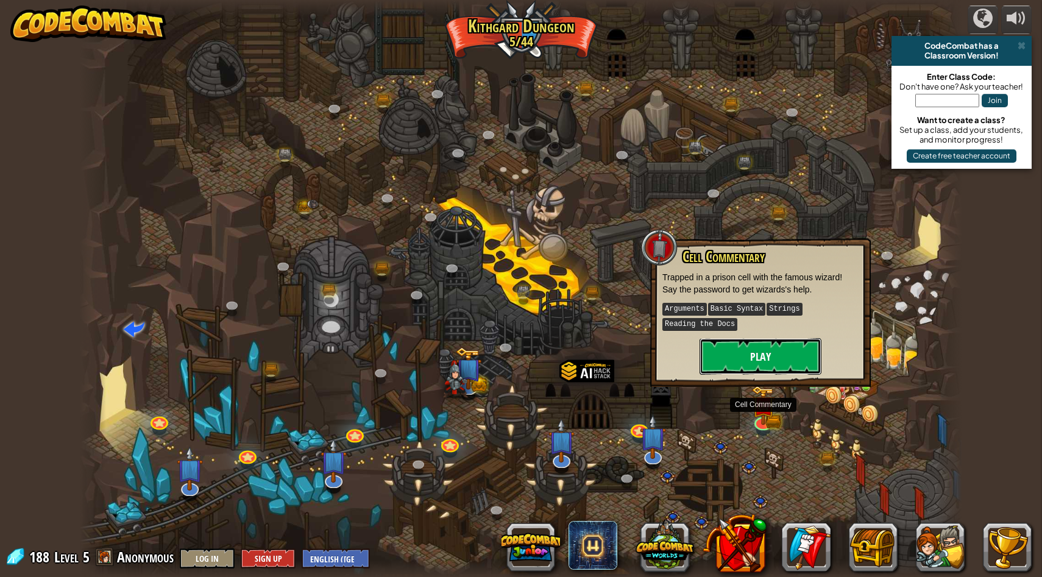
click at [478, 355] on button "Play" at bounding box center [761, 356] width 122 height 37
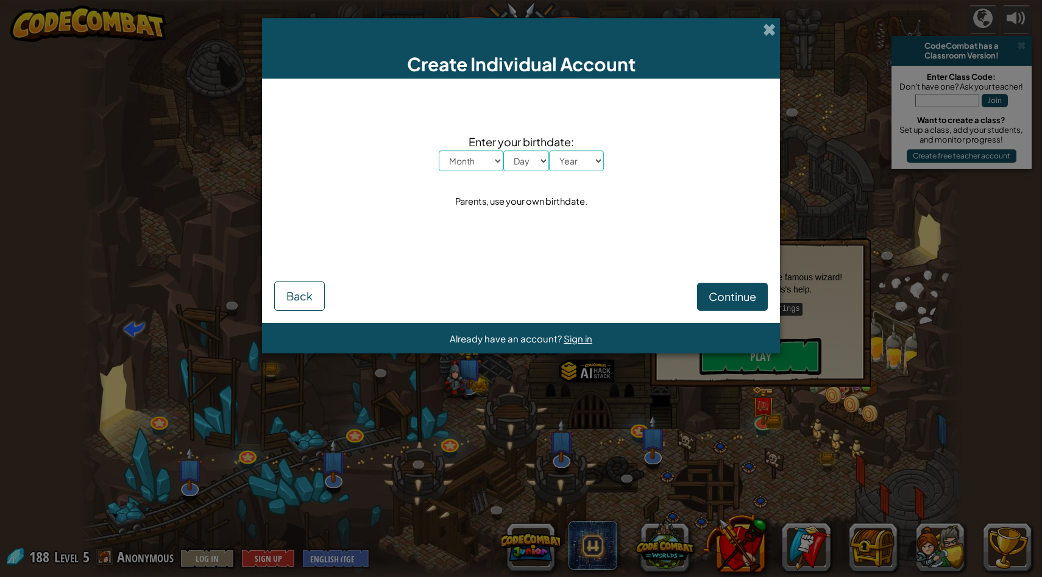
click at [478, 158] on select "Month January February March April May June July August September October Novem…" at bounding box center [471, 161] width 65 height 21
select select "3"
click at [478, 158] on select "Day 1 2 3 4 5 6 7 8 9 10 11 12 13 14 15 16 17 18 19 20 21 22 23 24 25 26 27 28 …" at bounding box center [526, 161] width 46 height 21
select select "4"
click at [478, 162] on select "Year [DATE] 2024 2023 2022 2021 2020 2019 2018 2017 2016 2015 2014 2013 2012 20…" at bounding box center [576, 161] width 55 height 21
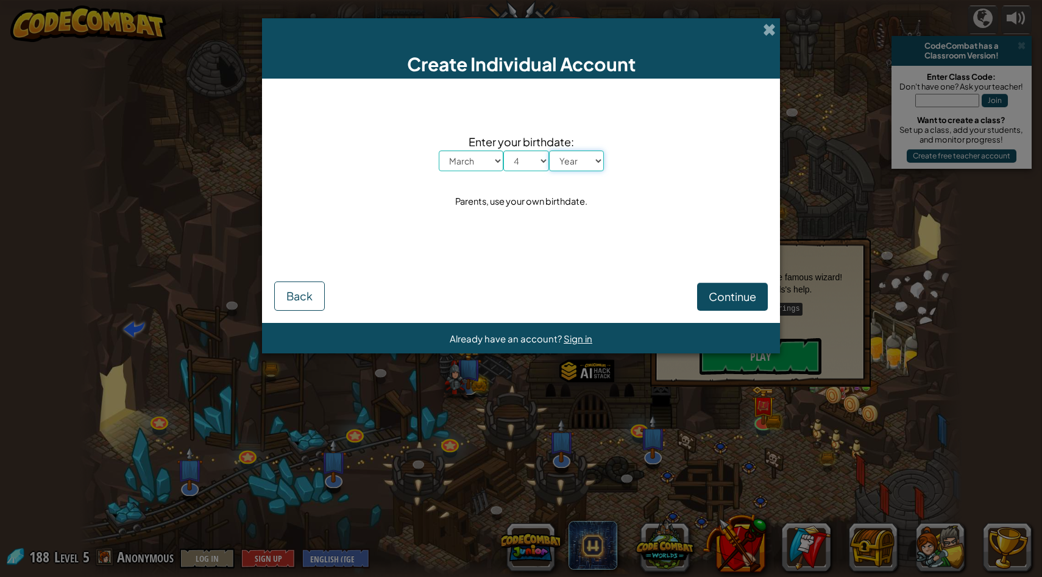
select select "2001"
click at [478, 295] on span "Continue" at bounding box center [733, 297] width 48 height 14
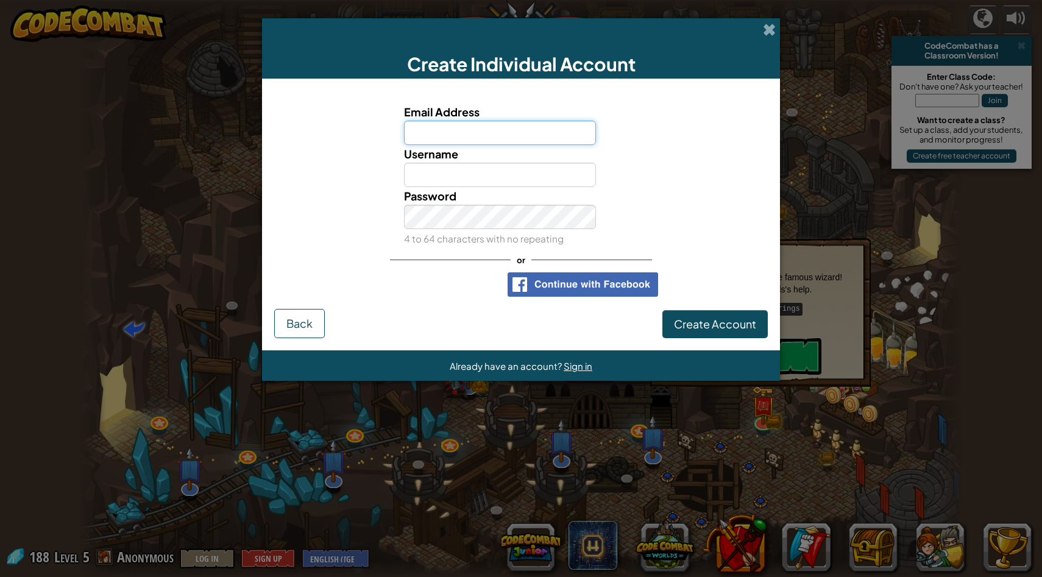
click at [473, 141] on input "Email Address" at bounding box center [500, 133] width 193 height 24
type input "[EMAIL_ADDRESS][DOMAIN_NAME]"
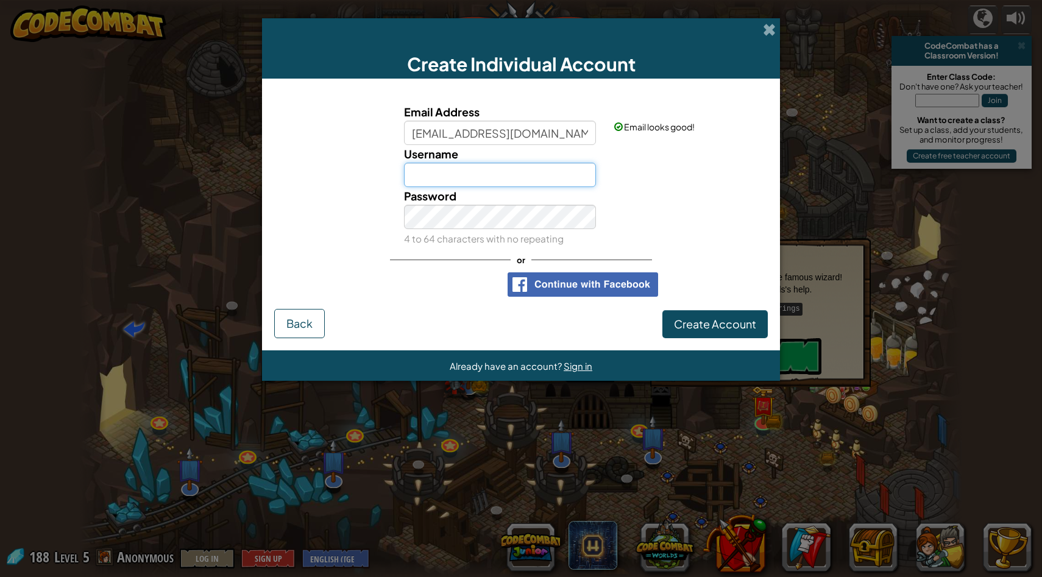
click at [478, 173] on input "Username" at bounding box center [500, 175] width 193 height 24
type input "asiazoldyck"
click at [478, 324] on span "Create Account" at bounding box center [715, 324] width 82 height 14
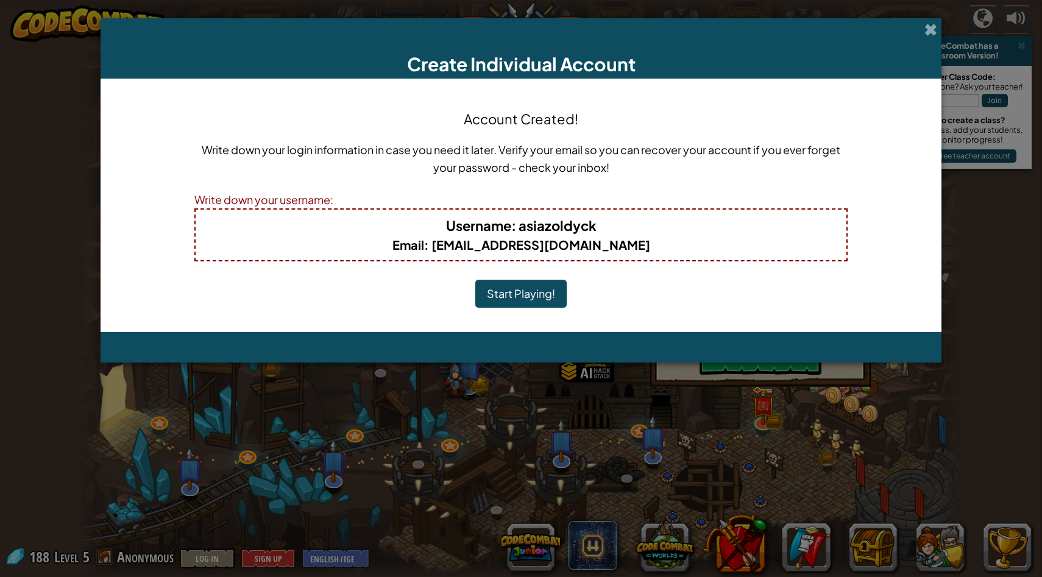
click at [478, 291] on button "Start Playing!" at bounding box center [520, 294] width 91 height 28
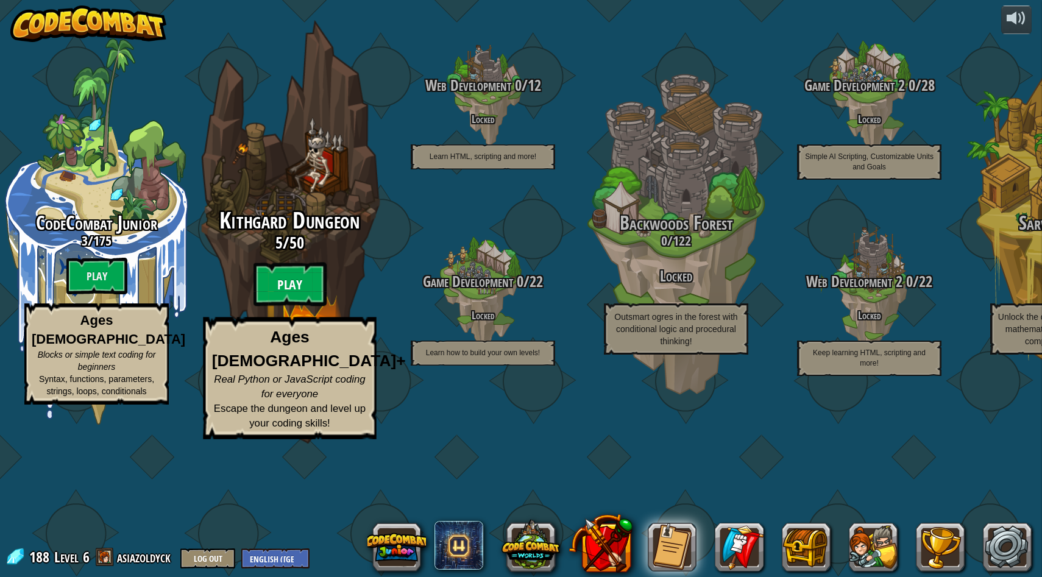
click at [277, 307] on btn "Play" at bounding box center [290, 285] width 73 height 44
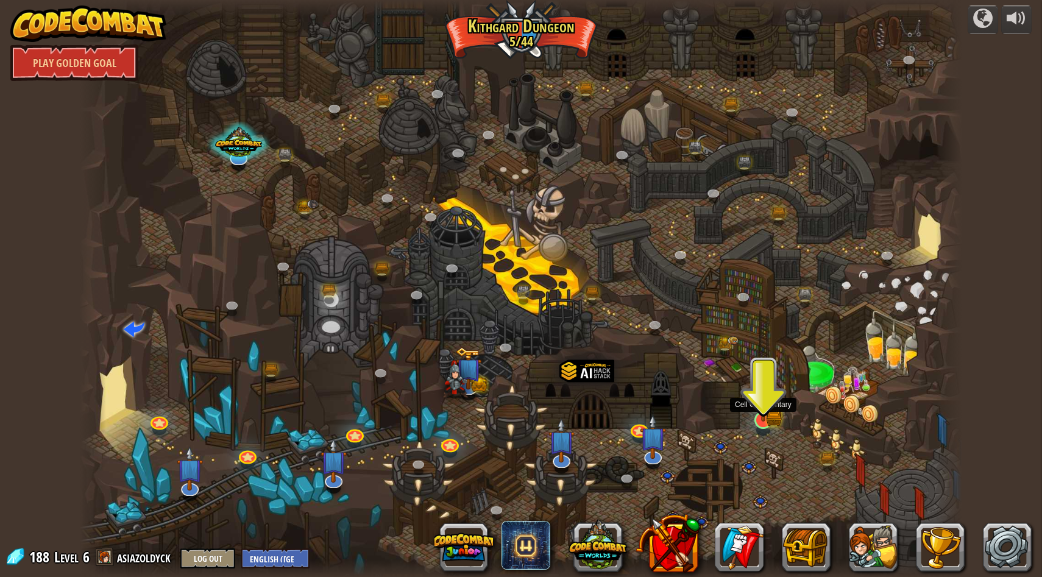
click at [764, 421] on img at bounding box center [764, 396] width 24 height 52
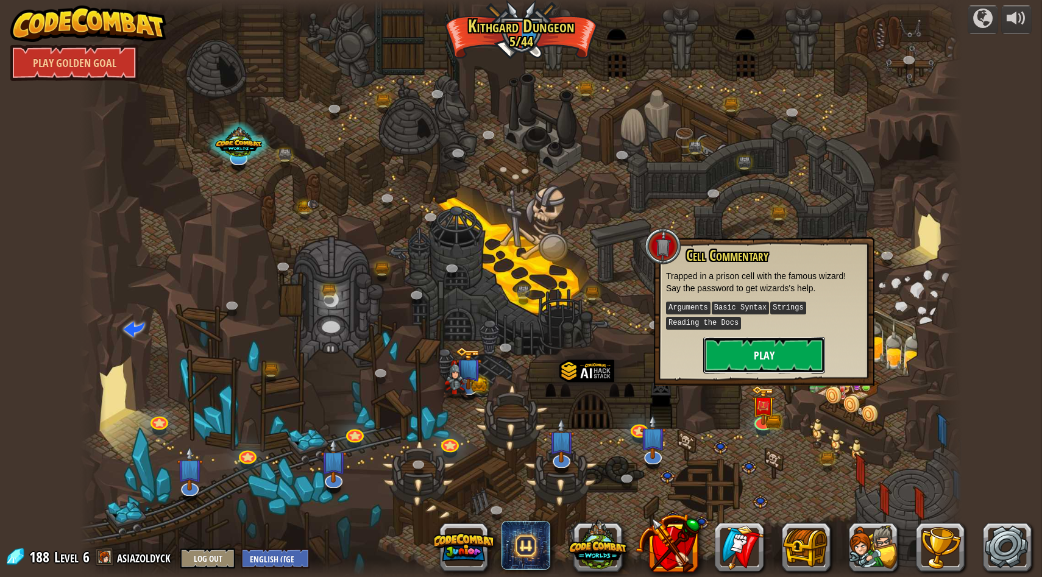
click at [753, 356] on button "Play" at bounding box center [764, 355] width 122 height 37
